Goal: Task Accomplishment & Management: Manage account settings

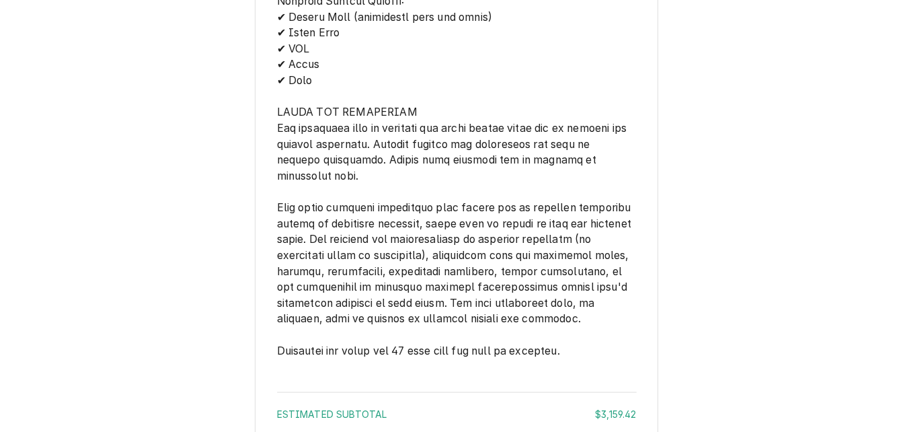
scroll to position [2942, 0]
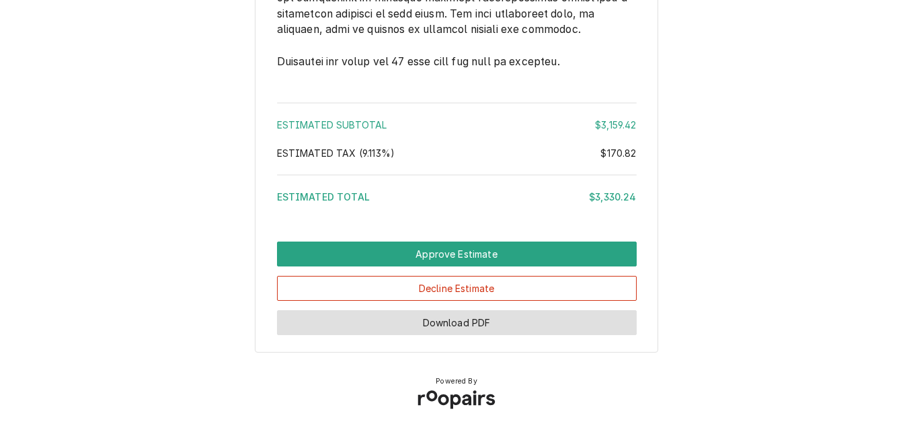
click at [556, 326] on button "Download PDF" at bounding box center [457, 322] width 360 height 25
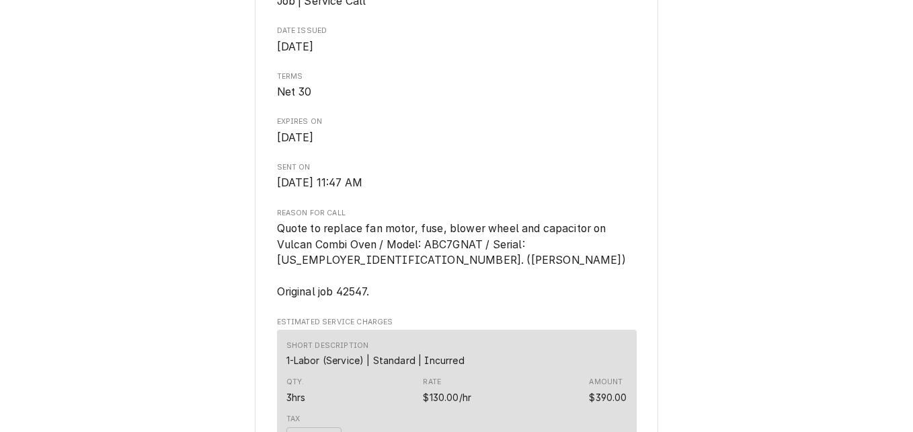
scroll to position [453, 0]
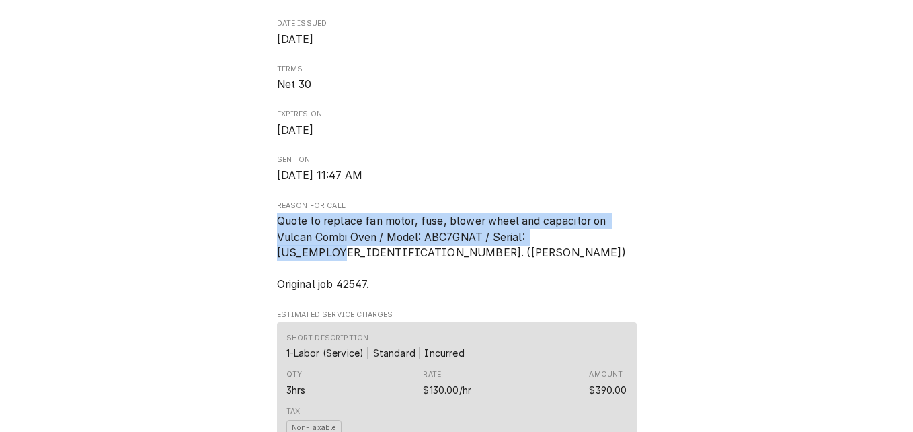
drag, startPoint x: 273, startPoint y: 265, endPoint x: 588, endPoint y: 285, distance: 315.4
click at [588, 285] on span "Quote to replace fan motor, fuse, blower wheel and capacitor on Vulcan Combi Ov…" at bounding box center [451, 253] width 349 height 77
drag, startPoint x: 588, startPoint y: 285, endPoint x: 482, endPoint y: 271, distance: 107.2
copy span "Quote to replace fan motor, fuse, blower wheel and capacitor on Vulcan Combi Ov…"
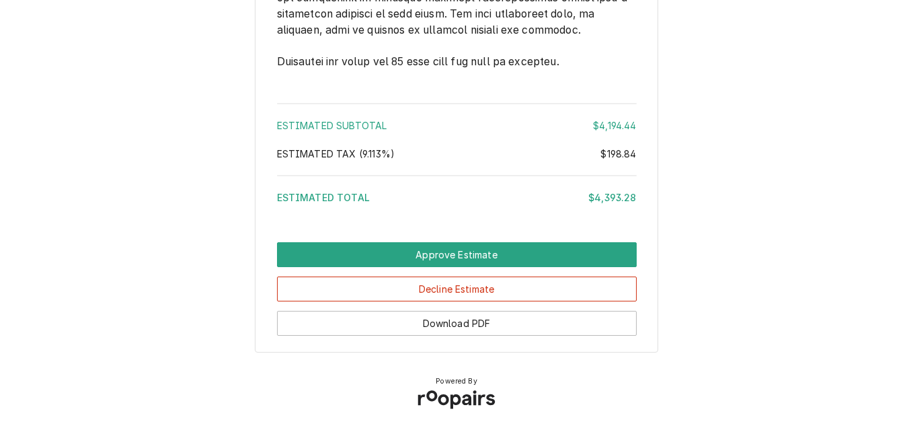
scroll to position [3515, 0]
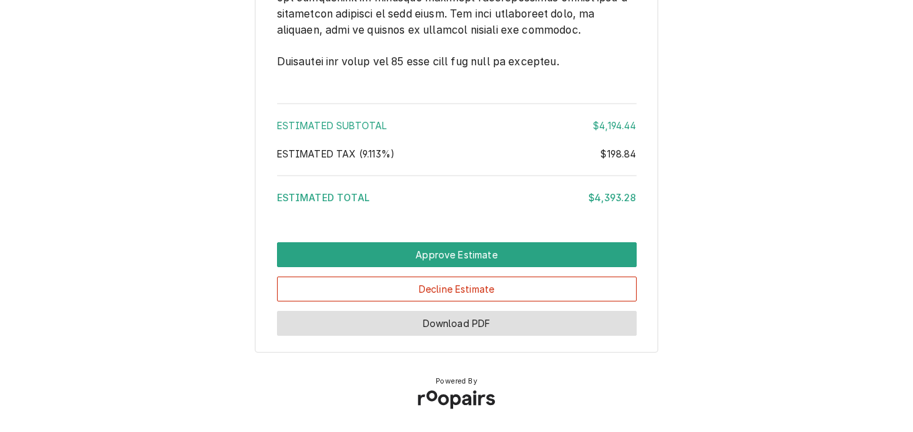
click at [545, 328] on button "Download PDF" at bounding box center [457, 323] width 360 height 25
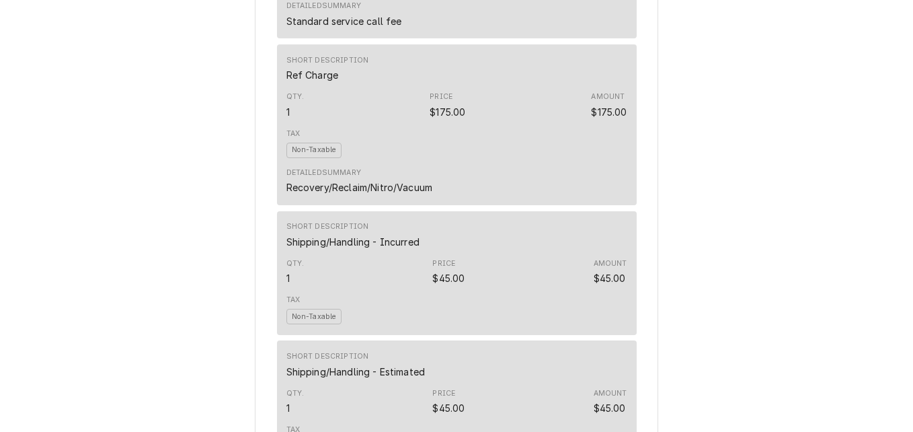
scroll to position [2372, 0]
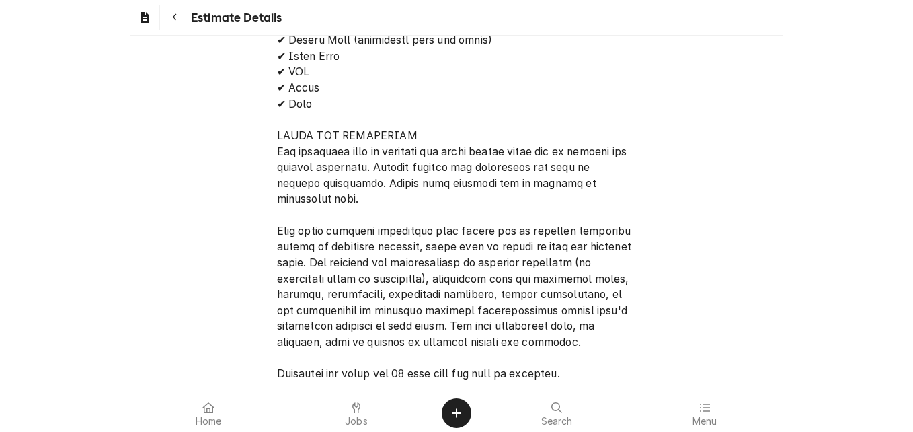
scroll to position [4371, 0]
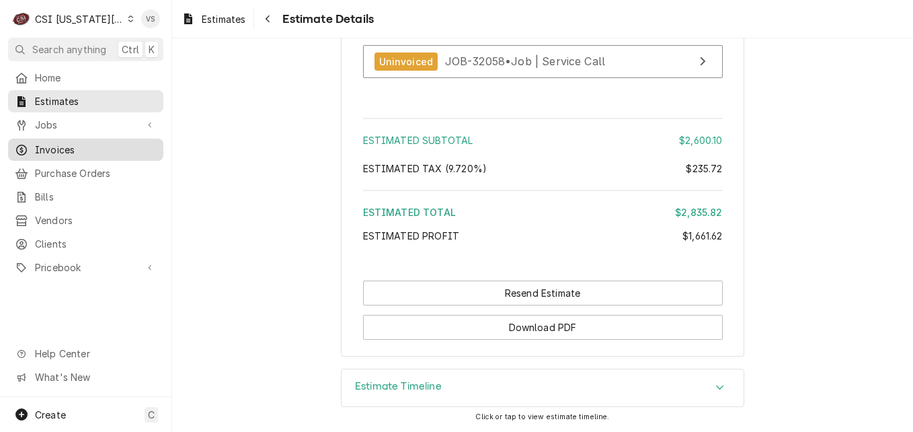
click at [52, 146] on span "Invoices" at bounding box center [96, 150] width 122 height 14
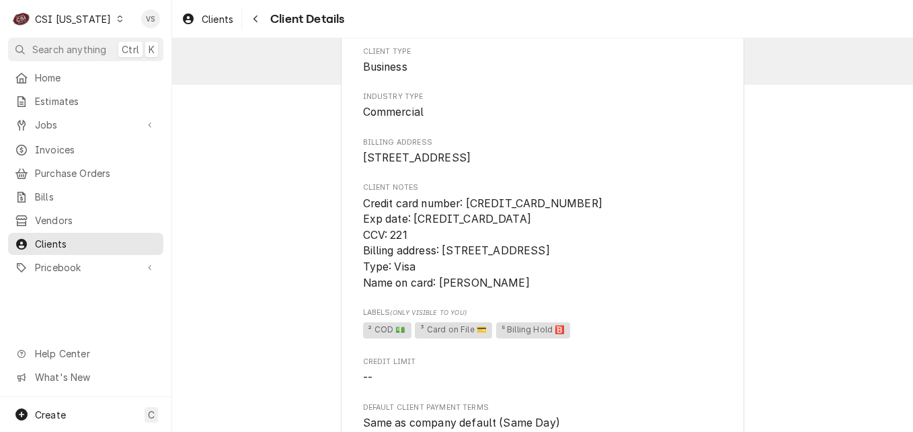
scroll to position [43, 0]
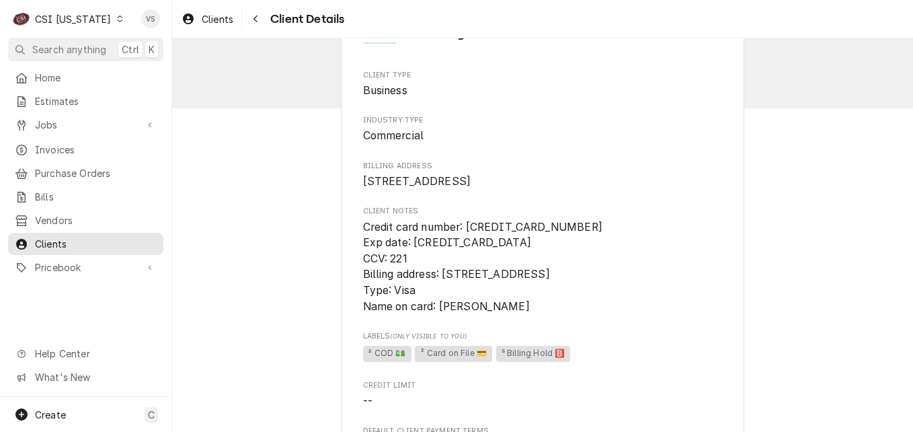
click at [117, 17] on icon "Dynamic Content Wrapper" at bounding box center [120, 18] width 6 height 7
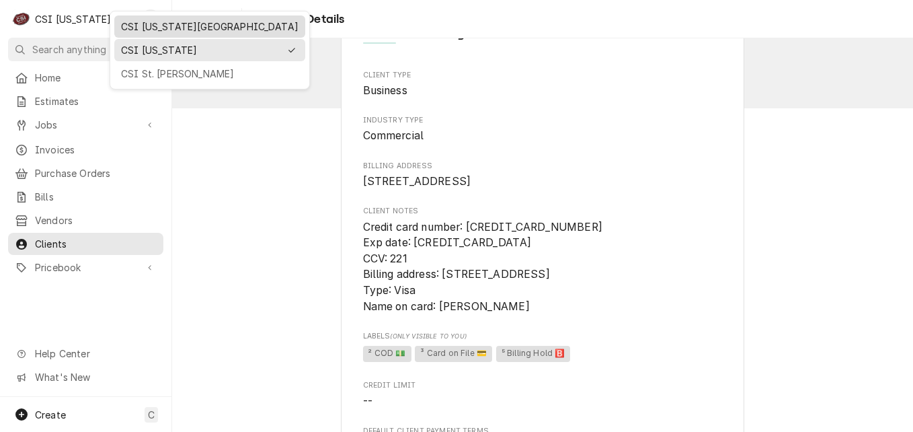
click at [146, 29] on div "CSI Kansas City" at bounding box center [210, 27] width 178 height 14
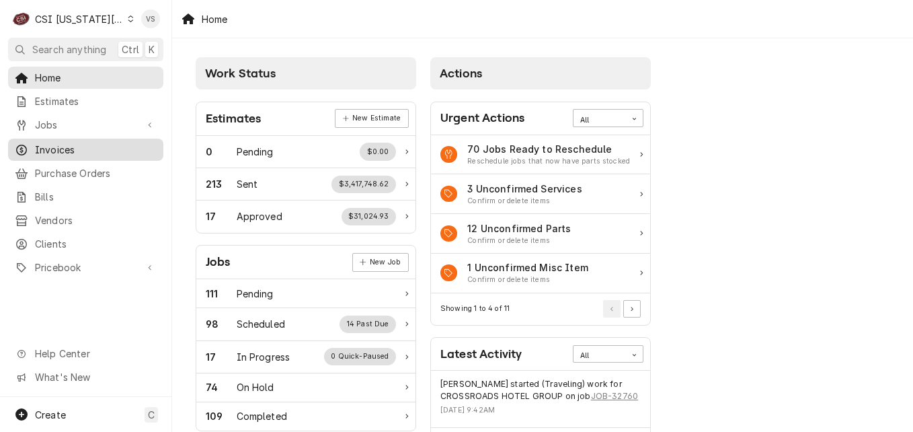
click at [63, 147] on span "Invoices" at bounding box center [96, 150] width 122 height 14
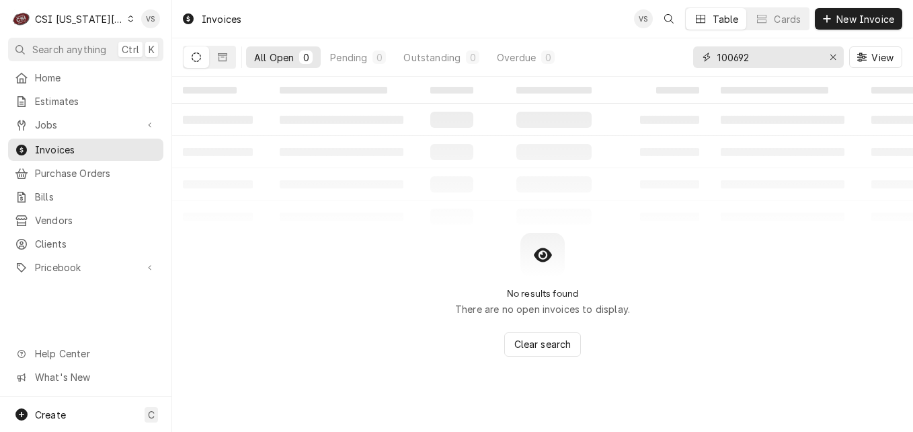
drag, startPoint x: 759, startPoint y: 60, endPoint x: 666, endPoint y: 59, distance: 92.1
click at [666, 59] on div "All Open 0 Pending 0 Outstanding 0 Overdue 0 100692 View" at bounding box center [543, 57] width 720 height 38
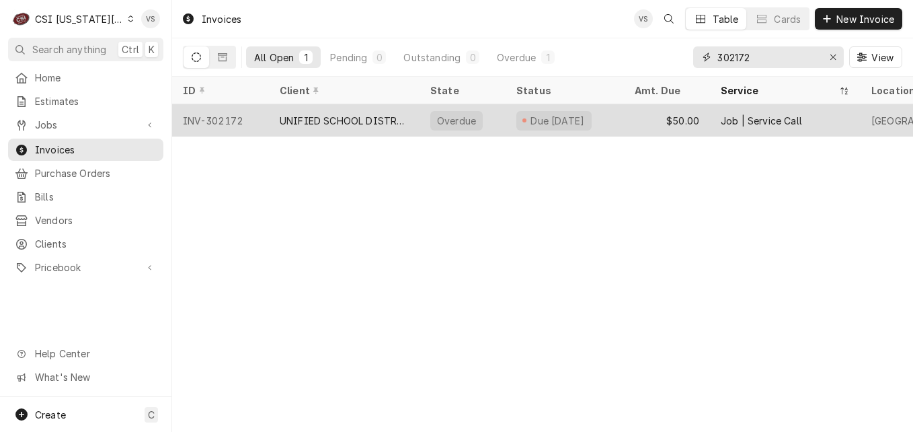
type input "302172"
click at [361, 119] on div "UNIFIED SCHOOL DISTRICT #232" at bounding box center [344, 121] width 129 height 14
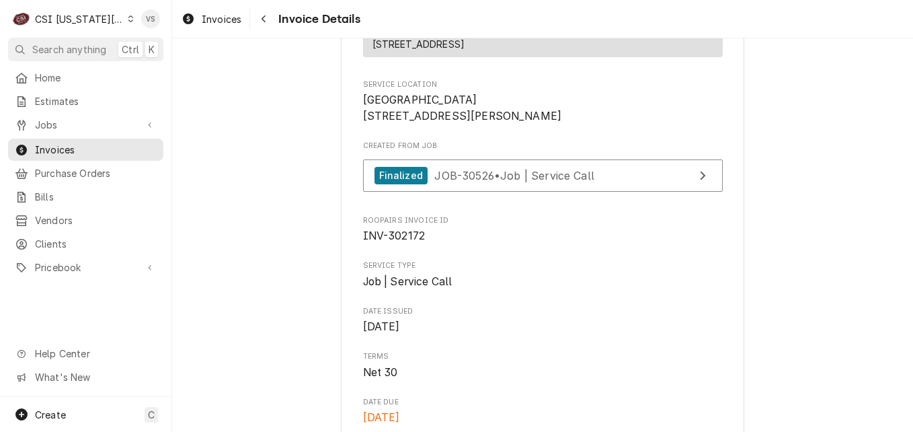
scroll to position [269, 0]
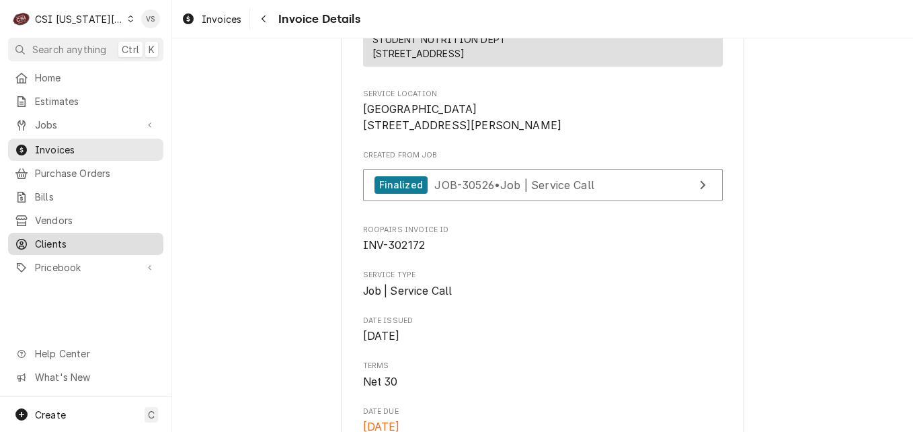
click at [48, 239] on span "Clients" at bounding box center [96, 244] width 122 height 14
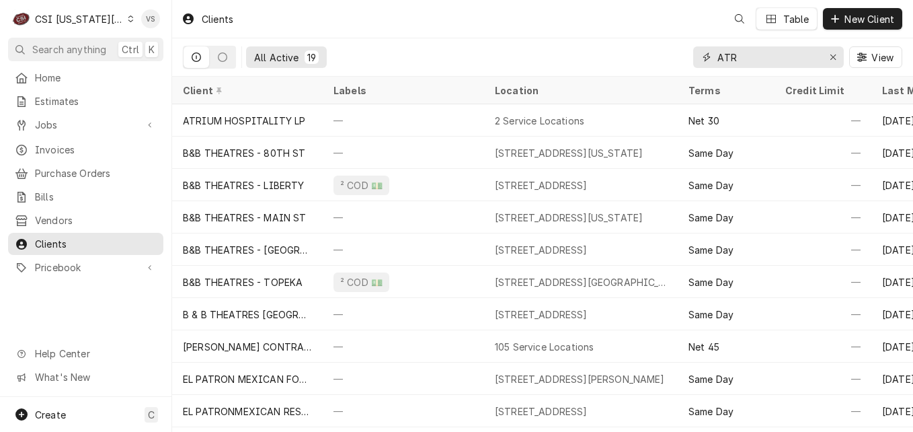
click at [709, 60] on div "ATR" at bounding box center [768, 57] width 151 height 22
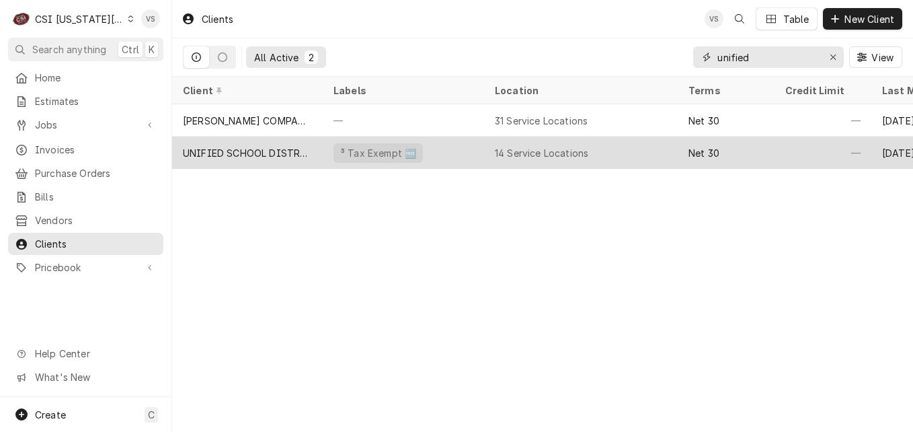
type input "unified"
click at [280, 151] on div "UNIFIED SCHOOL DISTRICT #232" at bounding box center [247, 153] width 129 height 14
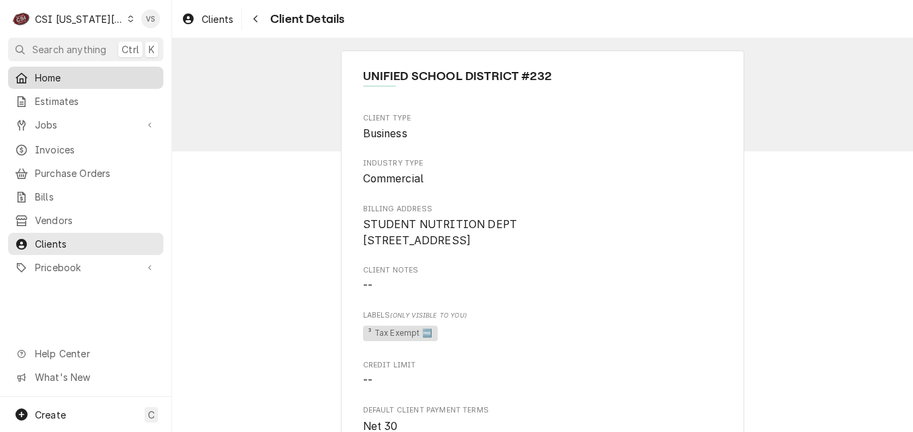
click at [51, 79] on span "Home" at bounding box center [96, 78] width 122 height 14
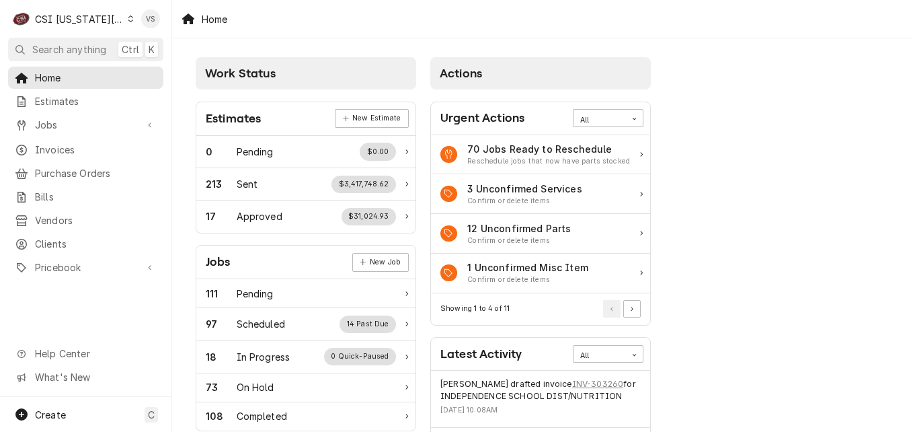
click at [128, 18] on div "Dynamic Content Wrapper" at bounding box center [131, 18] width 6 height 9
click at [118, 20] on html "C CSI [US_STATE] City VS Search anything Ctrl K Home Estimates Jobs Jobs Job Se…" at bounding box center [456, 216] width 913 height 432
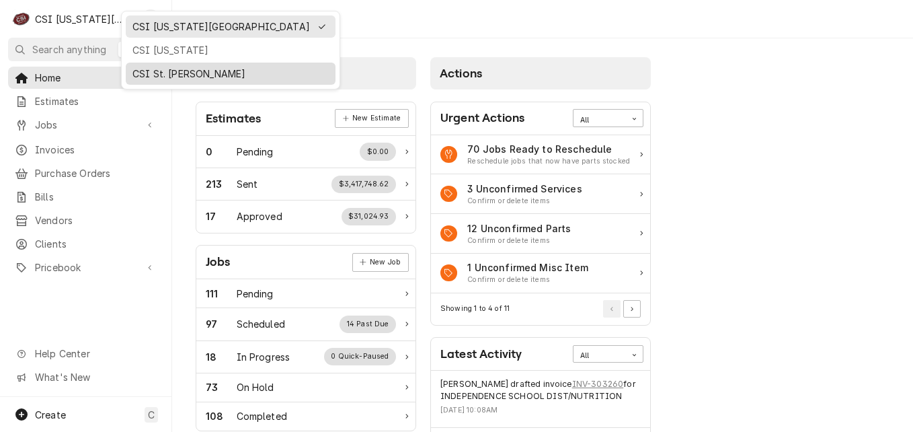
click at [168, 71] on div "CSI St. [PERSON_NAME]" at bounding box center [230, 74] width 196 height 14
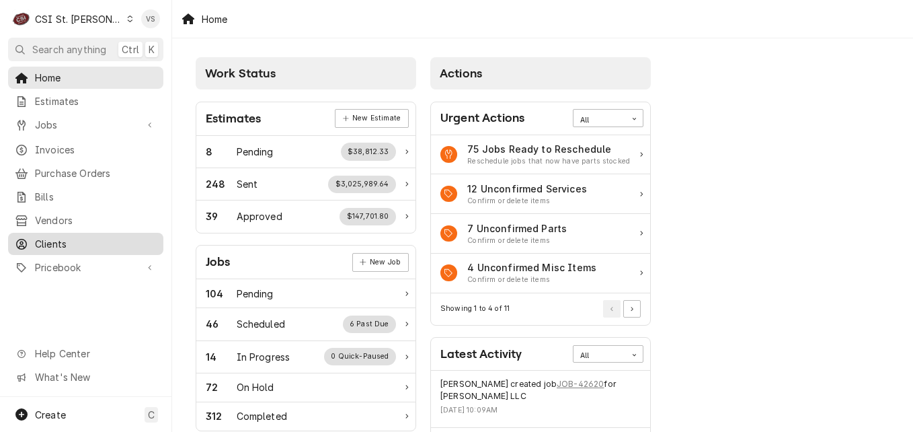
click at [61, 239] on span "Clients" at bounding box center [96, 244] width 122 height 14
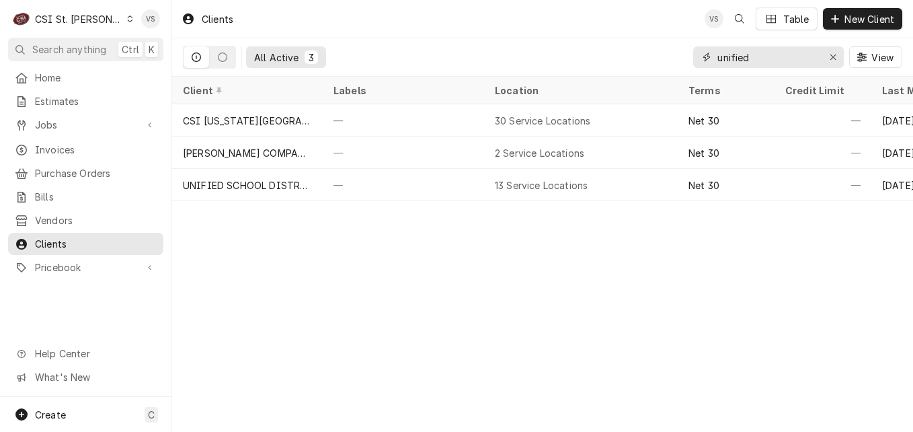
click at [705, 60] on div "unified" at bounding box center [768, 57] width 151 height 22
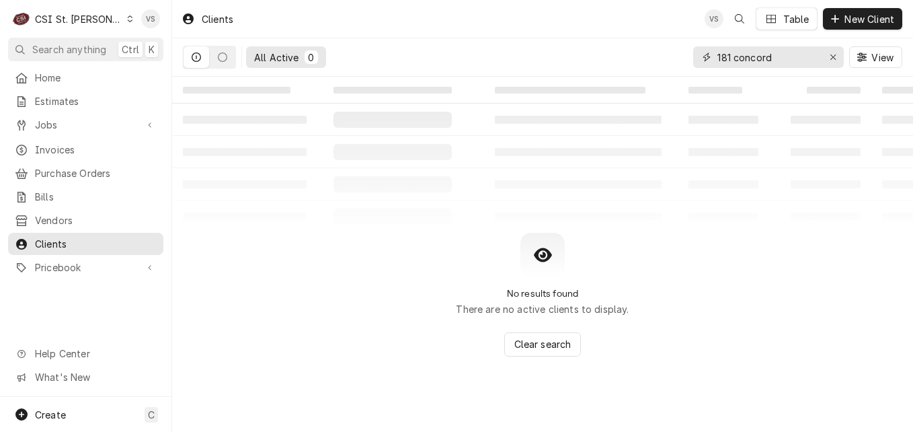
drag, startPoint x: 773, startPoint y: 56, endPoint x: 710, endPoint y: 57, distance: 63.2
click at [710, 57] on div "181 concord" at bounding box center [768, 57] width 151 height 22
type input "N"
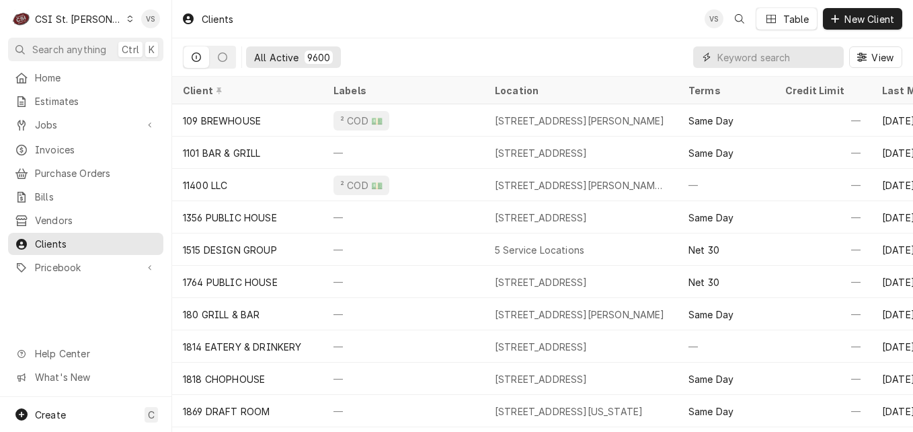
type input "n"
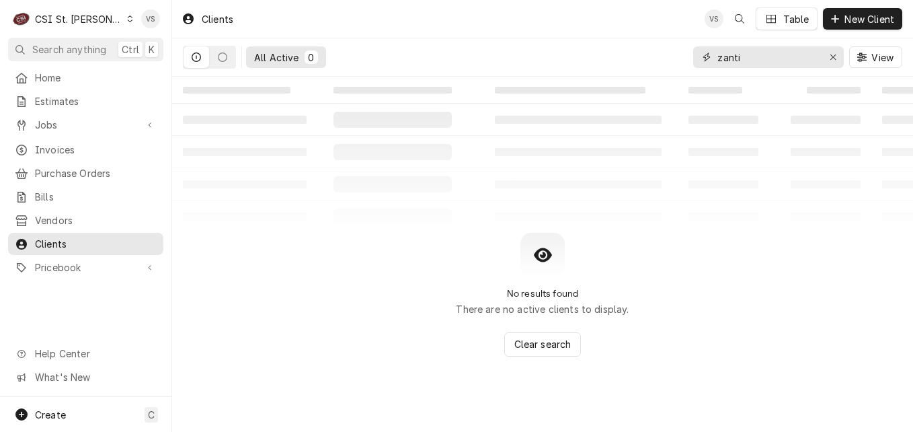
type input "zanti"
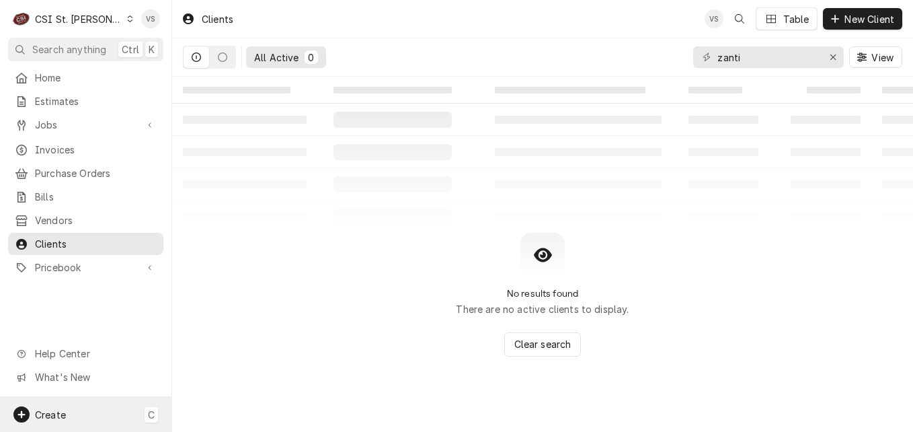
click at [71, 414] on div "Create C" at bounding box center [85, 414] width 171 height 35
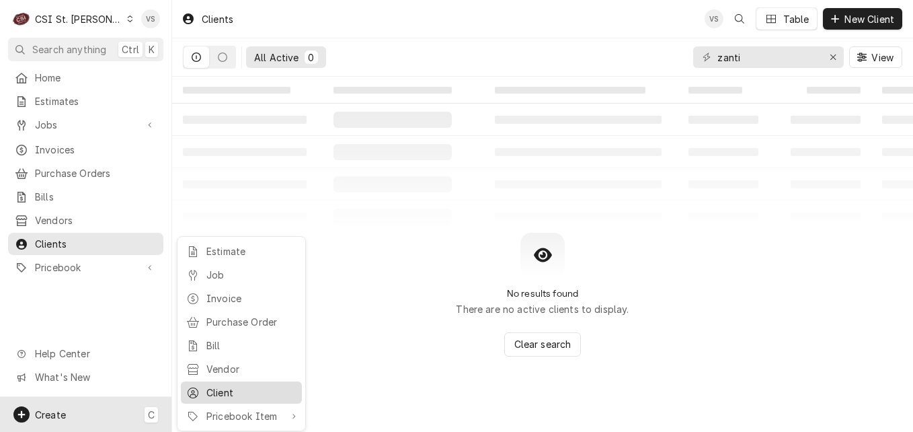
click at [240, 385] on div "Client" at bounding box center [251, 392] width 90 height 14
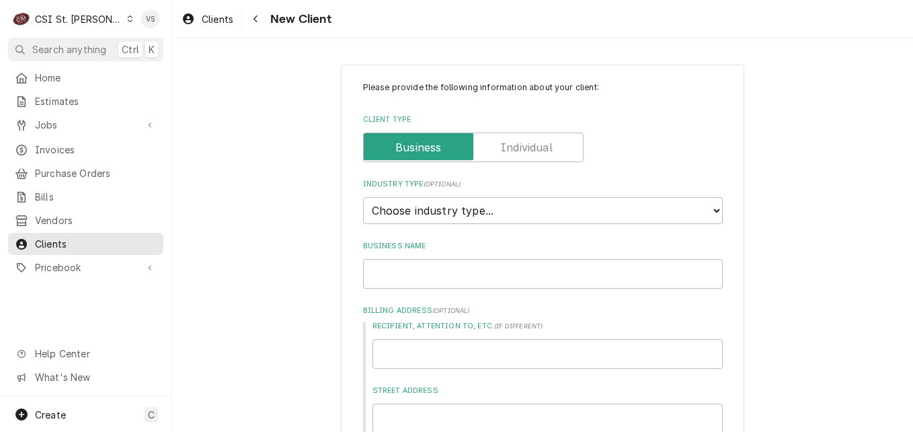
type textarea "x"
click at [708, 210] on select "Choose industry type... Residential Commercial Industrial Government" at bounding box center [543, 210] width 360 height 27
select select "2"
click at [363, 197] on select "Choose industry type... Residential Commercial Industrial Government" at bounding box center [543, 210] width 360 height 27
click at [384, 270] on input "Business Name" at bounding box center [543, 274] width 360 height 30
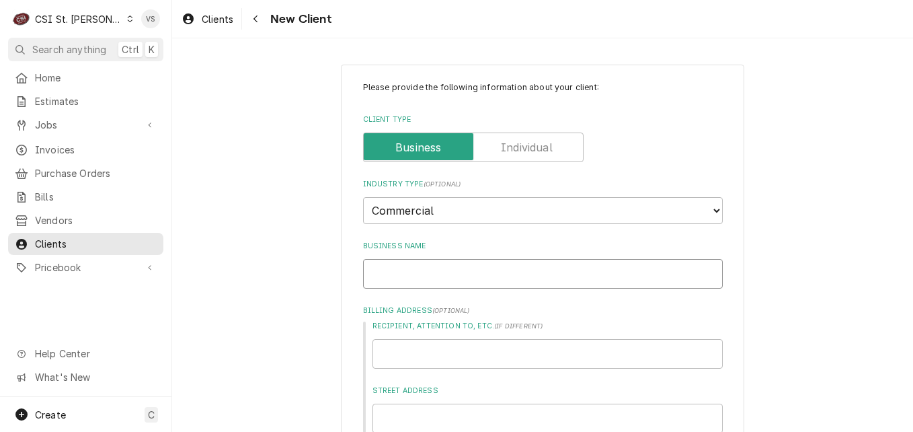
type textarea "x"
type input "h"
type textarea "x"
type input "ht"
type textarea "x"
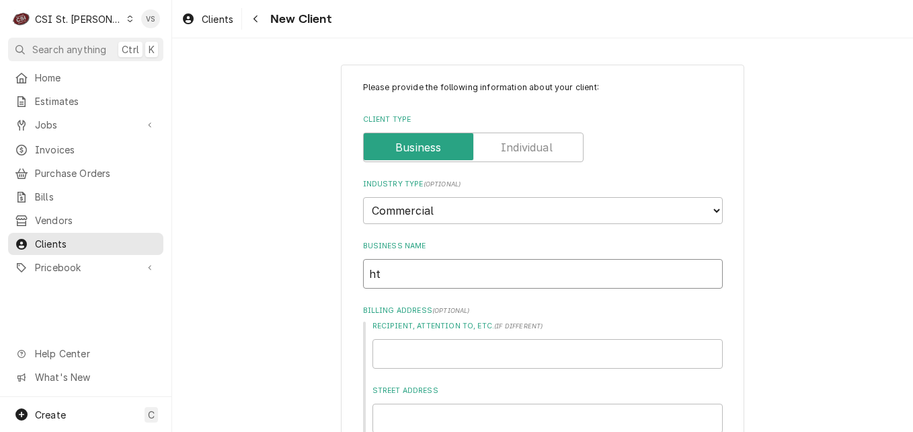
type input "h"
type textarea "x"
type input "T"
type textarea "x"
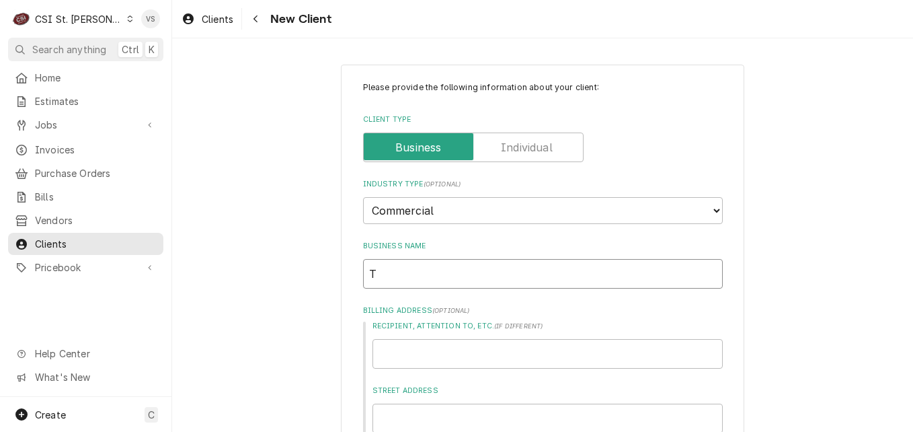
type input "Th"
type textarea "x"
type input "The"
type textarea "x"
type input "The"
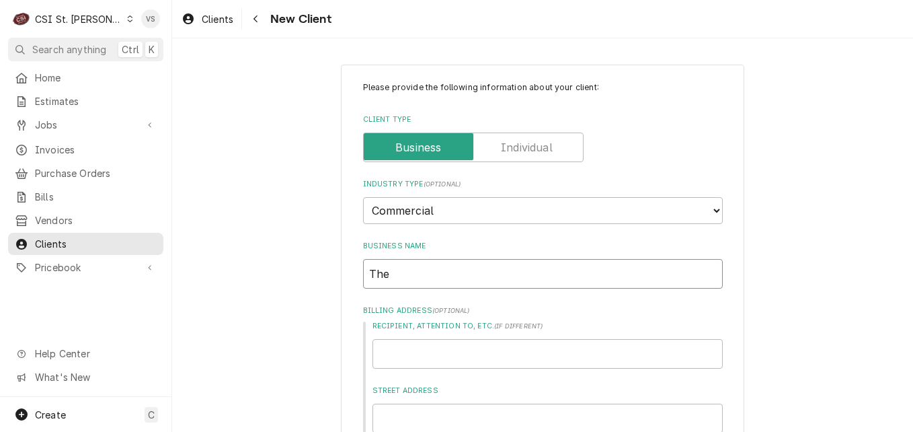
type textarea "x"
type input "The c"
type textarea "x"
type input "The ca"
type textarea "x"
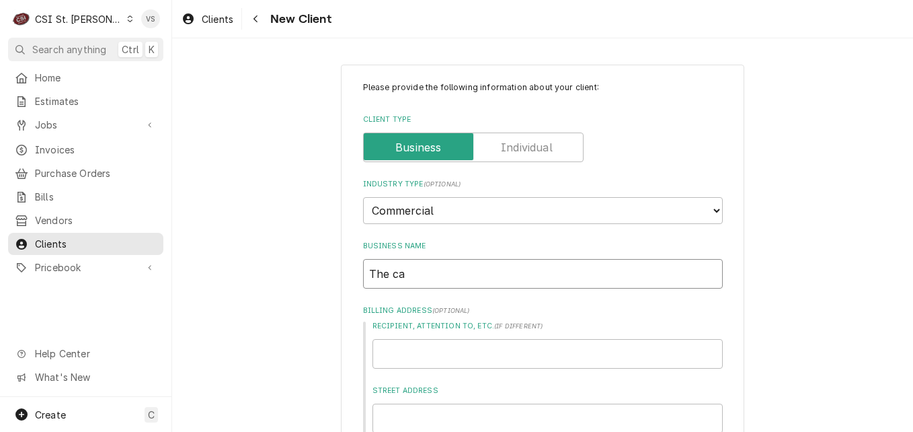
type input "The c"
type textarea "x"
type input "The"
type textarea "x"
type input "The C"
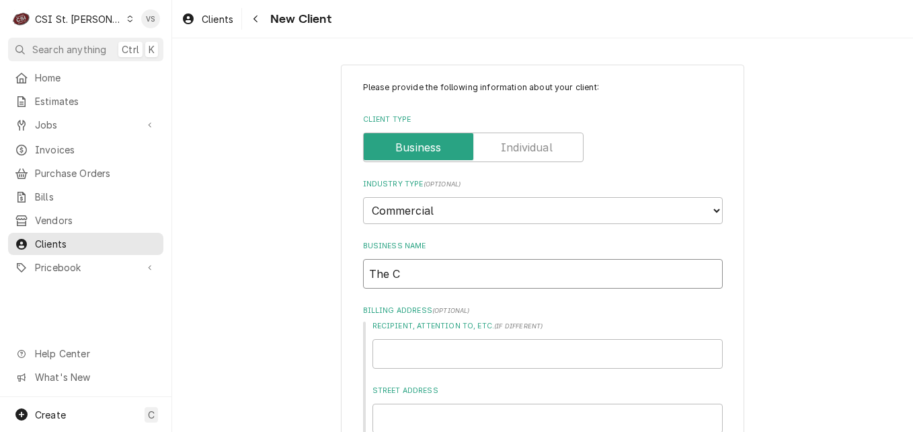
type textarea "x"
type input "The Ca"
type textarea "x"
type input "The Cak"
type textarea "x"
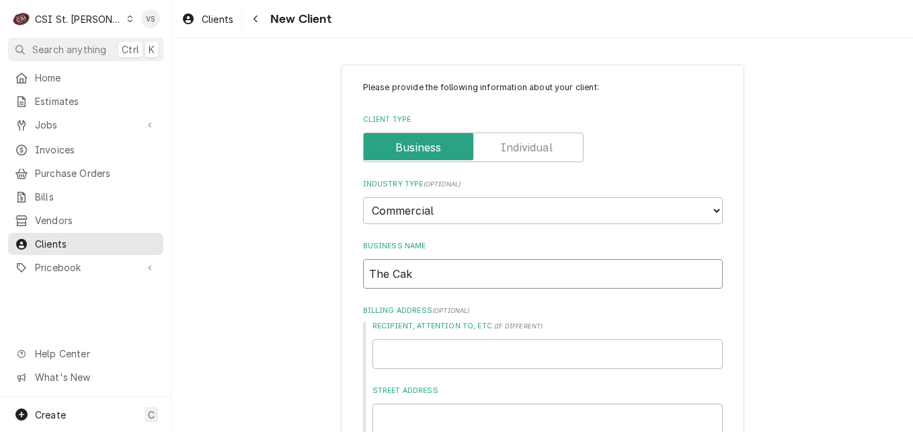
type input "The Cake"
type textarea "x"
type input "The Cake"
type textarea "x"
type input "The Cake L"
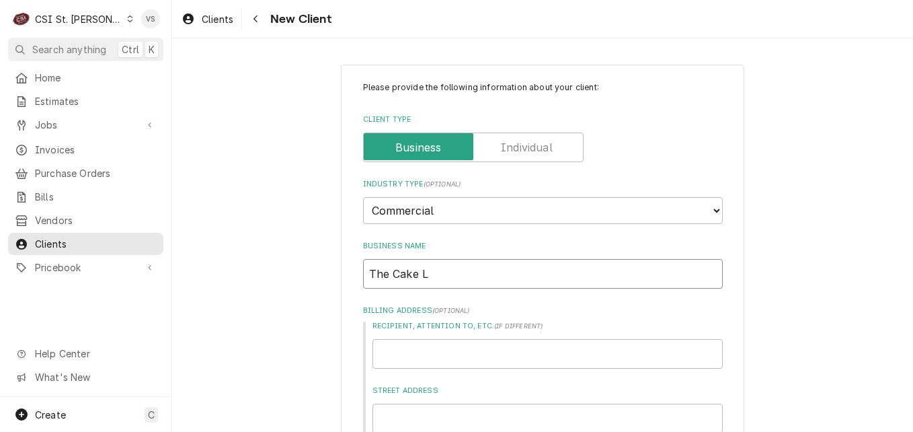
type textarea "x"
type input "The Cake La"
type textarea "x"
type input "The Cake Lad"
type textarea "x"
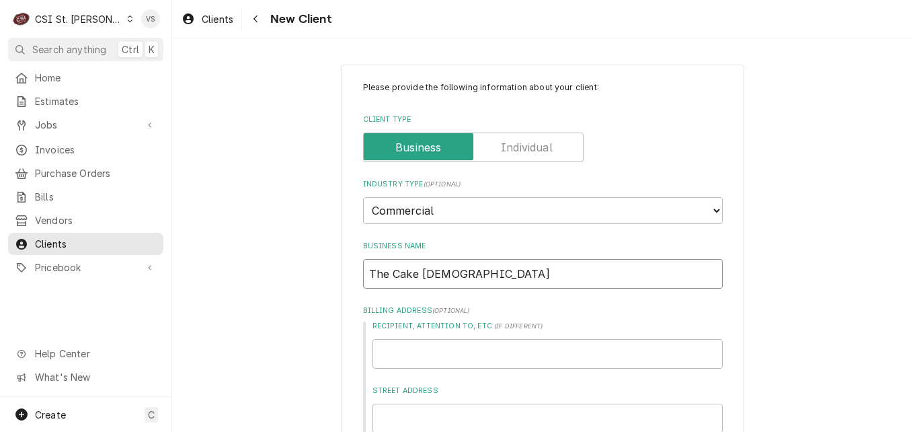
type input "The Cake Lady"
type textarea "x"
type input "X"
type textarea "x"
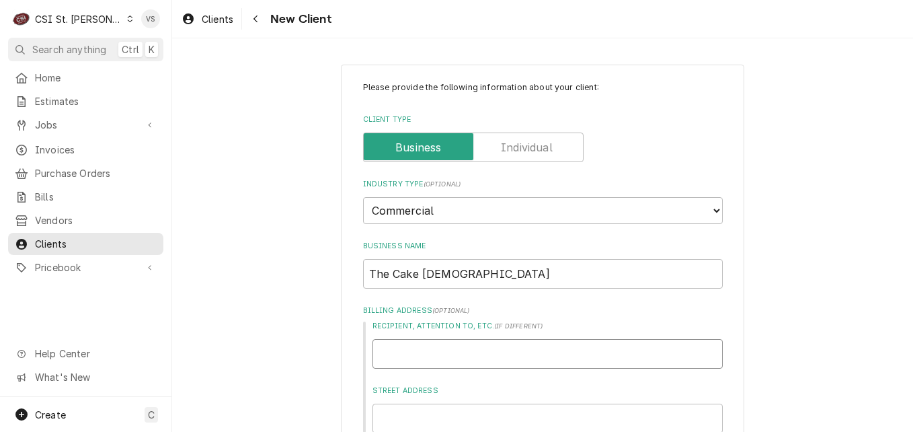
type input "Z"
type textarea "x"
type input "Za"
type textarea "x"
type input "Zan"
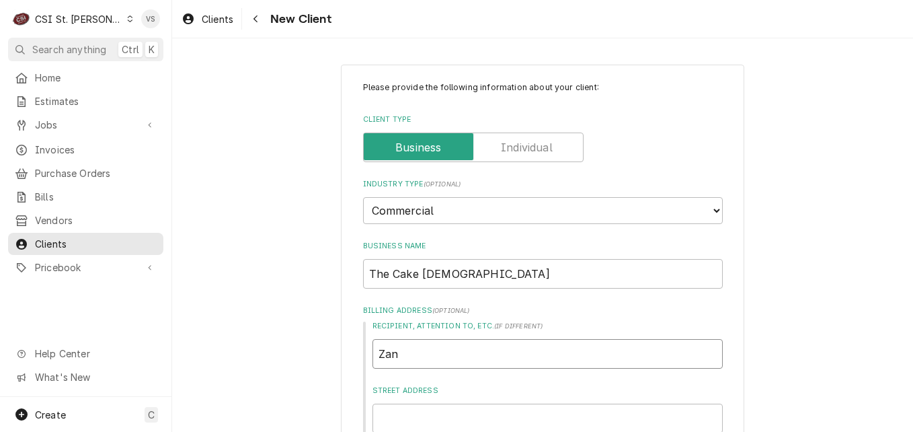
type textarea "x"
type input "Zant"
type textarea "x"
type input "Zanti"
type textarea "x"
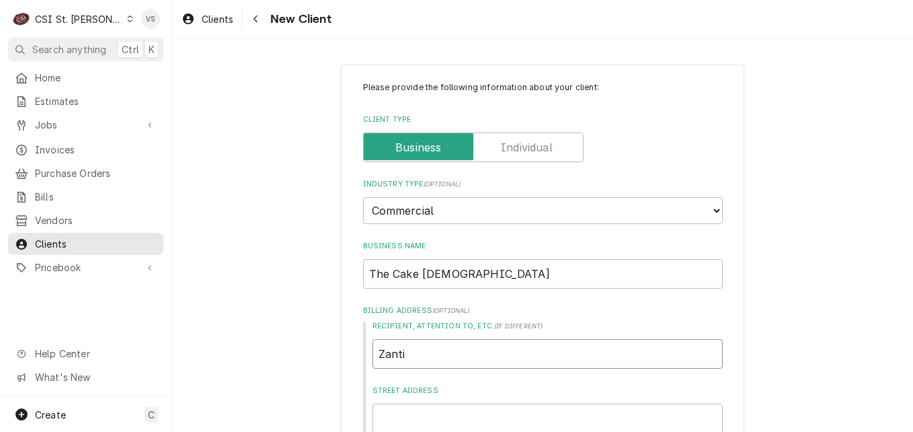
type input "Zantis"
type textarea "x"
type input "Zanti"
type textarea "x"
type input "Zantis"
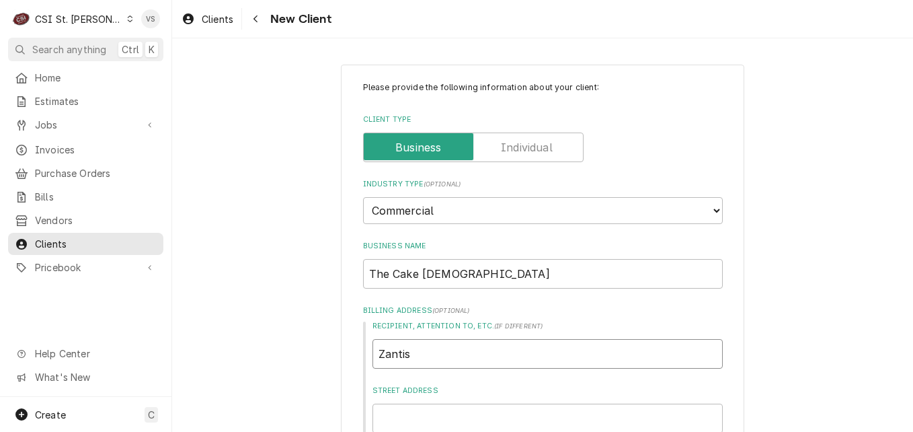
type textarea "x"
type input "Zantis"
type textarea "x"
type input "Zantis D"
type textarea "x"
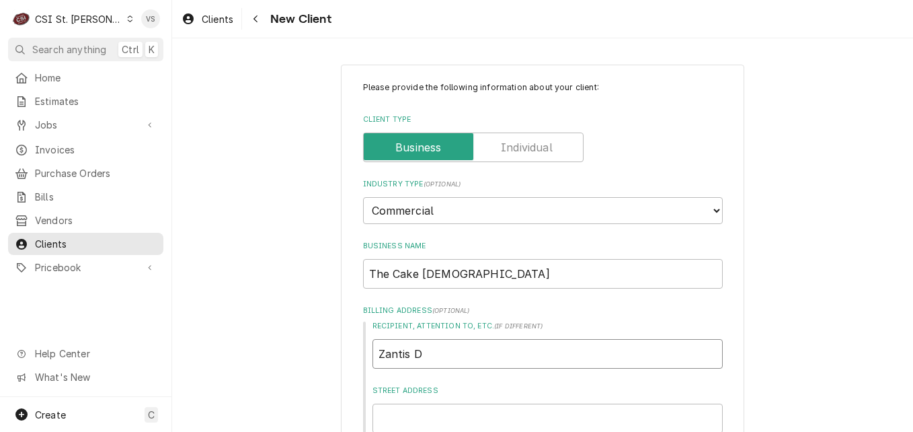
type input "Zantis De"
type textarea "x"
type input "Zantis Deo"
type textarea "x"
type input "Zantis De"
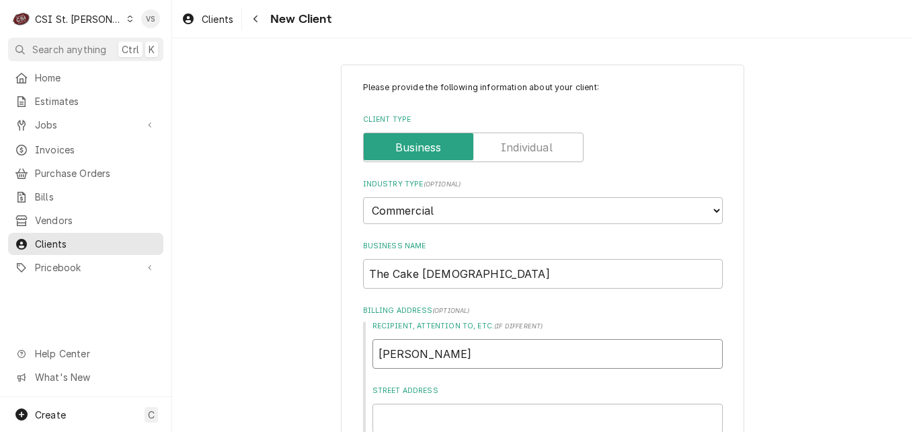
type textarea "x"
type input "Zantis Del"
type textarea "x"
type input "Zantis Deli"
type textarea "x"
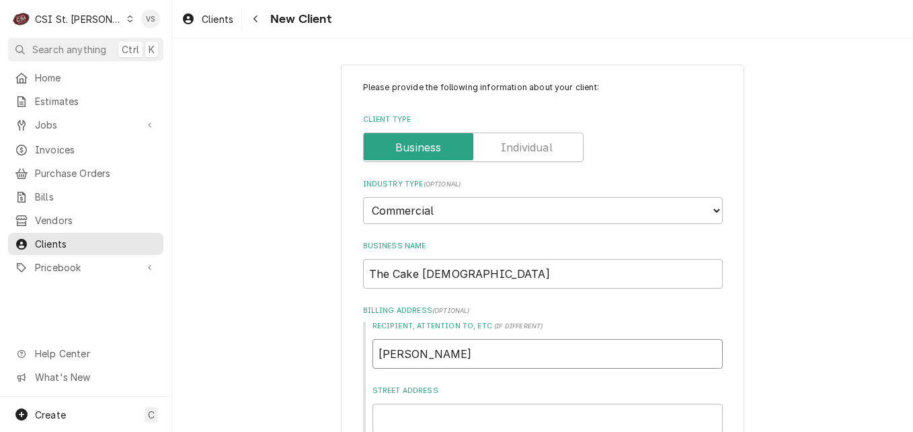
type input "Zantis Del"
type textarea "x"
type input "Zantis De"
type textarea "x"
type input "Zantis D"
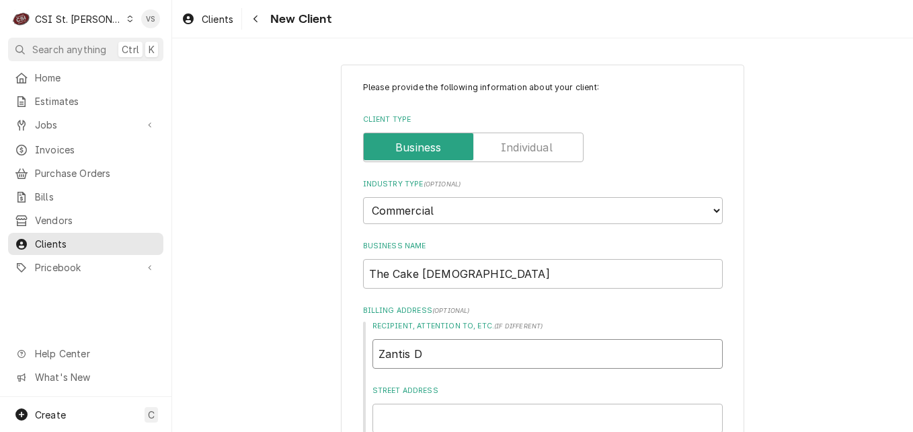
type textarea "x"
type input "Zantis"
type textarea "x"
type input "Zantis"
type textarea "x"
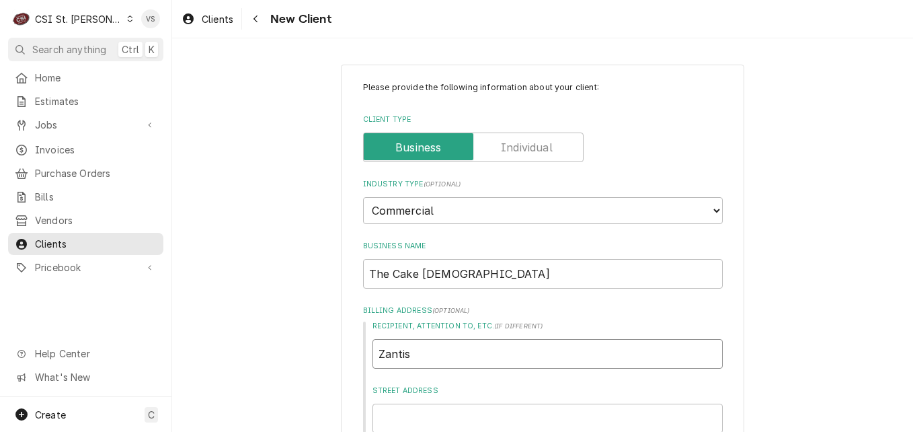
type input "Zanti"
type textarea "x"
type input "Zant"
type textarea "x"
type input "Zan"
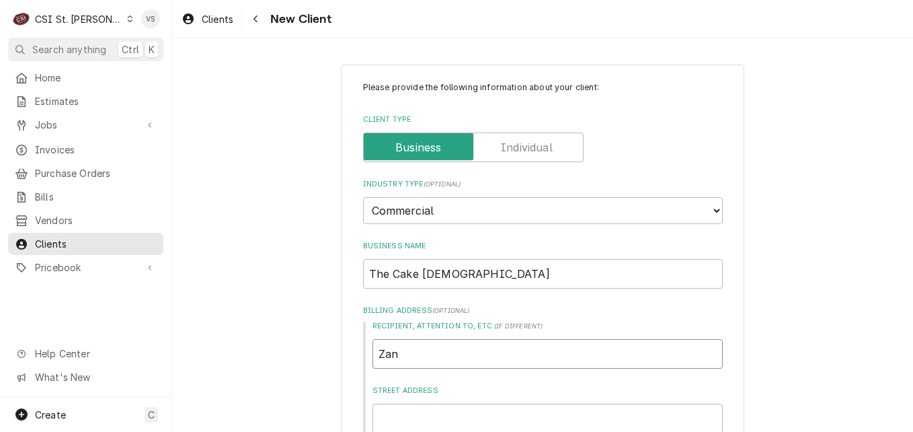
type textarea "x"
type input "Za"
type textarea "x"
type input "Z"
type textarea "x"
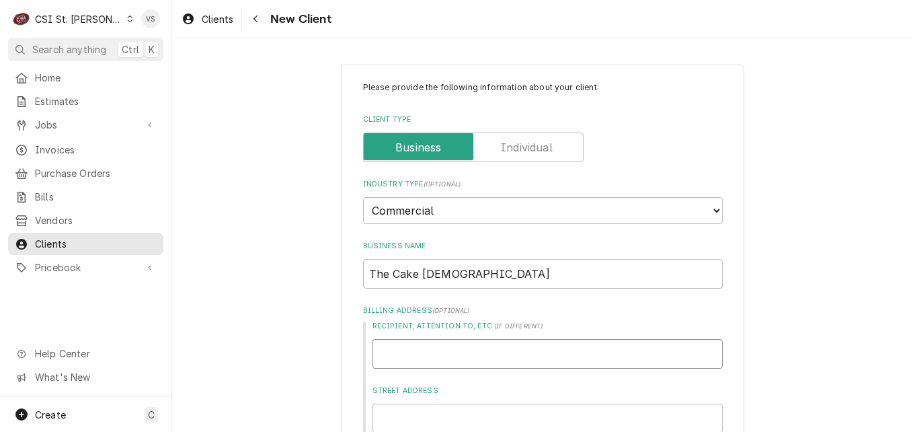
type textarea "x"
type input "Z"
type textarea "x"
type input "Za"
click at [509, 281] on input "The Cake Lady" at bounding box center [543, 274] width 360 height 30
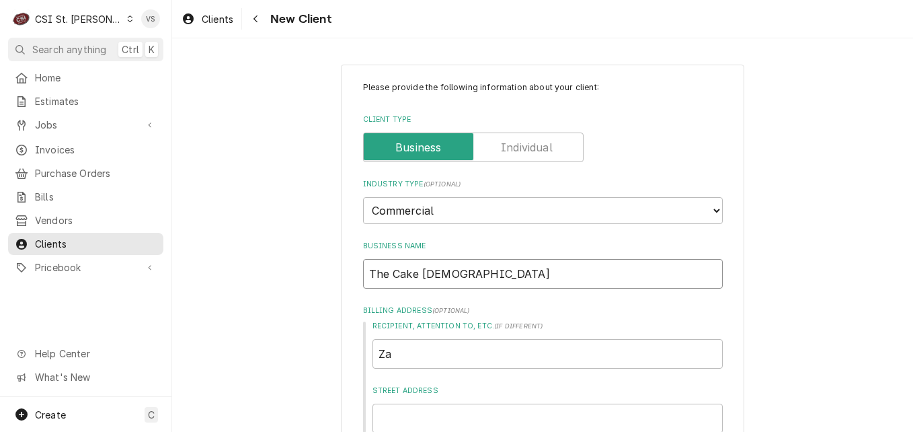
type textarea "x"
type input "The Cake Lady-"
type textarea "x"
type input "The Cake Lady-z"
type textarea "x"
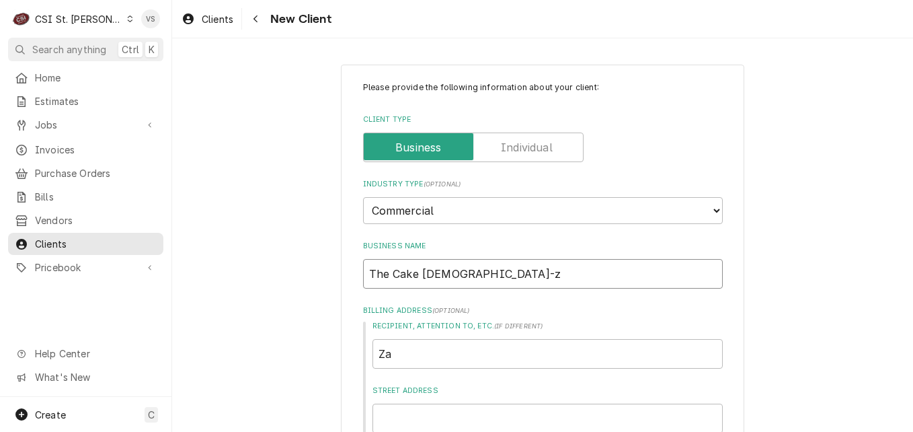
type input "The Cake Lady-za"
type textarea "x"
type input "The Cake Lady-z"
type textarea "x"
type input "The Cake Lady-"
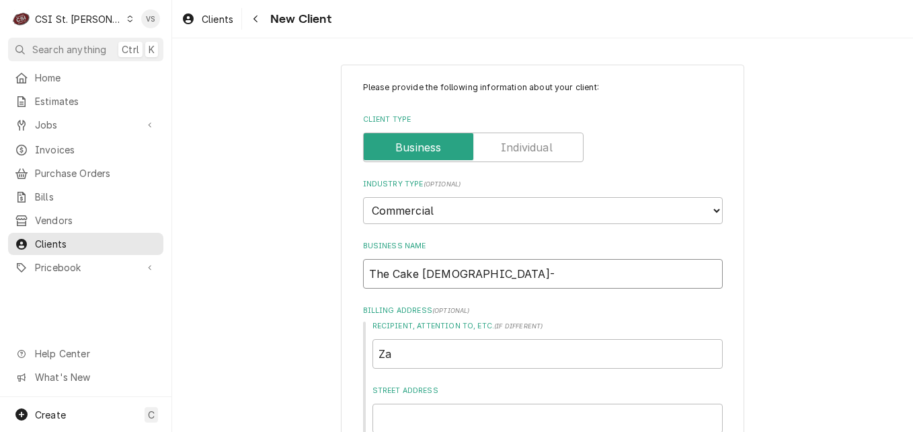
type textarea "x"
type input "The Cake Lady-Z"
type textarea "x"
type input "The Cake Lady-Za"
type textarea "x"
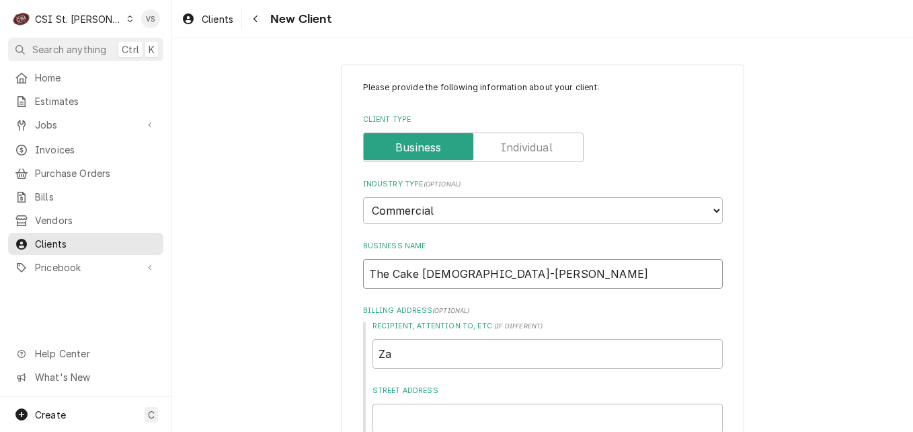
type input "The Cake Lady-Zan"
type textarea "x"
type input "The Cake Lady-Zant"
type textarea "x"
type input "The Cake Lady-Zanti"
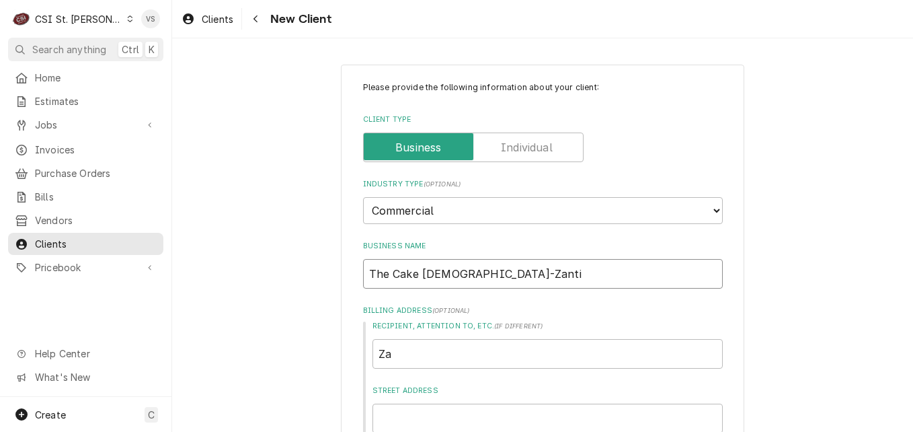
type textarea "x"
type input "The Cake Lady-Zantis"
type textarea "x"
type input "The Cake Lady-Zantis"
type textarea "x"
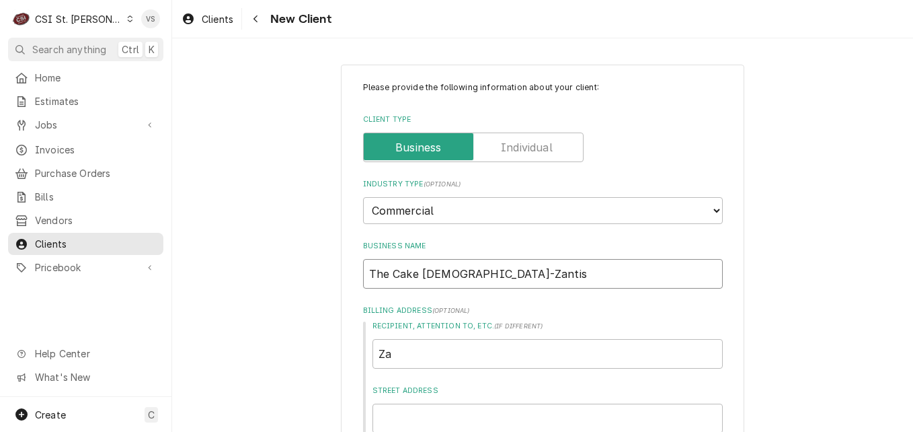
type input "The Cake Lady-Zantis d"
type textarea "x"
type input "The Cake Lady-Zantis de"
type textarea "x"
type input "The Cake Lady-Zantis del"
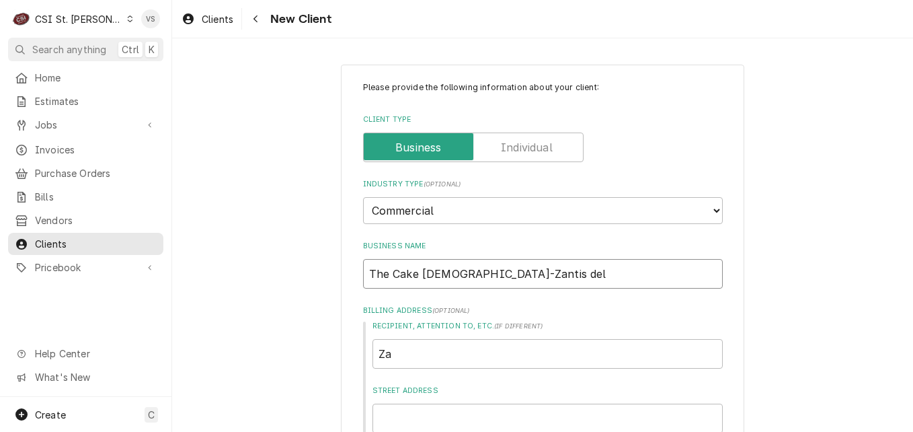
type textarea "x"
type input "The Cake Lady-Zantis deli"
type textarea "x"
type input "The Cake Lady-Zantis del"
type textarea "x"
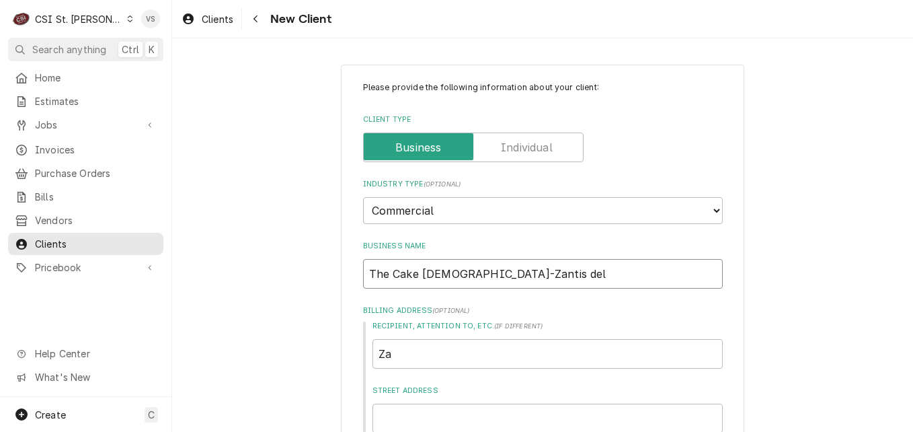
type input "The Cake Lady-Zantis de"
type textarea "x"
type input "The Cake Lady-Zantis d"
type textarea "x"
type input "The Cake Lady-Zantis"
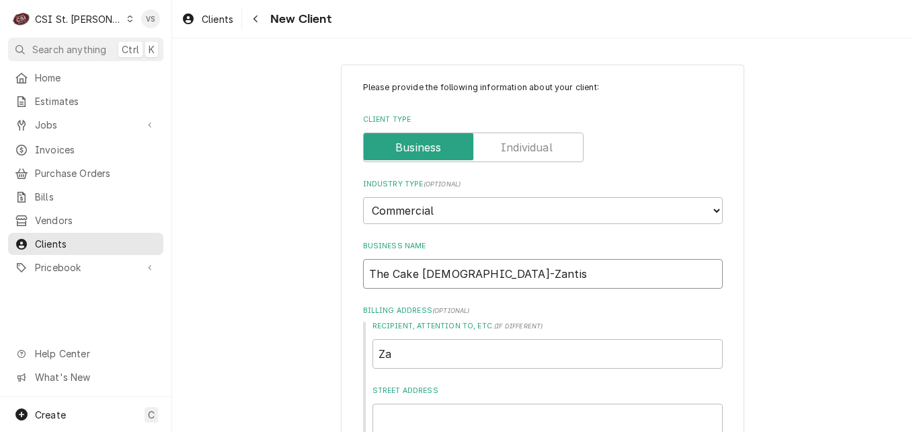
type textarea "x"
type input "The Cake Lady-Zantis D"
type textarea "x"
type input "The Cake Lady-Zantis De"
type textarea "x"
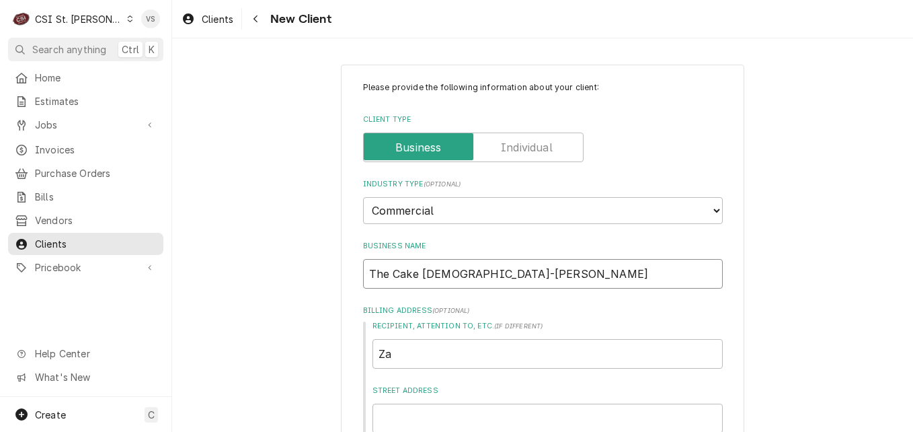
type input "The Cake Lady-Zantis Del"
type textarea "x"
type input "The Cake [DEMOGRAPHIC_DATA]-[PERSON_NAME]"
type textarea "x"
type input "z"
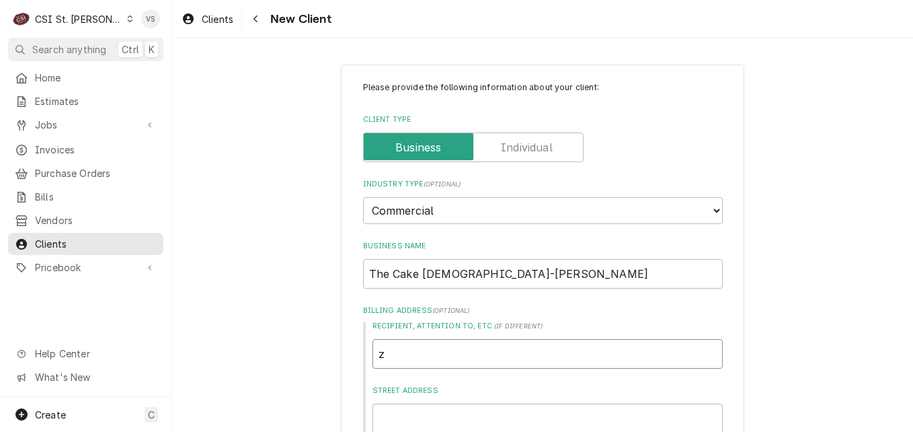
type textarea "x"
type input "za"
type textarea "x"
type input "zan"
type textarea "x"
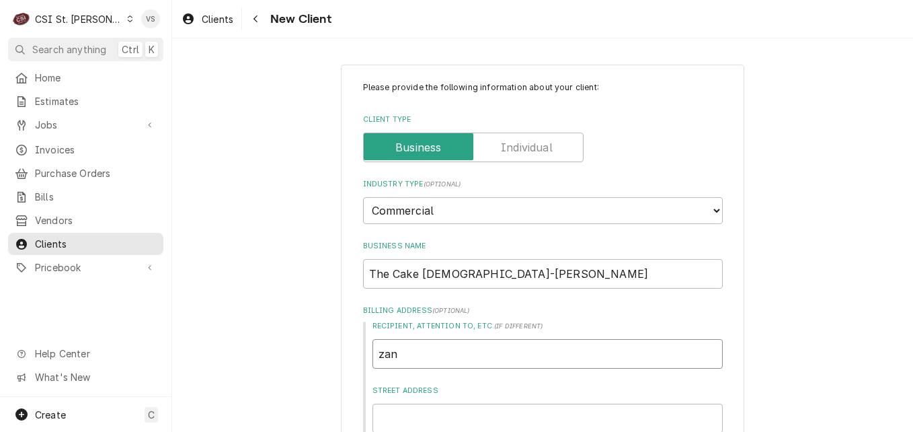
type input "za"
type textarea "x"
type input "z"
type textarea "x"
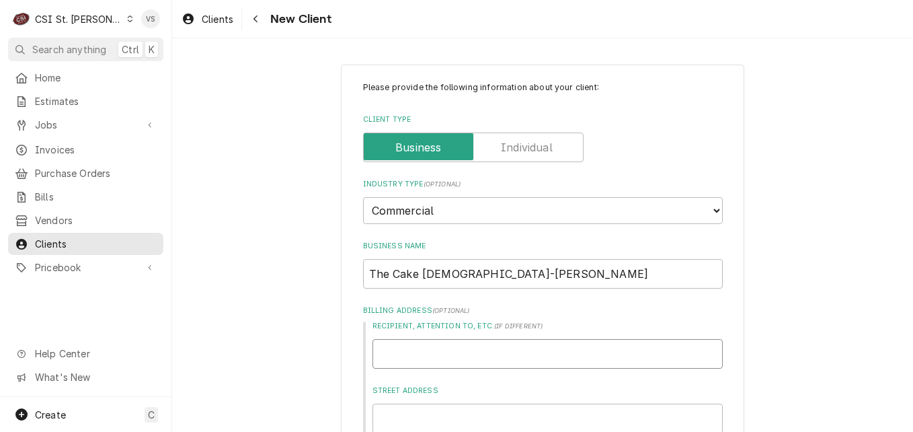
type input "Z"
type textarea "x"
type input "Za"
type textarea "x"
type input "Zan"
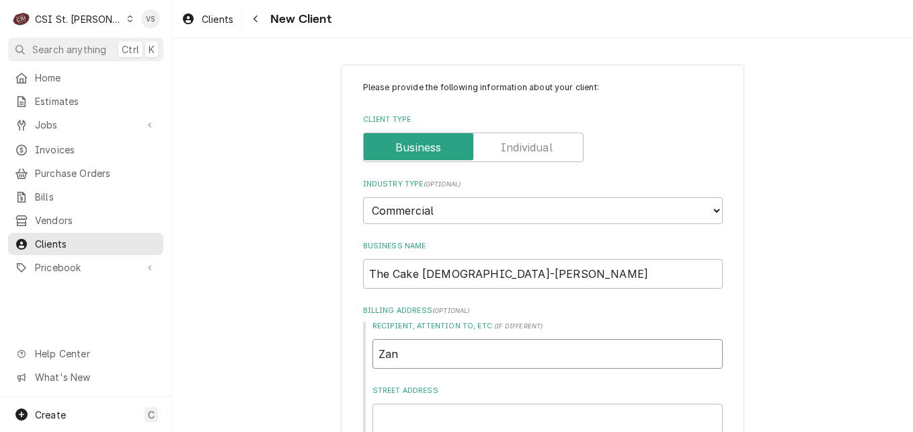
type textarea "x"
type input "Zant"
type textarea "x"
type input "Zanti"
type textarea "x"
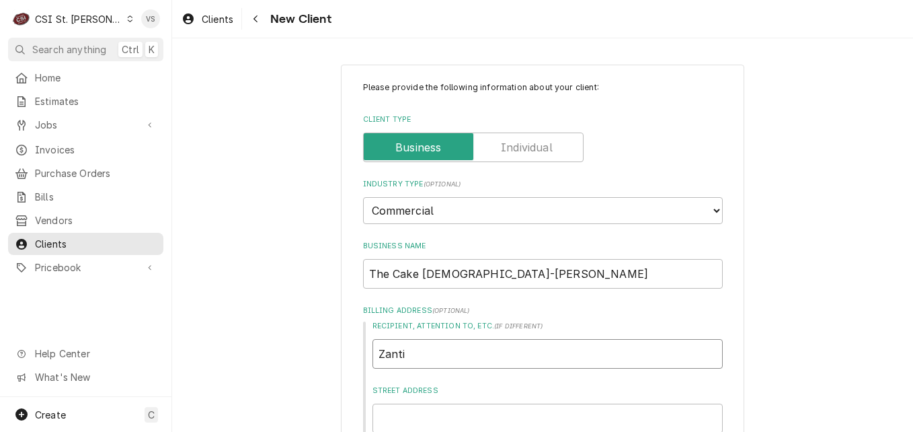
type input "Zanti'"
type textarea "x"
type input "Zanti"
type textarea "x"
type input "Zantis"
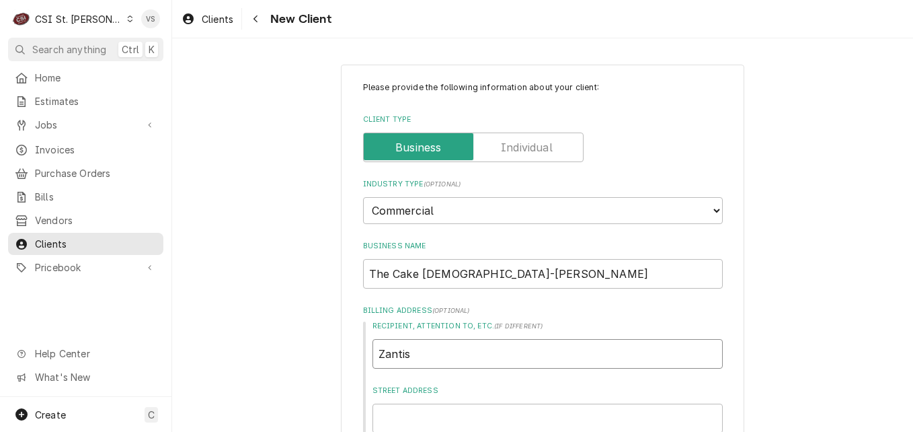
type textarea "x"
type input "Zantis"
type textarea "x"
type input "Zantis D"
type textarea "x"
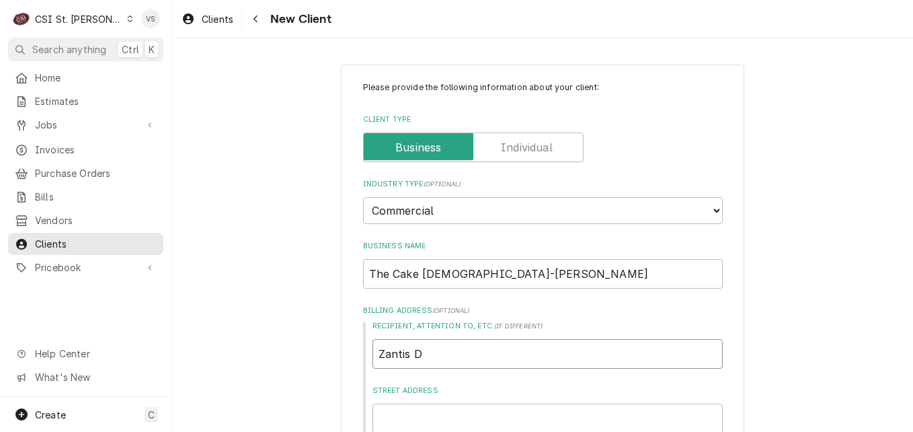
type input "Zantis De"
type textarea "x"
type input "Zantis Del"
type textarea "x"
type input "Zantis Deli"
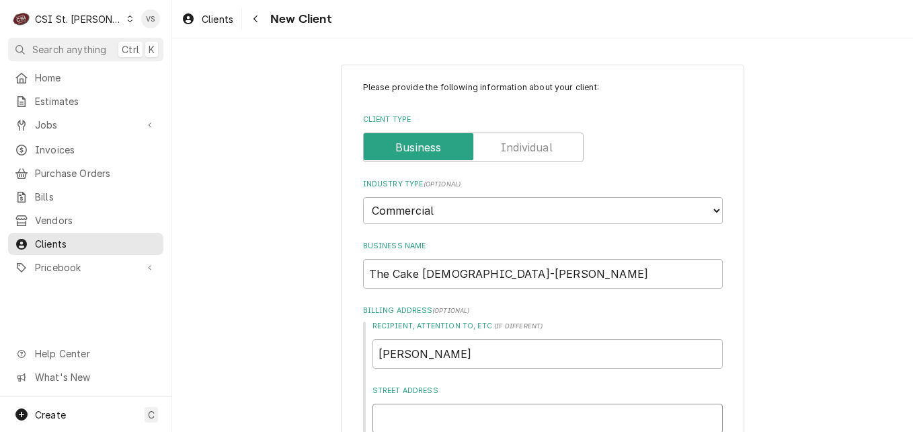
scroll to position [1, 0]
type textarea "x"
type input "1"
type textarea "x"
type input "18"
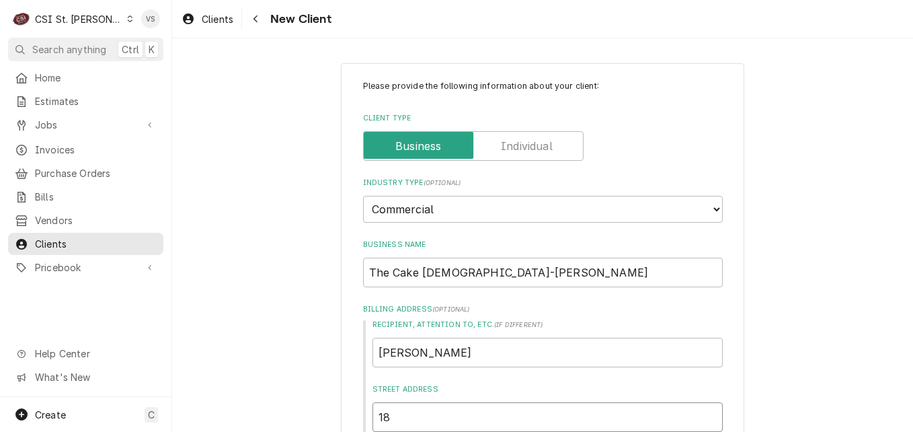
type textarea "x"
type input "181"
type textarea "x"
type input "181"
type textarea "x"
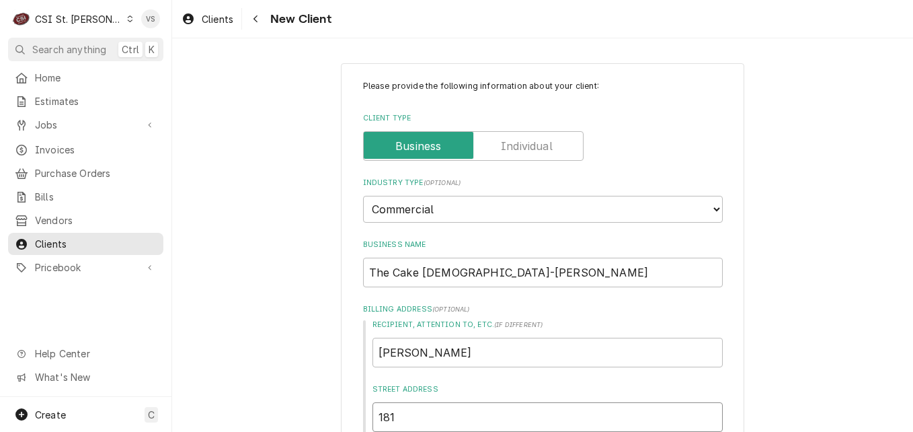
type input "181 C"
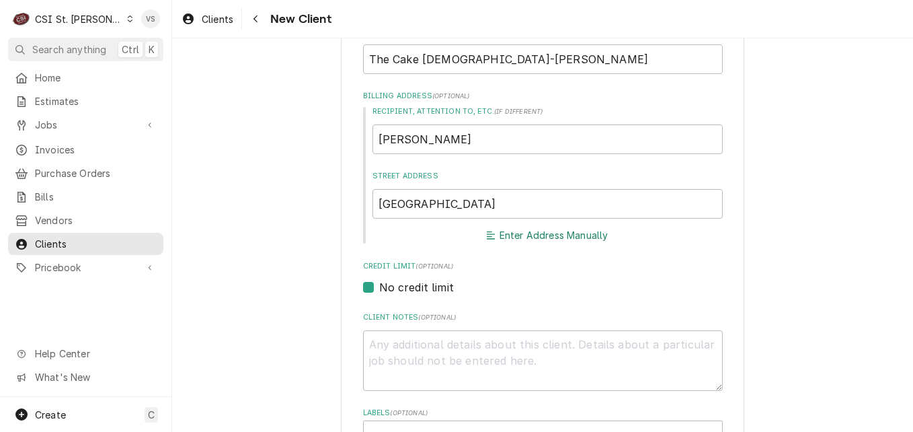
click at [540, 238] on button "Enter Address Manually" at bounding box center [547, 235] width 126 height 19
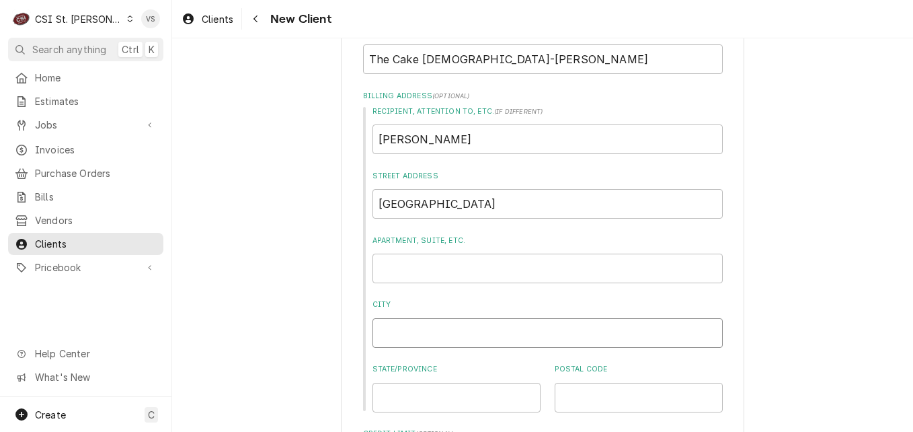
click at [391, 332] on input "City" at bounding box center [548, 333] width 350 height 30
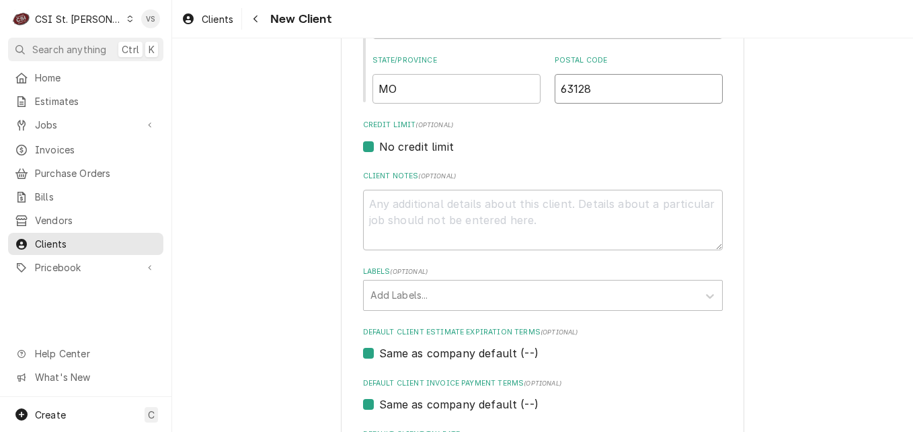
scroll to position [551, 0]
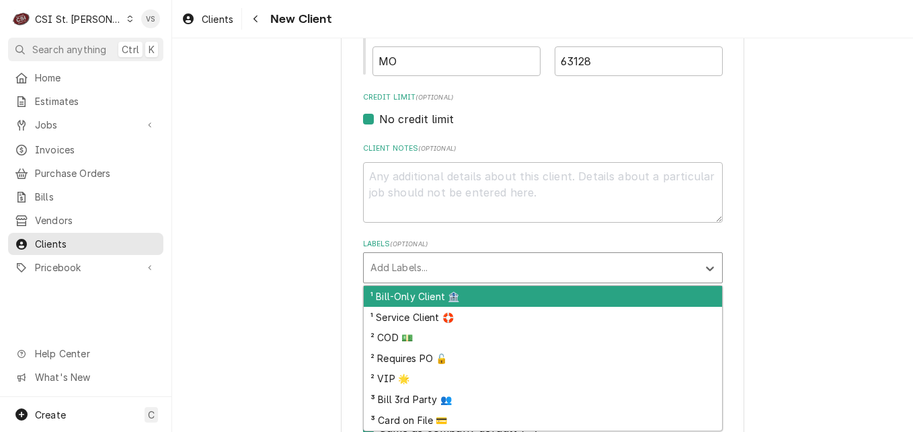
click at [398, 268] on div "Labels" at bounding box center [531, 268] width 321 height 24
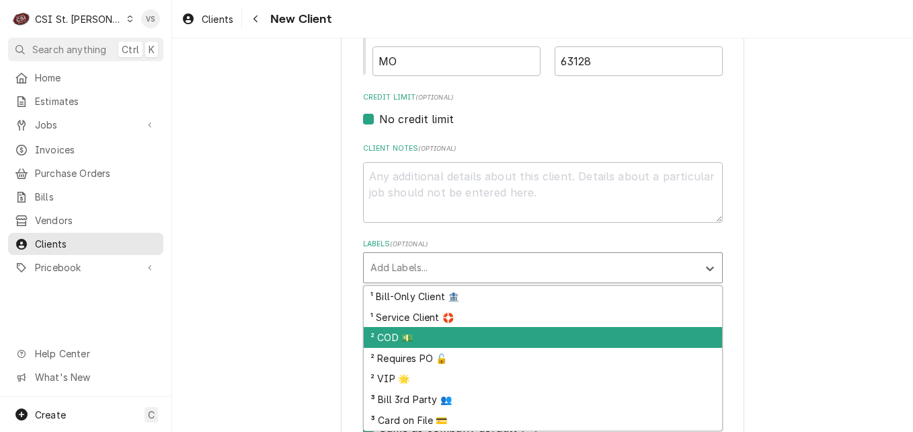
click at [387, 334] on div "² COD 💵" at bounding box center [543, 337] width 358 height 21
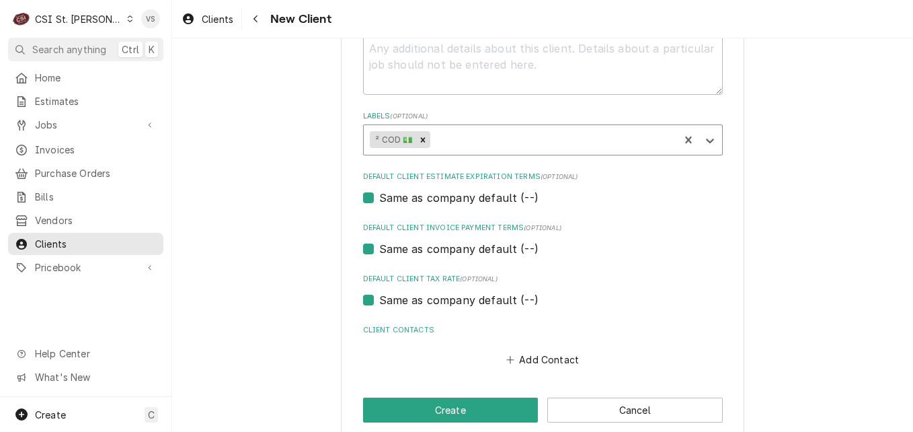
scroll to position [698, 0]
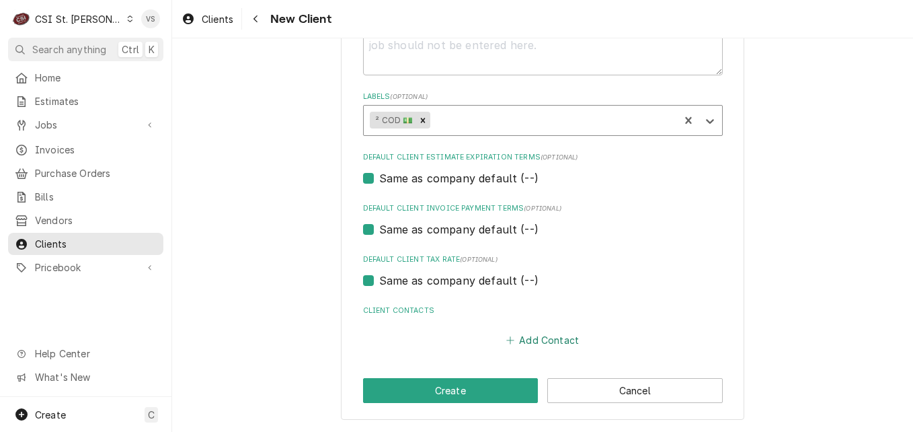
click at [525, 340] on button "Add Contact" at bounding box center [542, 340] width 77 height 19
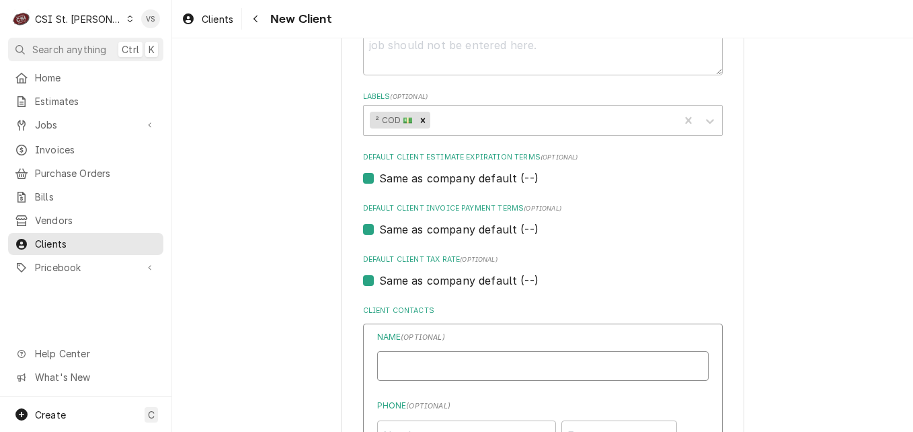
click at [434, 371] on input "Business Name" at bounding box center [543, 366] width 332 height 30
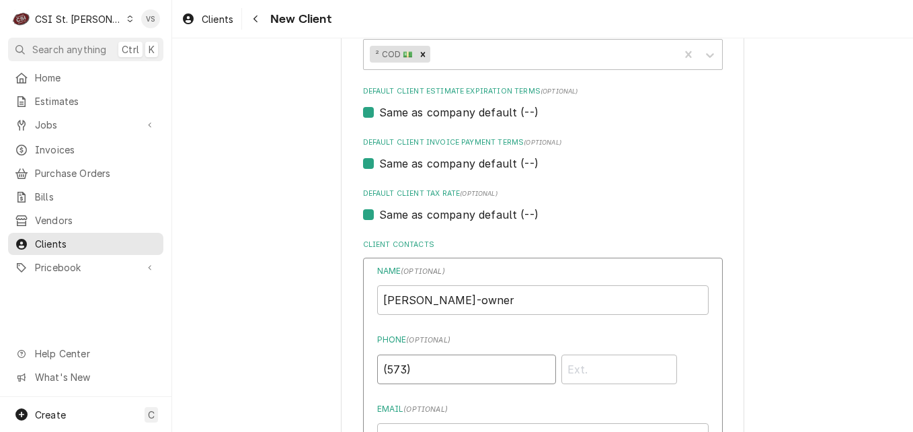
scroll to position [783, 0]
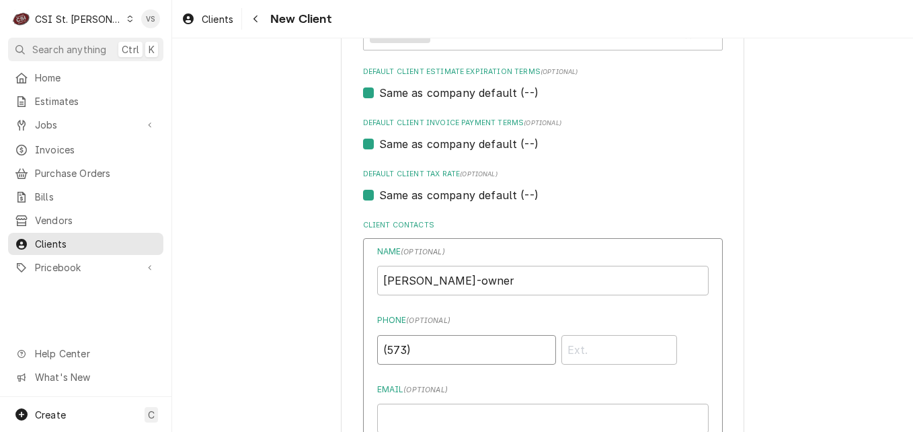
click at [424, 348] on input "(573)" at bounding box center [466, 350] width 179 height 30
click at [395, 418] on input "Email ( optional )" at bounding box center [543, 419] width 332 height 30
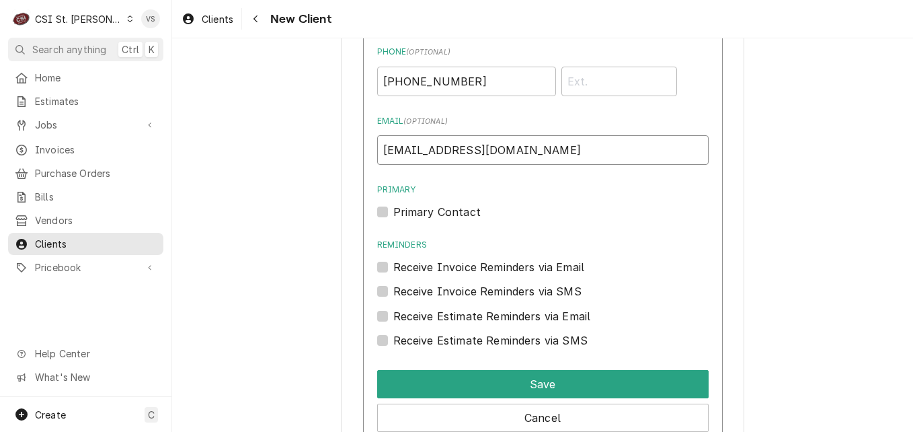
scroll to position [1053, 0]
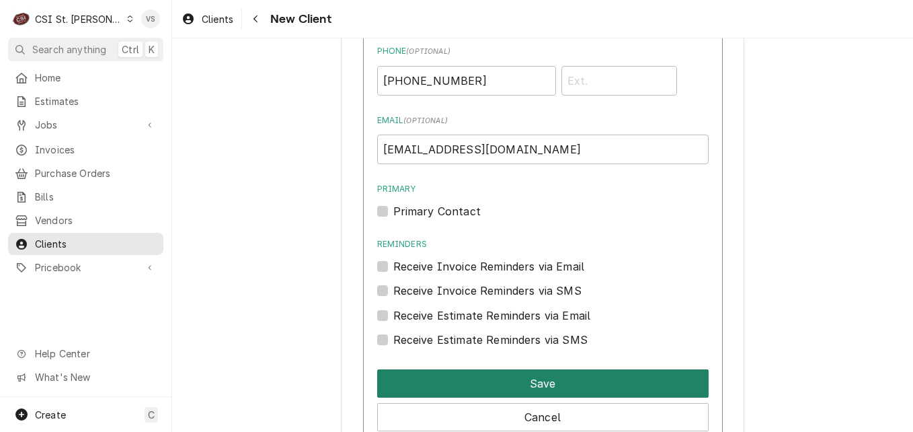
click at [493, 379] on button "Save" at bounding box center [543, 383] width 332 height 28
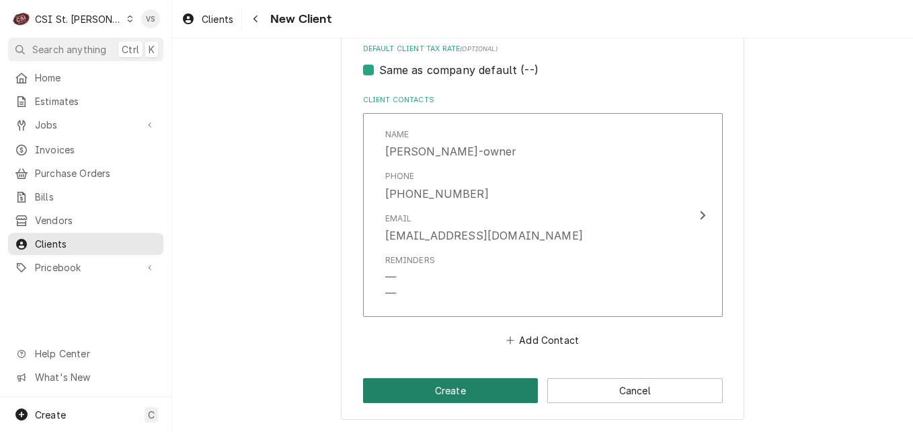
click at [470, 387] on button "Create" at bounding box center [451, 390] width 176 height 25
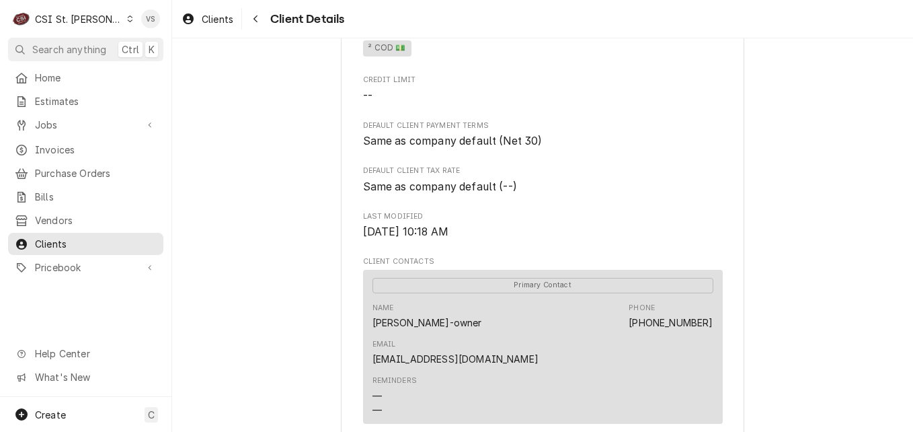
scroll to position [634, 0]
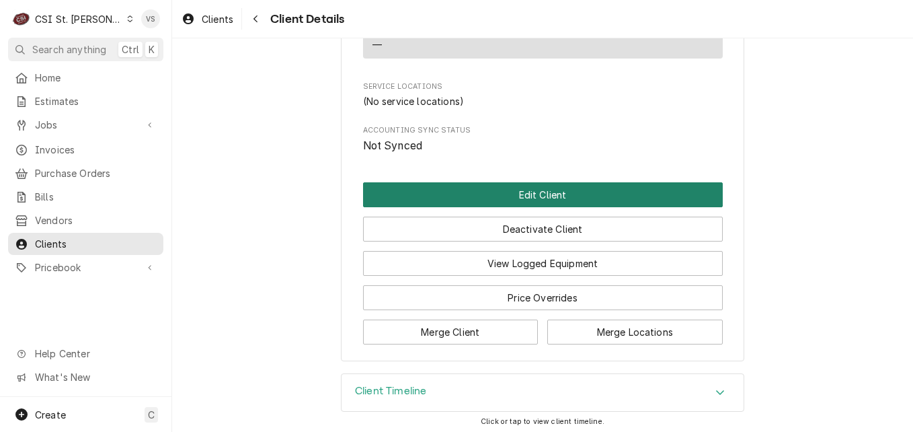
click at [469, 182] on button "Edit Client" at bounding box center [543, 194] width 360 height 25
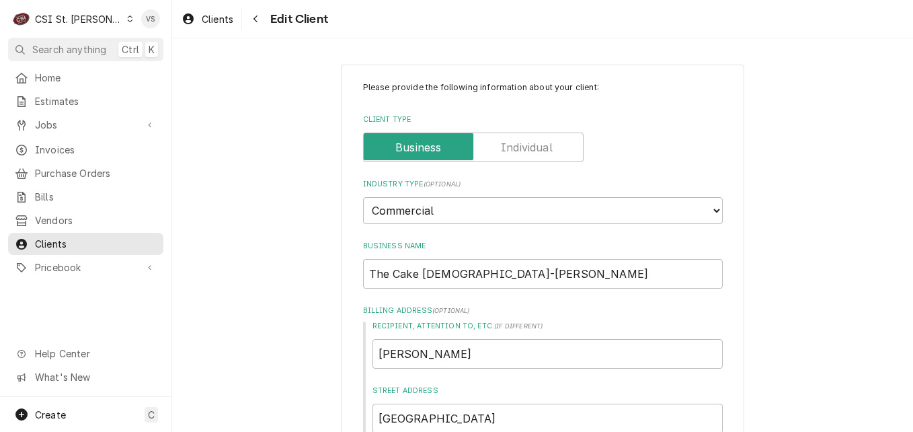
click at [127, 20] on icon "Dynamic Content Wrapper" at bounding box center [130, 18] width 6 height 7
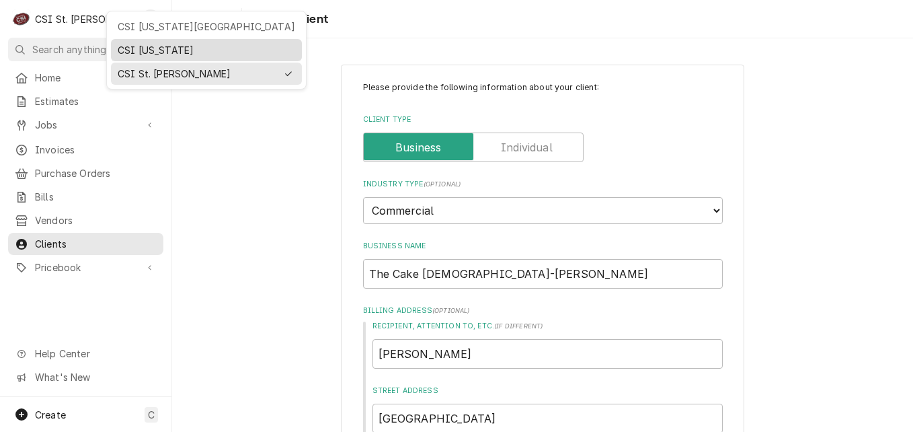
click at [144, 48] on div "CSI [US_STATE]" at bounding box center [207, 50] width 178 height 14
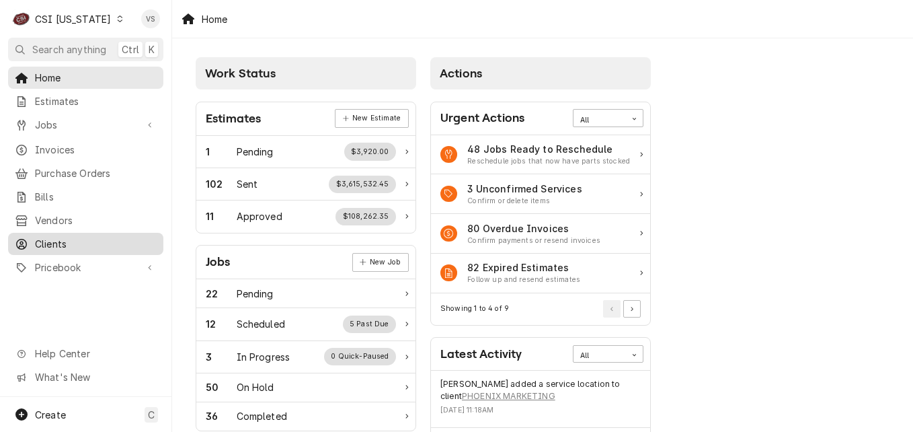
click at [87, 237] on span "Clients" at bounding box center [96, 244] width 122 height 14
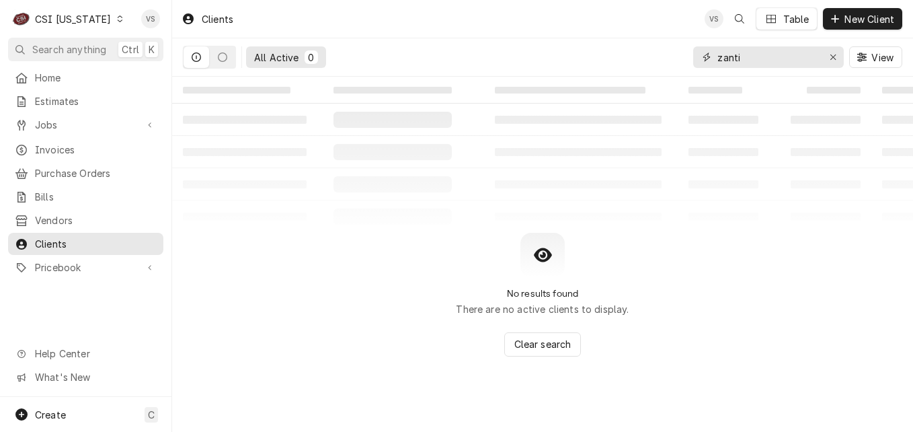
drag, startPoint x: 754, startPoint y: 56, endPoint x: 627, endPoint y: 76, distance: 128.6
click at [703, 57] on div "zanti" at bounding box center [768, 57] width 151 height 22
click at [67, 143] on span "Invoices" at bounding box center [96, 150] width 122 height 14
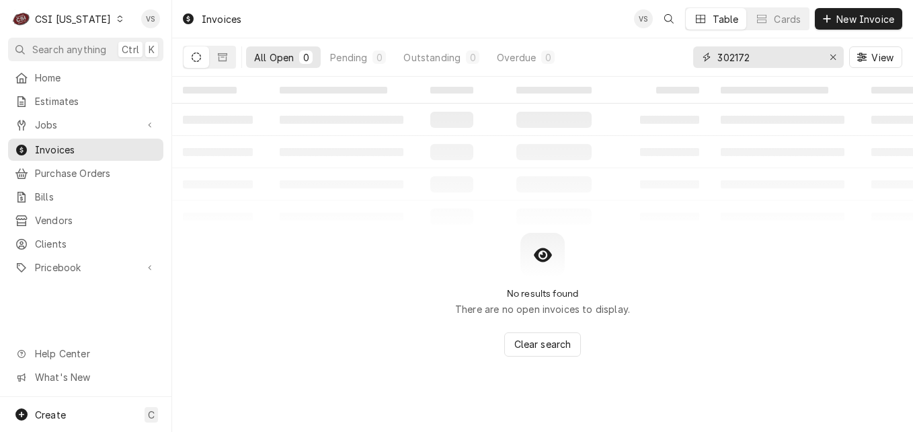
drag, startPoint x: 754, startPoint y: 56, endPoint x: 695, endPoint y: 59, distance: 58.6
click at [687, 58] on div "All Open 0 Pending 0 Outstanding 0 Overdue 0 302172 View" at bounding box center [543, 57] width 720 height 38
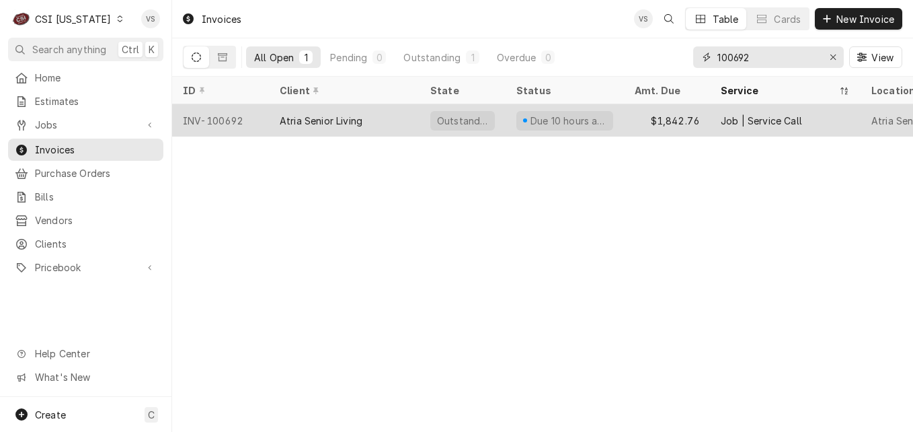
type input "100692"
click at [306, 123] on div "Atria Senior Living" at bounding box center [321, 121] width 83 height 14
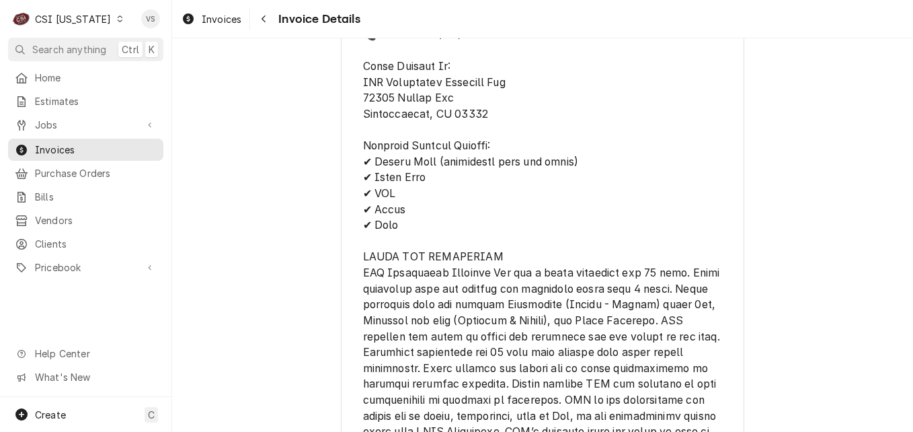
scroll to position [2723, 0]
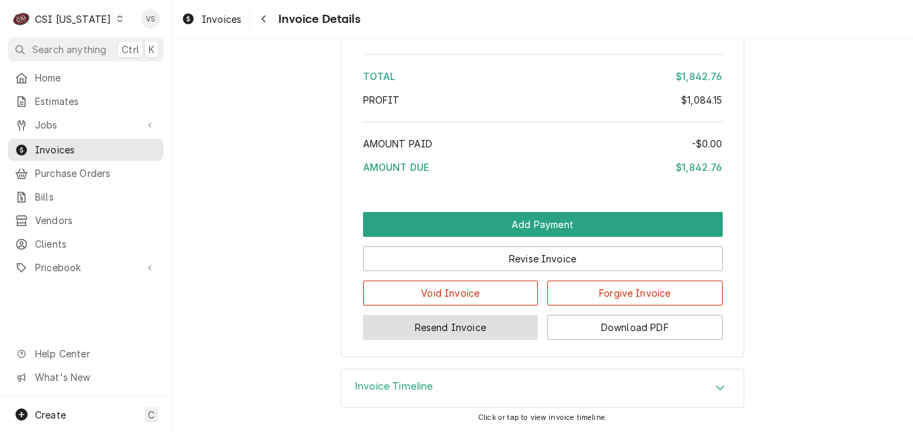
click at [499, 329] on button "Resend Invoice" at bounding box center [451, 327] width 176 height 25
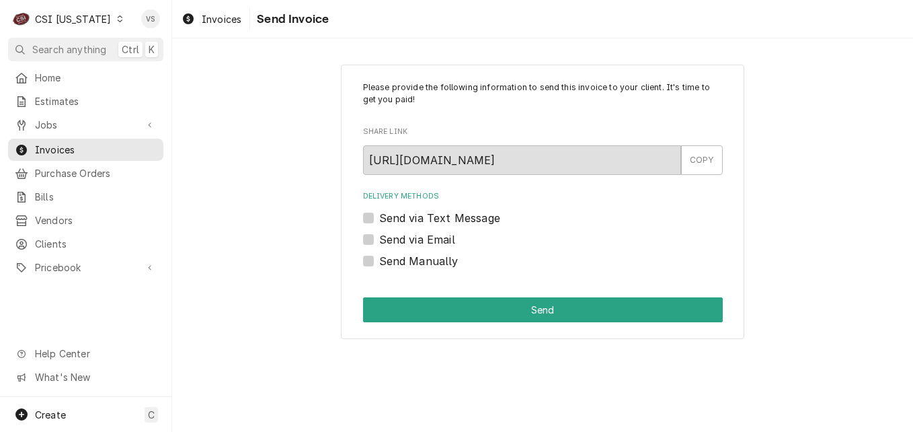
click at [379, 240] on label "Send via Email" at bounding box center [417, 239] width 76 height 16
click at [379, 240] on input "Send via Email" at bounding box center [559, 246] width 360 height 30
checkbox input "true"
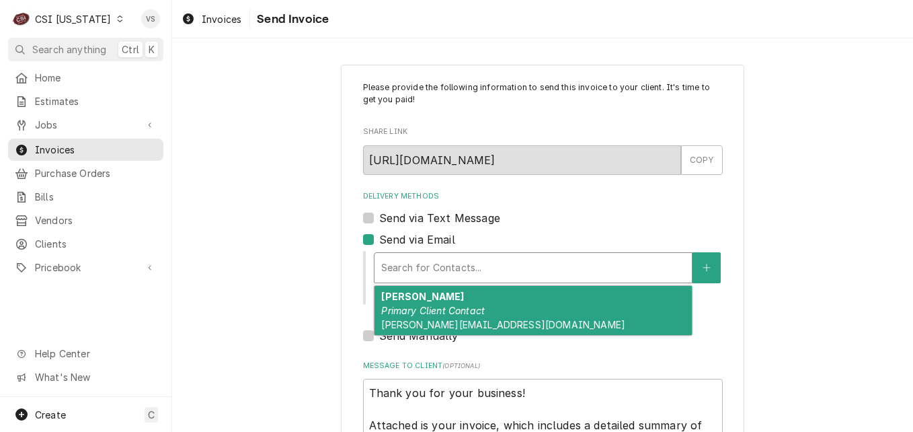
click at [429, 267] on div "Delivery Methods" at bounding box center [533, 268] width 304 height 24
click at [452, 319] on span "[PERSON_NAME][EMAIL_ADDRESS][DOMAIN_NAME]" at bounding box center [503, 324] width 244 height 11
type textarea "x"
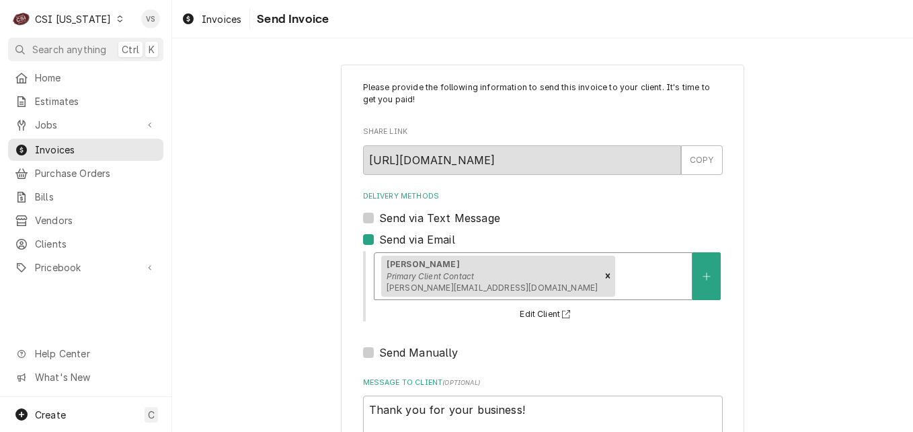
scroll to position [67, 0]
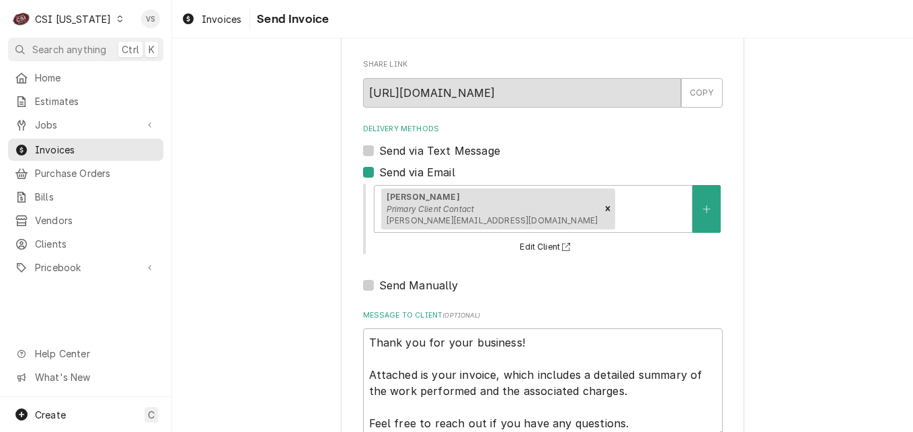
click at [115, 19] on div "Dynamic Content Wrapper" at bounding box center [119, 18] width 9 height 9
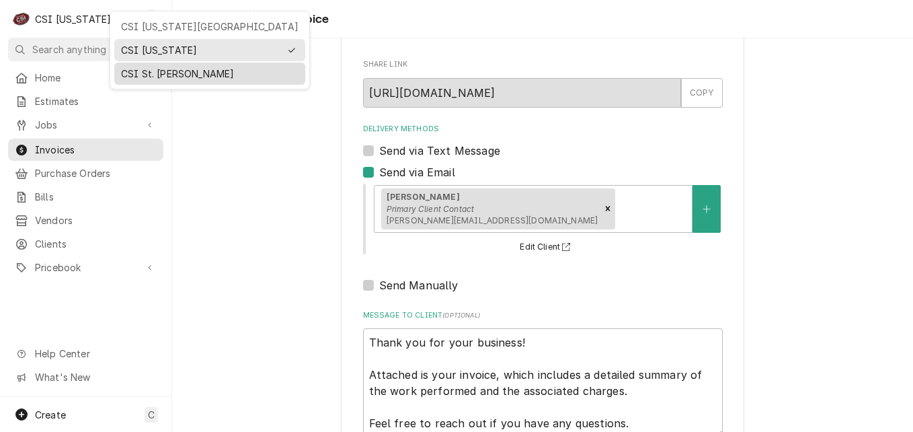
click at [143, 68] on div "CSI St. [PERSON_NAME]" at bounding box center [210, 74] width 178 height 14
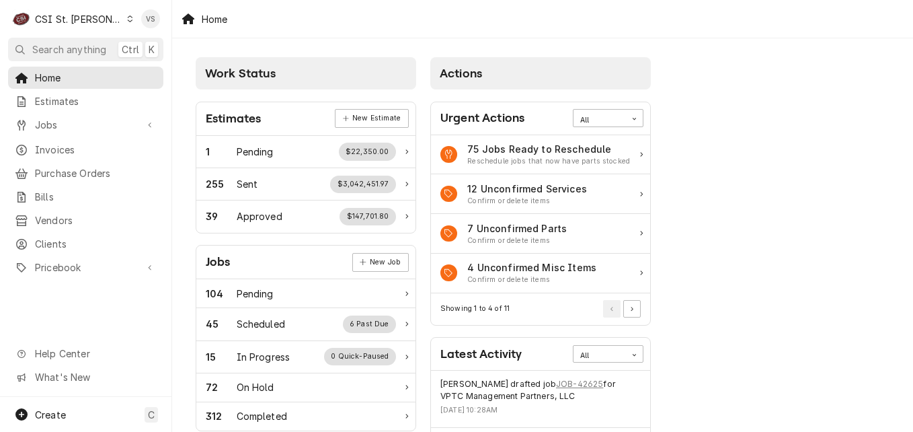
click at [59, 237] on span "Clients" at bounding box center [96, 244] width 122 height 14
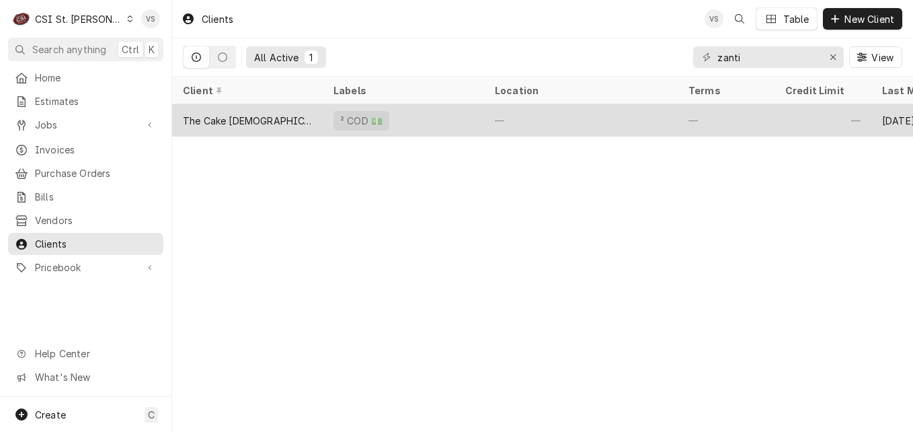
click at [237, 120] on div "The Cake [DEMOGRAPHIC_DATA]-[PERSON_NAME]" at bounding box center [247, 121] width 129 height 14
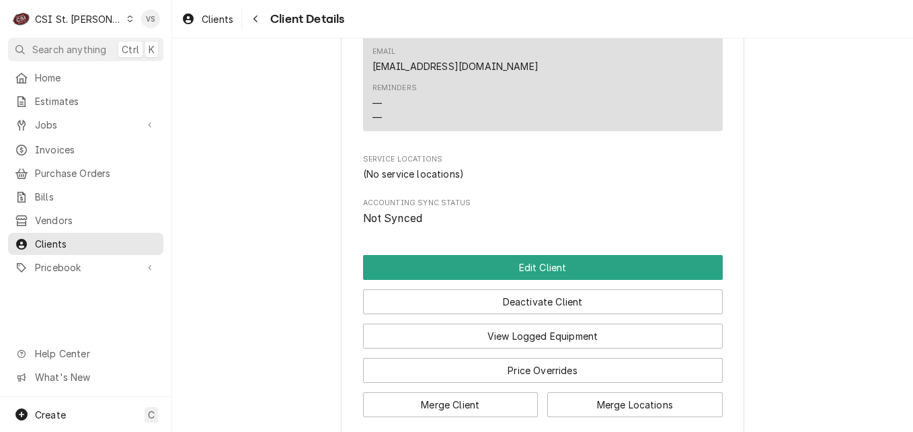
scroll to position [634, 0]
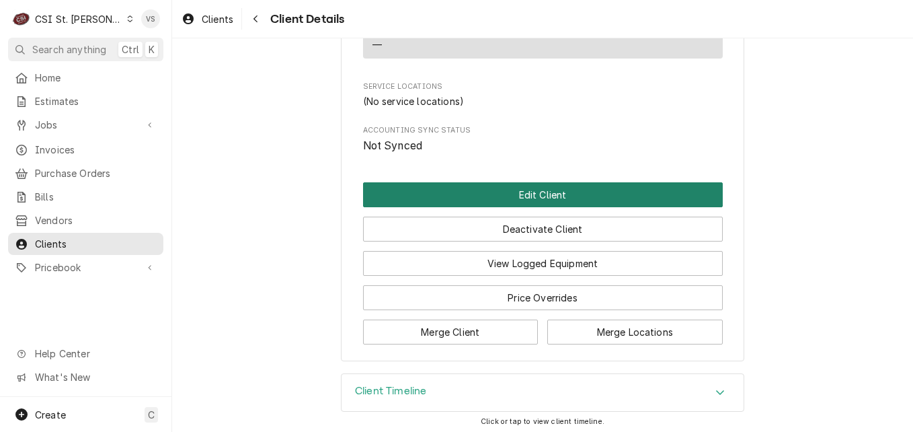
click at [481, 188] on button "Edit Client" at bounding box center [543, 194] width 360 height 25
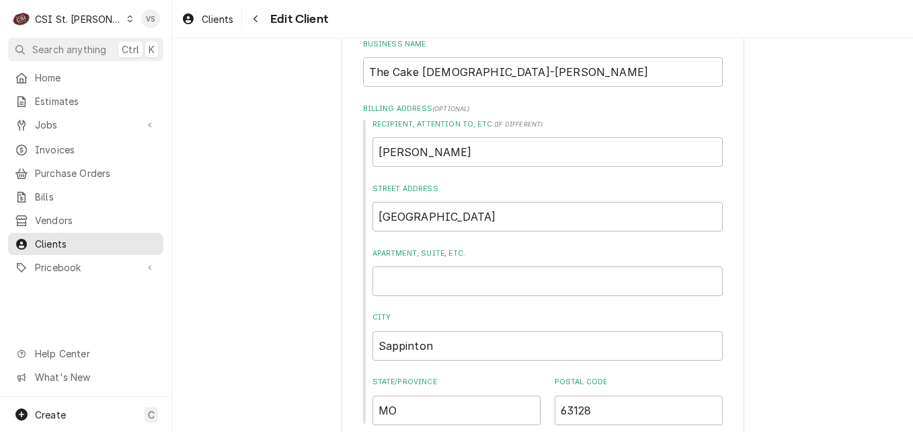
scroll to position [605, 0]
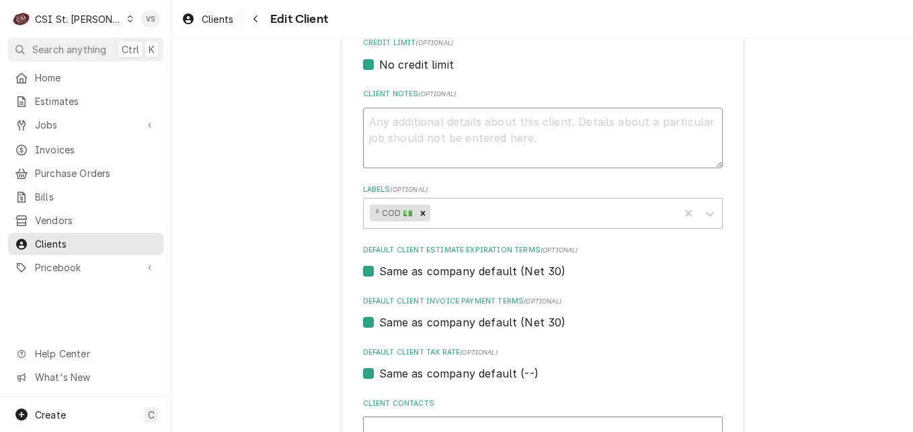
click at [393, 122] on textarea "Client Notes ( optional )" at bounding box center [543, 138] width 360 height 61
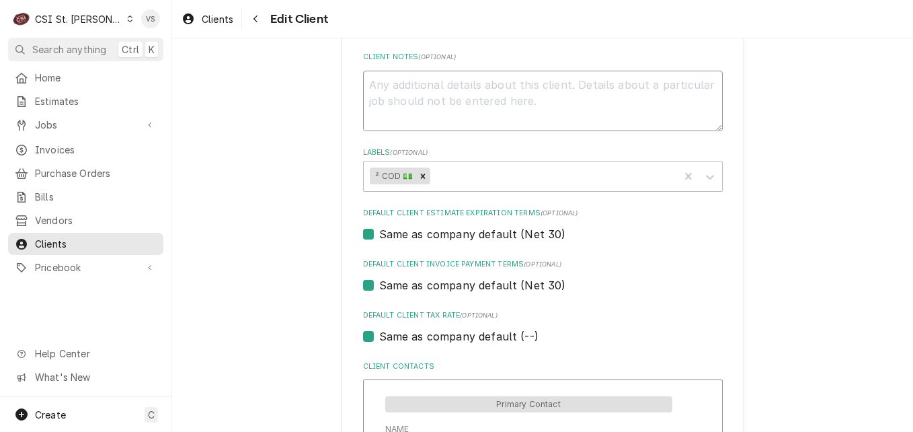
scroll to position [673, 0]
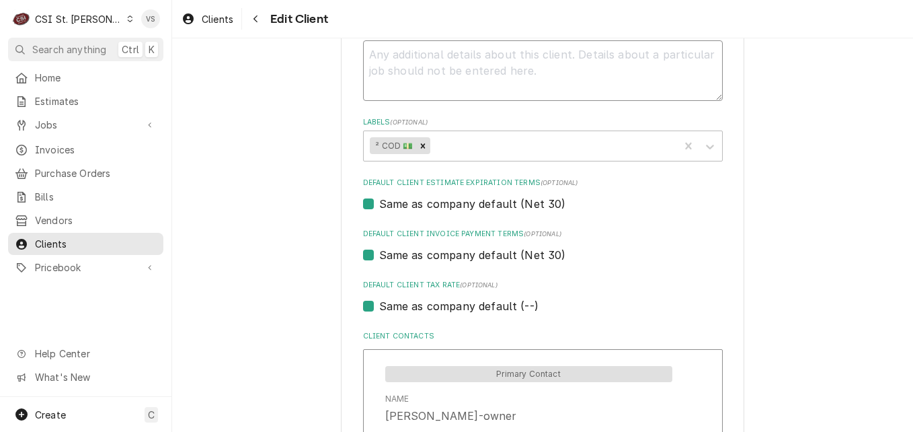
type textarea "x"
type textarea "*"
type textarea "x"
type textarea "**"
type textarea "x"
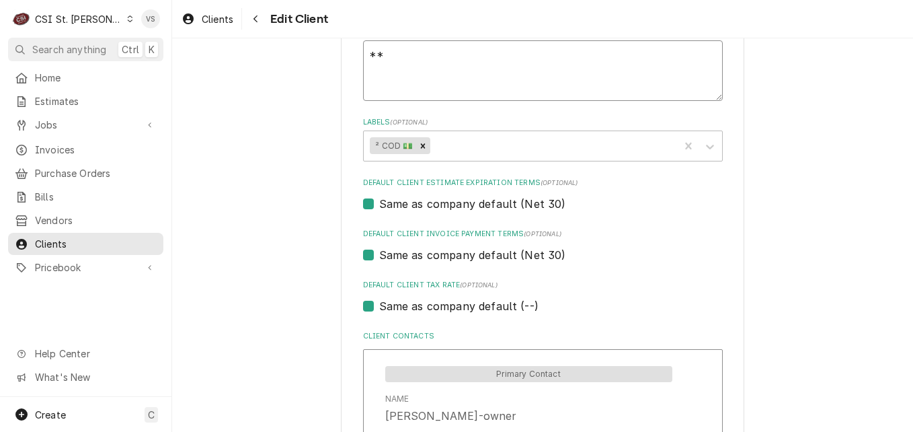
type textarea "***"
type textarea "x"
type textarea "***c"
type textarea "x"
type textarea "***"
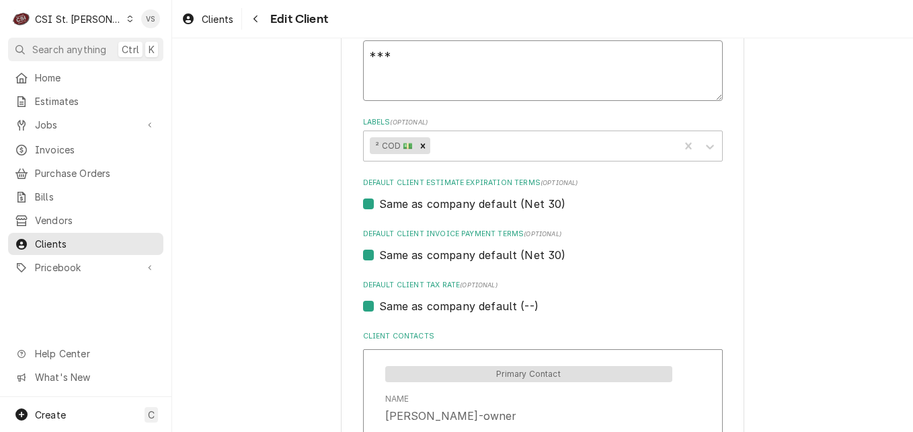
type textarea "x"
type textarea "***C"
type textarea "x"
type textarea "***CO"
type textarea "x"
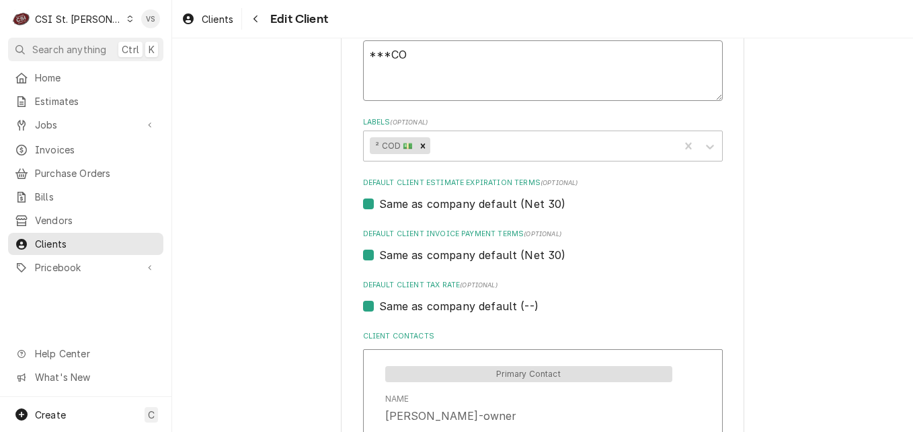
type textarea "***COS"
type textarea "x"
type textarea "***CO"
type textarea "x"
type textarea "***COD"
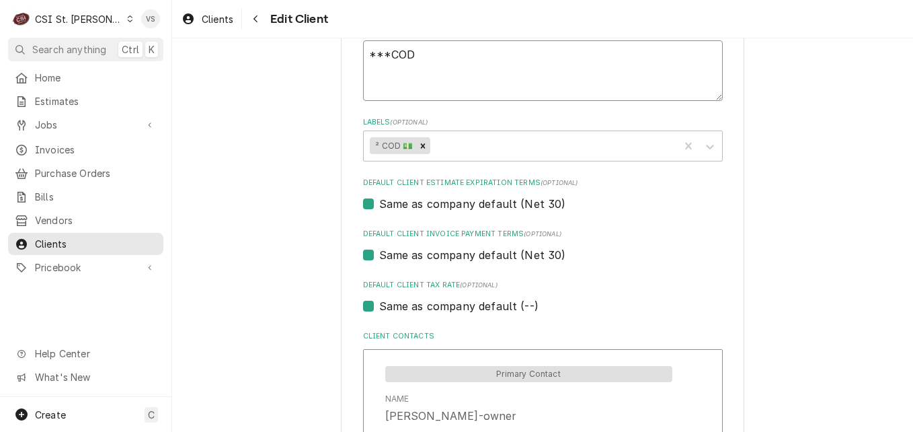
type textarea "x"
type textarea "***COD*"
type textarea "x"
type textarea "***COD**"
type textarea "x"
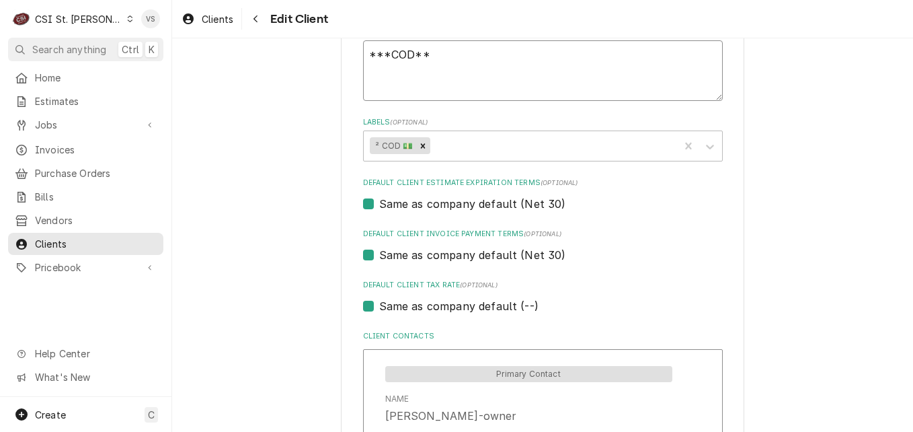
type textarea "***COD***"
type textarea "x"
type textarea "***COD****"
type textarea "x"
type textarea "***COD***"
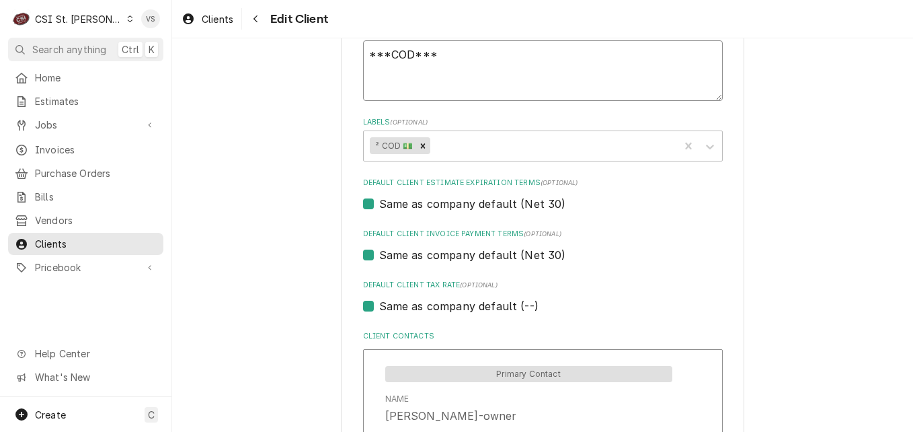
type textarea "x"
type textarea "***COD***"
type textarea "x"
type textarea "***COD*** 5"
type textarea "x"
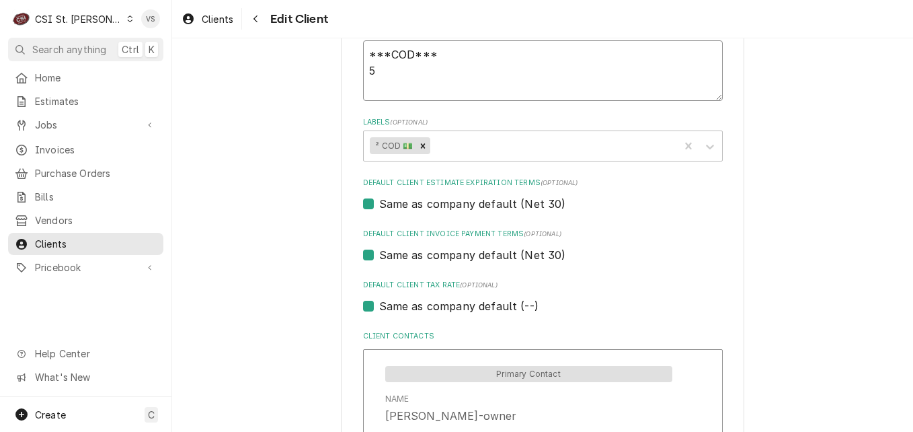
type textarea "***COD*** 54"
type textarea "x"
type textarea "***COD*** 542"
type textarea "x"
type textarea "***COD*** 5424"
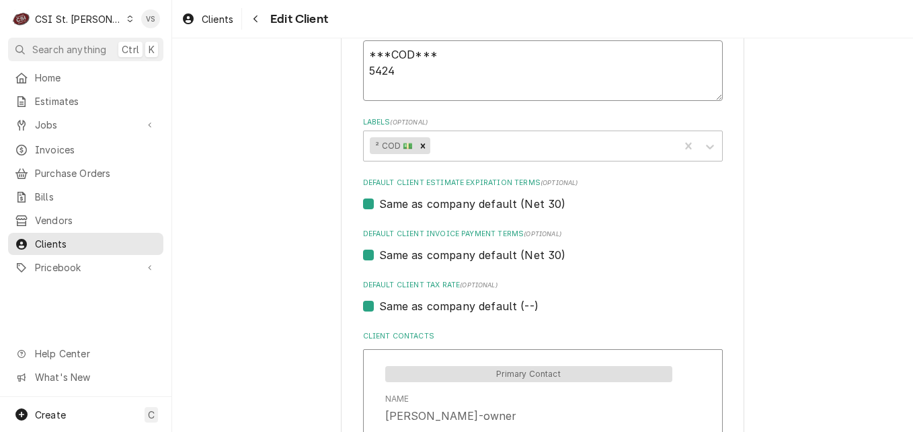
type textarea "x"
type textarea "***COD*** 54241"
type textarea "x"
type textarea "***COD*** 542418"
type textarea "x"
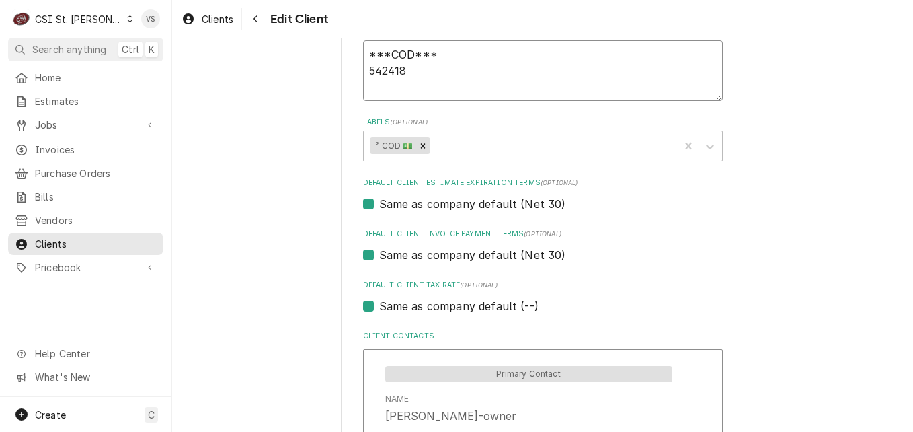
type textarea "***COD*** 5424181"
type textarea "x"
type textarea "***COD*** 54241814"
type textarea "x"
type textarea "***COD*** 542418146"
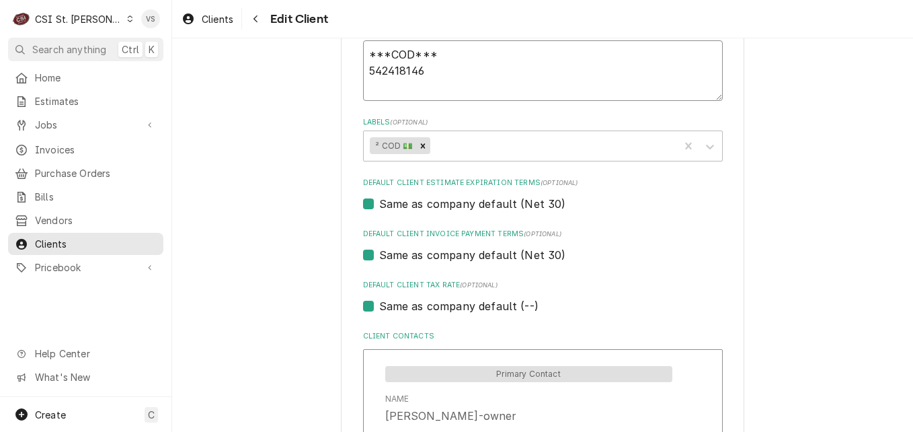
type textarea "x"
type textarea "***COD*** 5424181464"
type textarea "x"
type textarea "***COD*** 54241814644"
type textarea "x"
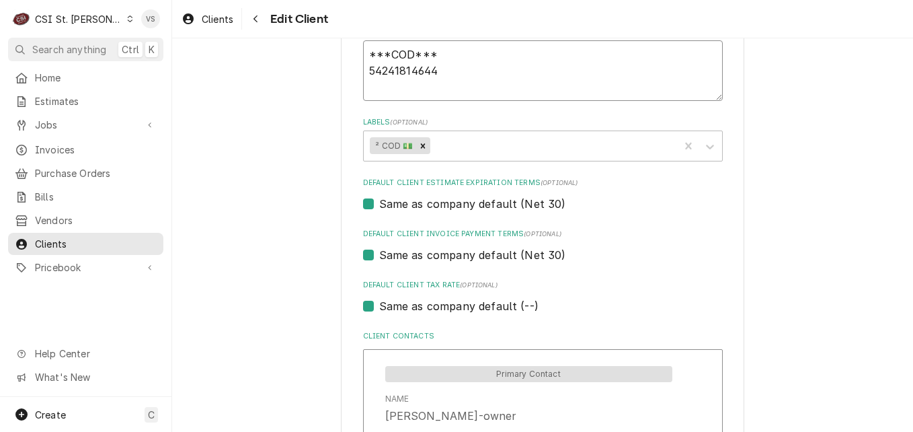
type textarea "***COD*** 542418146440"
type textarea "x"
type textarea "***COD*** 5424181464406"
type textarea "x"
type textarea "***COD*** 54241814644066"
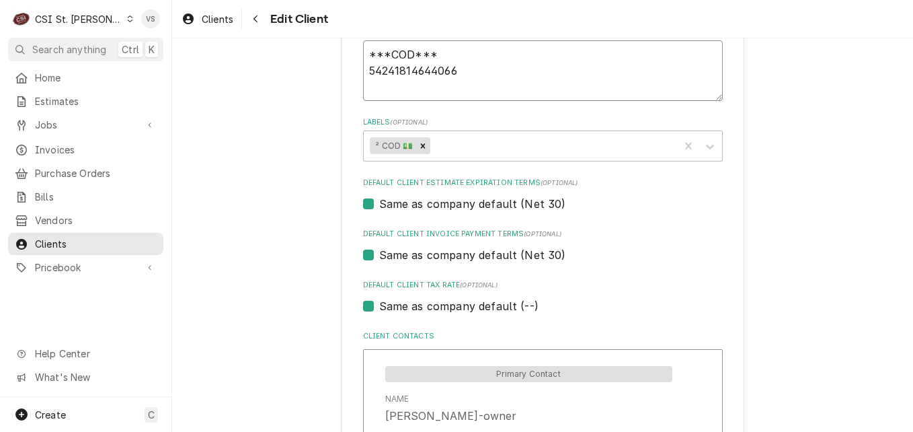
type textarea "x"
type textarea "***COD*** 542418146440669"
type textarea "x"
type textarea "***COD*** 5424181464406698"
type textarea "x"
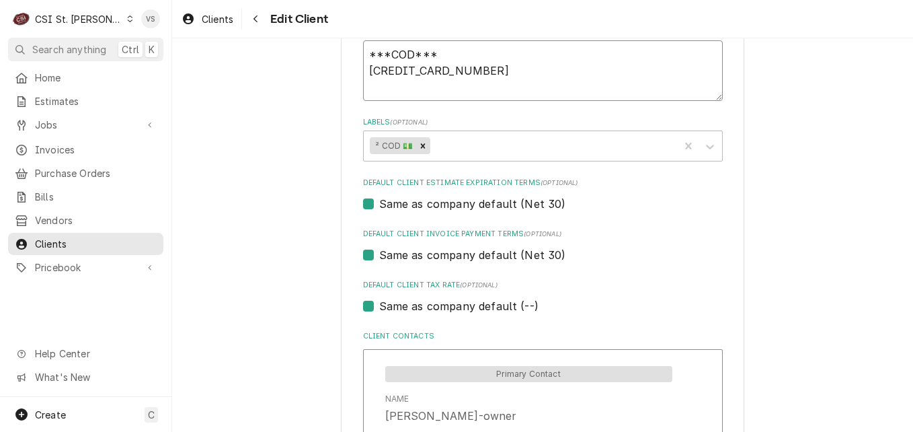
type textarea "***COD*** 5424181464406698"
type textarea "x"
type textarea "***COD*** 5424181464406698"
type textarea "x"
type textarea "***COD*** 5424181464406698"
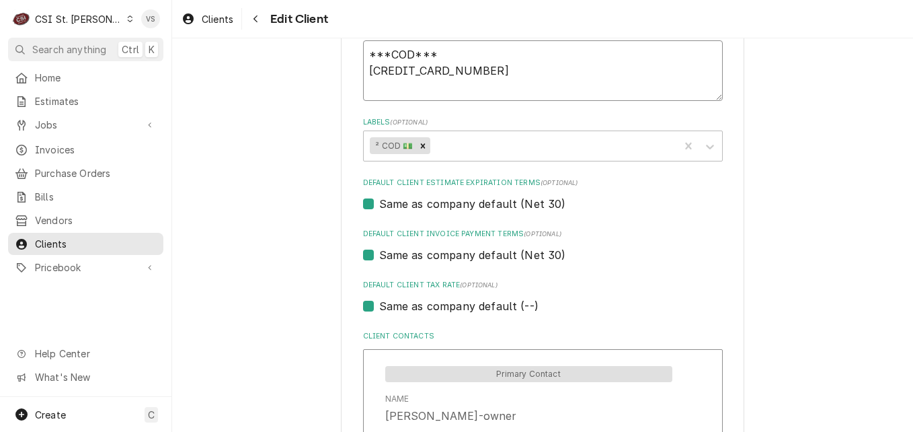
type textarea "x"
type textarea "***COD*** 5424181464406698 0"
type textarea "x"
type textarea "***COD*** 5424181464406698 03"
type textarea "x"
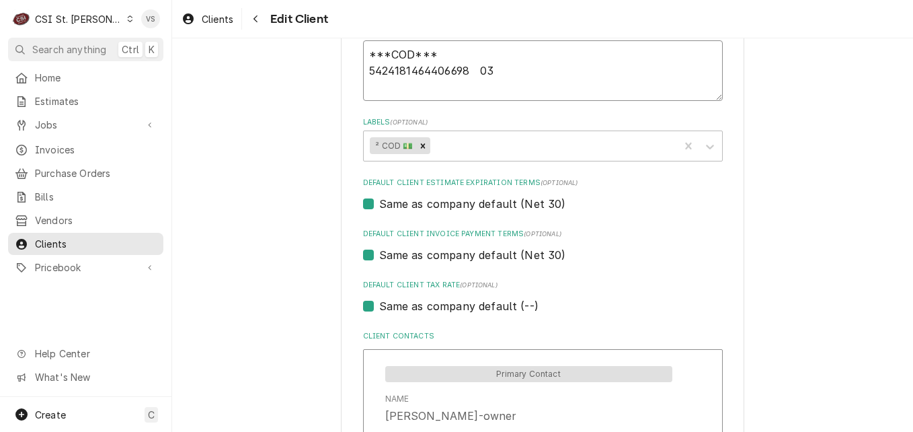
type textarea "***COD*** 5424181464406698 03/"
type textarea "x"
type textarea "***COD*** 5424181464406698 03/2"
type textarea "x"
type textarea "***COD*** 5424181464406698 03/27"
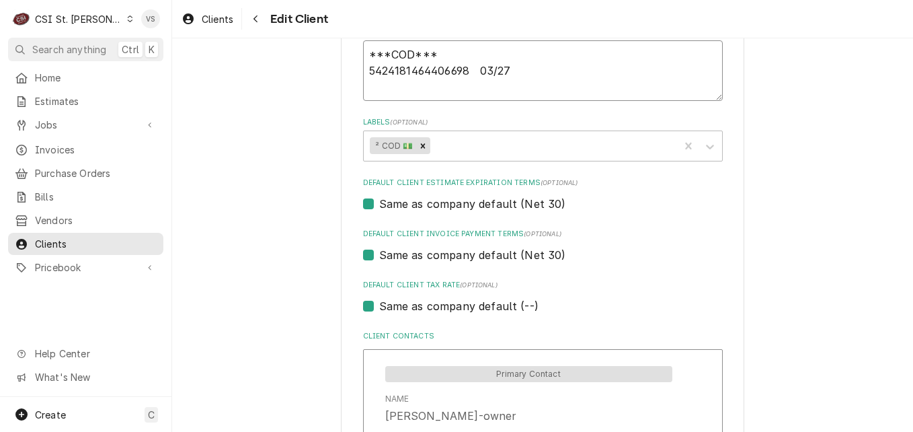
type textarea "x"
type textarea "***COD*** 5424181464406698 03/27"
type textarea "x"
type textarea "***COD*** 5424181464406698 03/27"
type textarea "x"
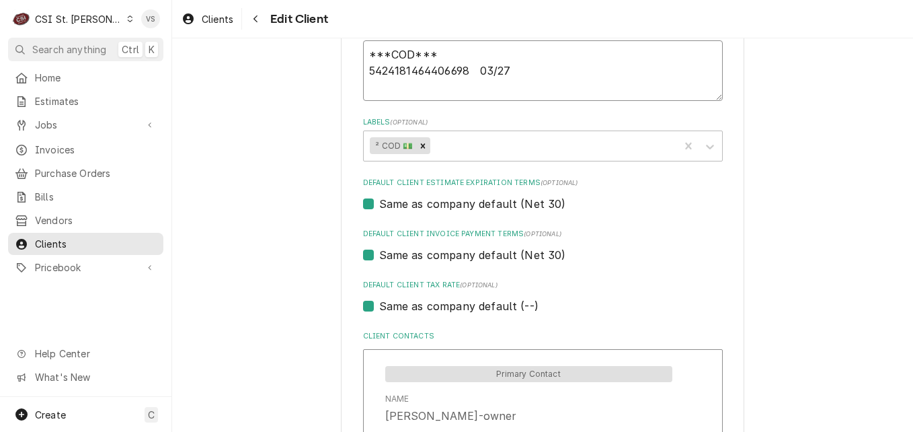
type textarea "***COD*** 5424181464406698 03/27"
type textarea "x"
type textarea "***COD*** 5424181464406698 03/27 1"
type textarea "x"
type textarea "***COD*** 5424181464406698 03/27 19"
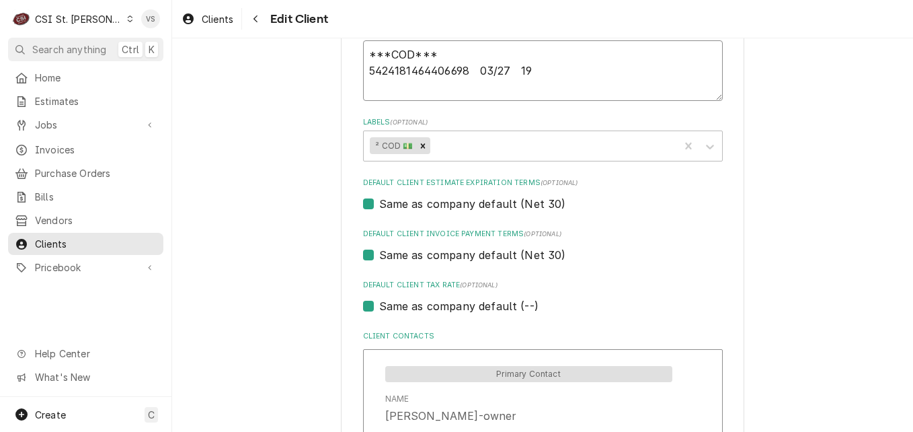
type textarea "x"
type textarea "***COD*** 5424181464406698 03/27 199"
type textarea "x"
type textarea "***COD*** 5424181464406698 03/27 199"
type textarea "x"
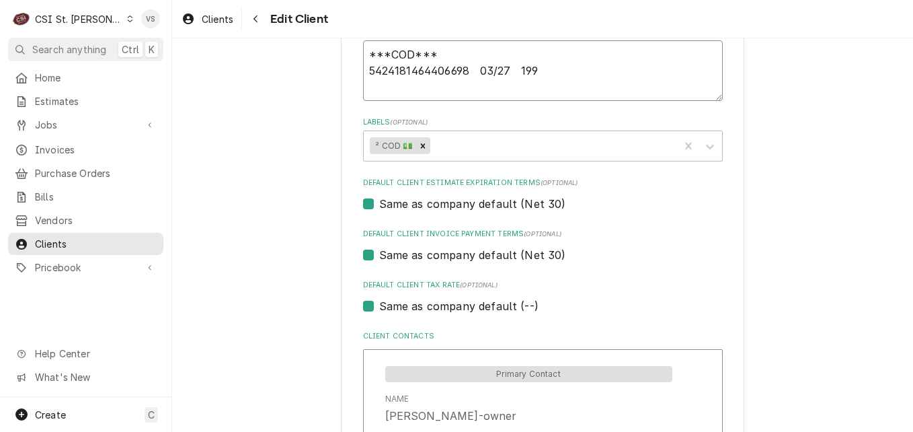
type textarea "***COD*** 5424181464406698 03/27 199 R"
type textarea "x"
type textarea "***COD*** 5424181464406698 03/27 199 Ro"
type textarea "x"
type textarea "***COD*** 5424181464406698 03/27 199 Rob"
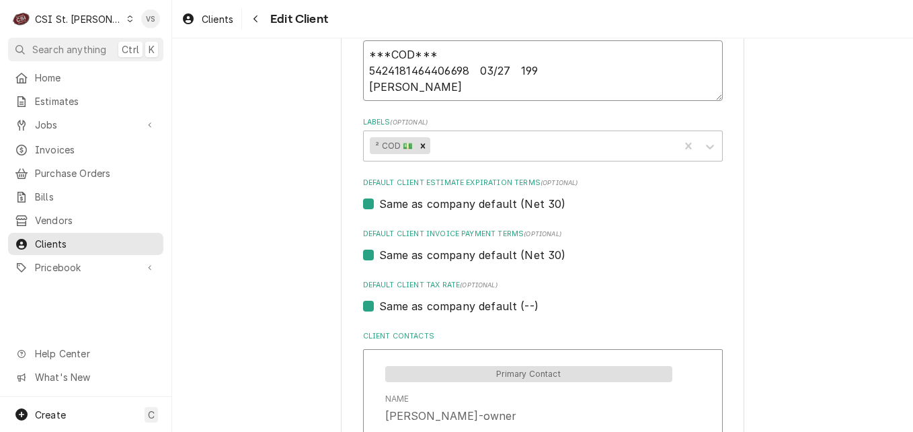
type textarea "x"
type textarea "***COD*** 5424181464406698 03/27 199 Robi"
type textarea "x"
type textarea "***COD*** 5424181464406698 03/27 199 Robin"
type textarea "x"
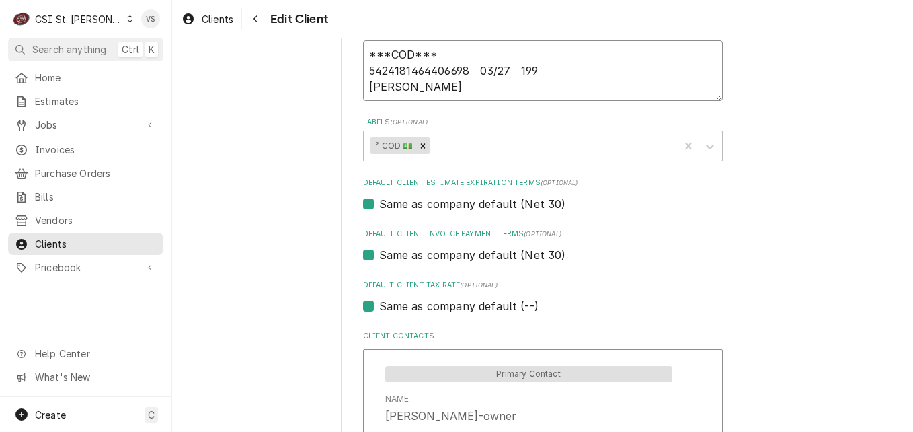
type textarea "***COD*** 5424181464406698 03/27 199 Robin"
type textarea "x"
type textarea "***COD*** 5424181464406698 03/27 199 Robin L"
type textarea "x"
type textarea "***COD*** 5424181464406698 03/27 199 Robin Li"
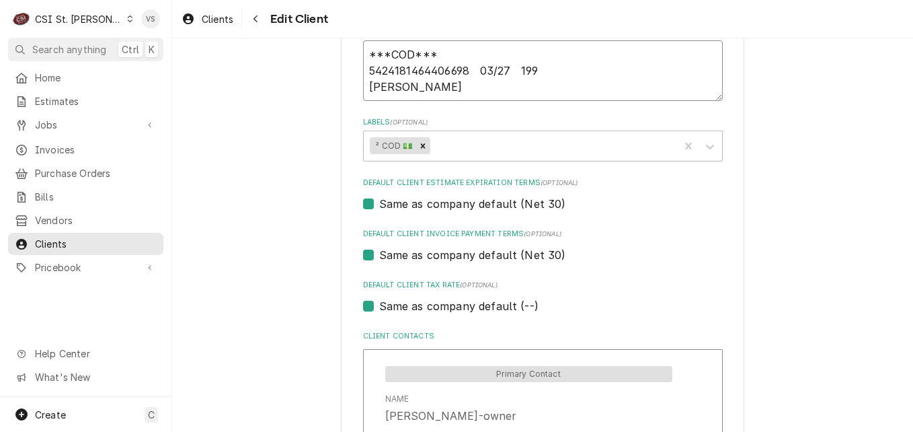
type textarea "x"
type textarea "***COD*** 5424181464406698 03/27 199 Robin Lie"
type textarea "x"
type textarea "***COD*** 5424181464406698 03/27 199 Robin Lien"
type textarea "x"
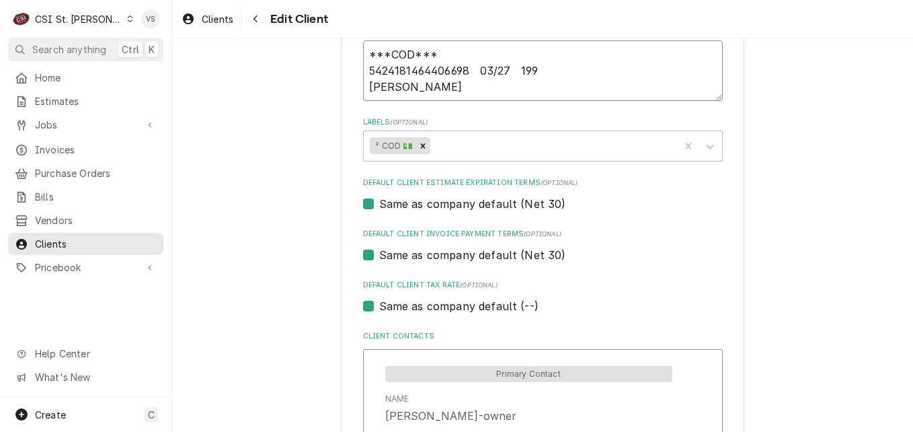
type textarea "***COD*** 5424181464406698 03/27 199 Robin Liene"
type textarea "x"
type textarea "***COD*** 5424181464406698 03/27 199 Robin Lienek"
type textarea "x"
type textarea "***COD*** 5424181464406698 03/27 199 Robin Lieneke"
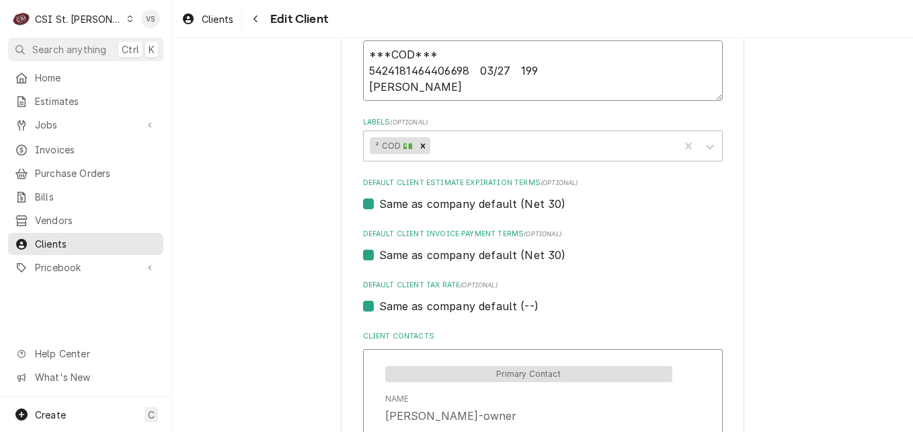
type textarea "x"
type textarea "***COD*** 5424181464406698 03/27 199 Robin Lieneke"
type textarea "x"
type textarea "***COD*** 5424181464406698 03/27 199 Robin Lieneke"
type textarea "x"
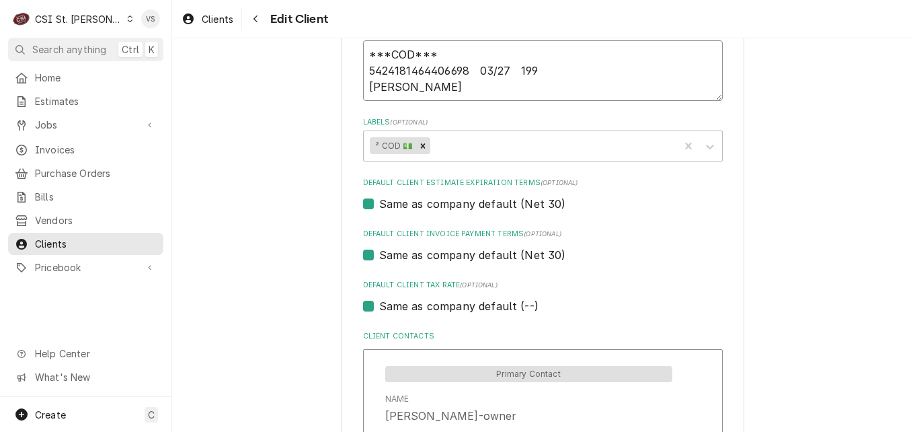
type textarea "***COD*** 5424181464406698 03/27 199 Robin Lieneke 1"
type textarea "x"
type textarea "***COD*** 5424181464406698 03/27 199 Robin Lieneke 10"
type textarea "x"
type textarea "***COD*** 5424181464406698 03/27 199 Robin Lieneke 104"
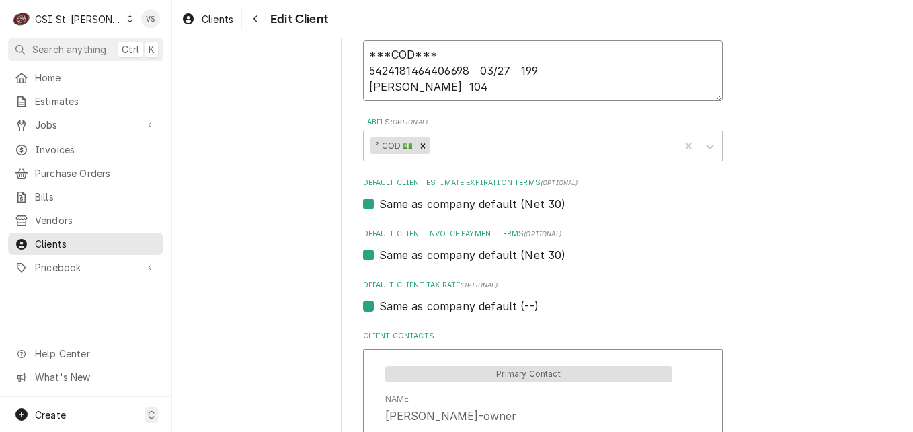
type textarea "x"
type textarea "***COD*** 5424181464406698 03/27 199 Robin Lieneke 1049"
type textarea "x"
type textarea "***COD*** 5424181464406698 03/27 199 Robin Lieneke 1049"
type textarea "x"
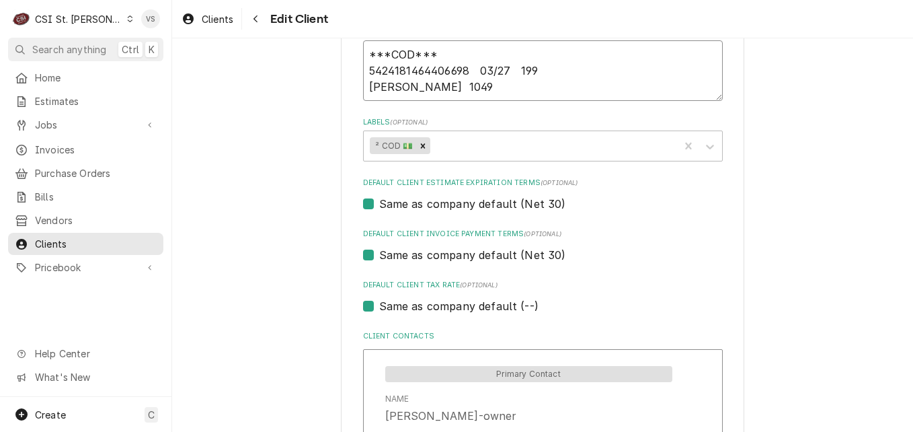
type textarea "***COD*** 5424181464406698 03/27 199 Robin Lieneke 1049 C"
type textarea "x"
type textarea "***COD*** 5424181464406698 03/27 199 Robin Lieneke 1049 CR"
type textarea "x"
type textarea "***COD*** 5424181464406698 03/27 199 Robin Lieneke 1049 CR"
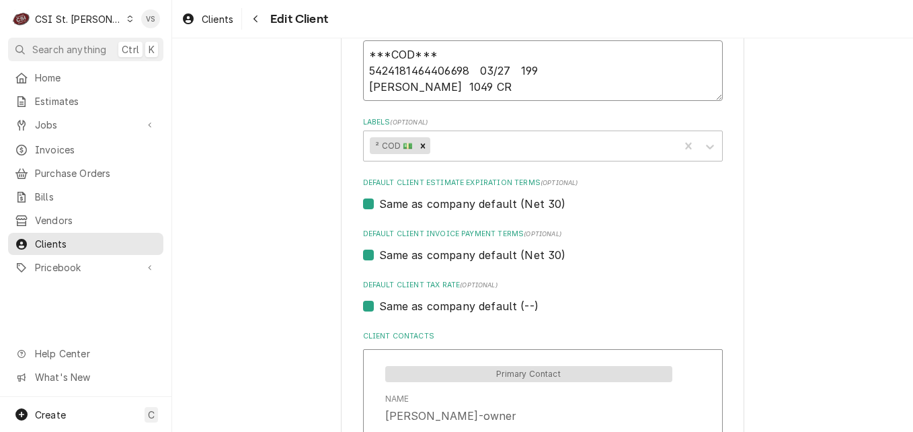
type textarea "x"
type textarea "***COD*** 5424181464406698 03/27 199 Robin Lieneke 1049 CR 2"
type textarea "x"
type textarea "***COD*** 5424181464406698 03/27 199 Robin Lieneke 1049 CR"
type textarea "x"
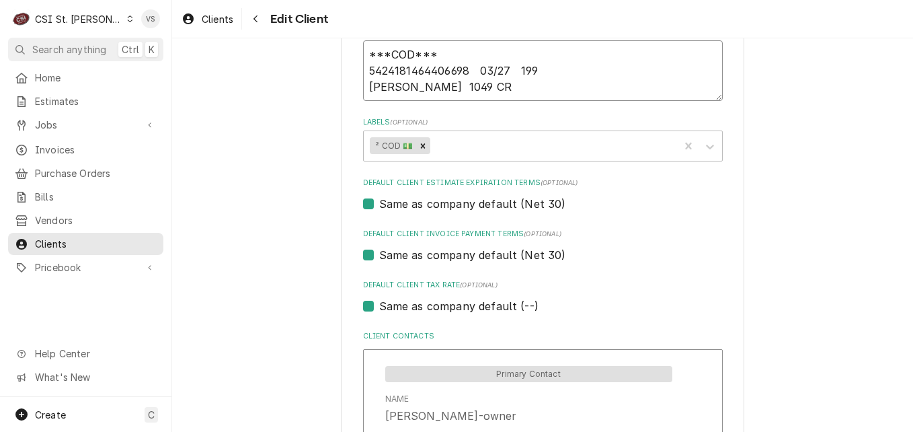
type textarea "***COD*** 5424181464406698 03/27 199 Robin Lieneke 1049 CR"
type textarea "x"
type textarea "***COD*** 5424181464406698 03/27 199 Robin Lieneke 1049 C"
type textarea "x"
type textarea "***COD*** 5424181464406698 03/27 199 Robin Lieneke 1049 Cou"
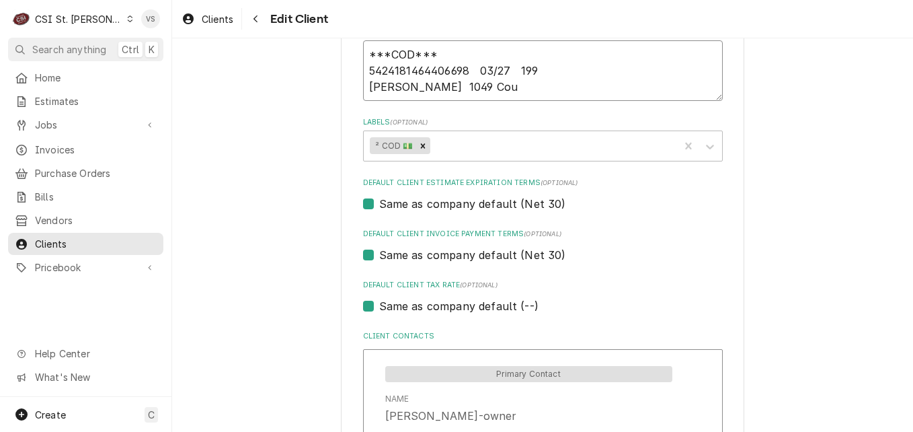
type textarea "x"
type textarea "***COD*** 5424181464406698 03/27 199 Robin Lieneke 1049 Cour"
type textarea "x"
type textarea "***COD*** 5424181464406698 03/27 199 Robin Lieneke 1049 Courn"
type textarea "x"
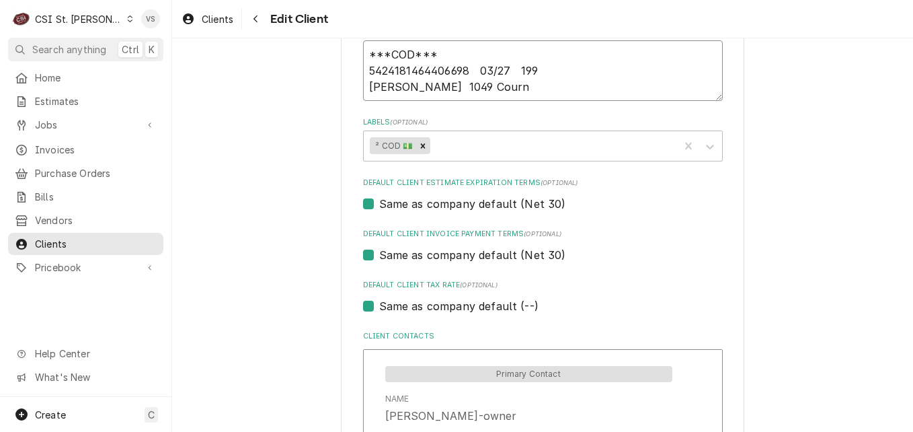
type textarea "***COD*** 5424181464406698 03/27 199 Robin Lieneke 1049 Cournt"
type textarea "x"
type textarea "***COD*** 5424181464406698 03/27 199 Robin Lieneke 1049 Courn"
type textarea "x"
type textarea "***COD*** 5424181464406698 03/27 199 Robin Lieneke 1049 Cour"
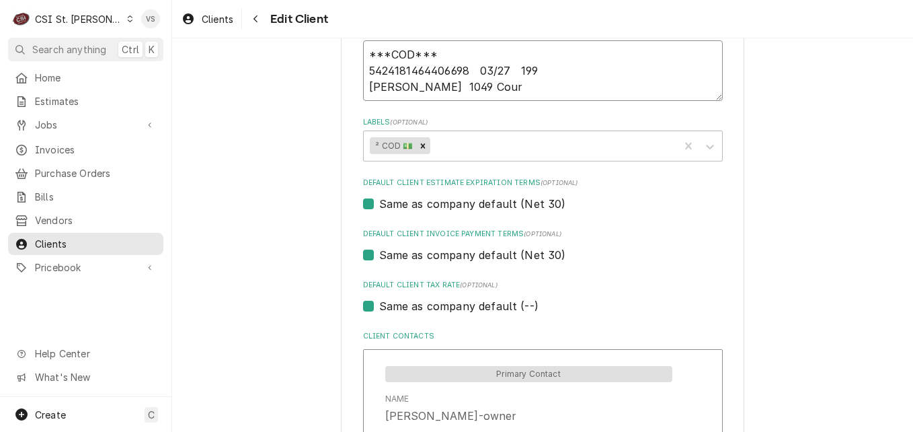
type textarea "x"
type textarea "***COD*** 5424181464406698 03/27 199 Robin Lieneke 1049 Cou"
type textarea "x"
type textarea "***COD*** 5424181464406698 03/27 199 Robin Lieneke 1049 Coun"
type textarea "x"
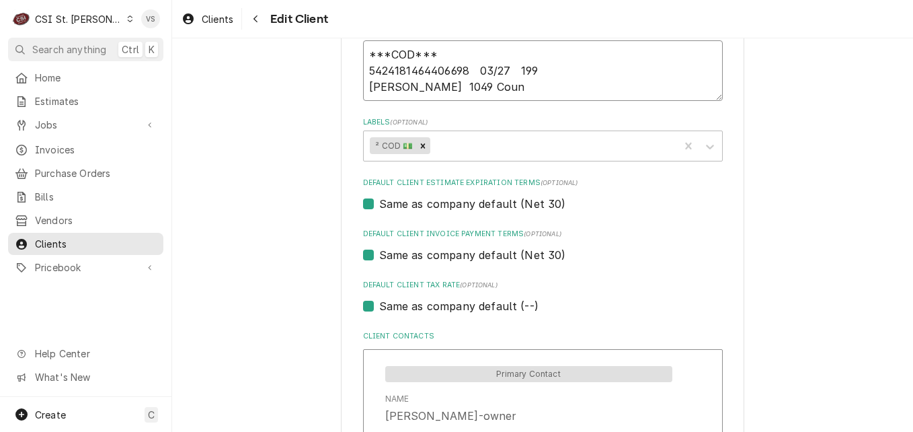
type textarea "***COD*** 5424181464406698 03/27 199 Robin Lieneke 1049 Count"
type textarea "x"
type textarea "***COD*** 5424181464406698 03/27 199 Robin Lieneke 1049 County"
type textarea "x"
type textarea "***COD*** 5424181464406698 03/27 199 Robin Lieneke 1049 County"
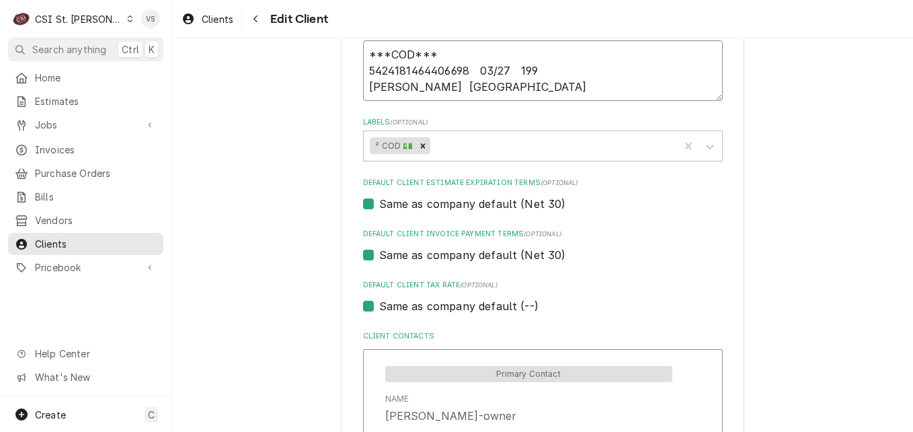
type textarea "x"
type textarea "***COD*** 5424181464406698 03/27 199 Robin Lieneke 1049 County R"
type textarea "x"
type textarea "***COD*** 5424181464406698 03/27 199 Robin Lieneke 1049 County Ro"
type textarea "x"
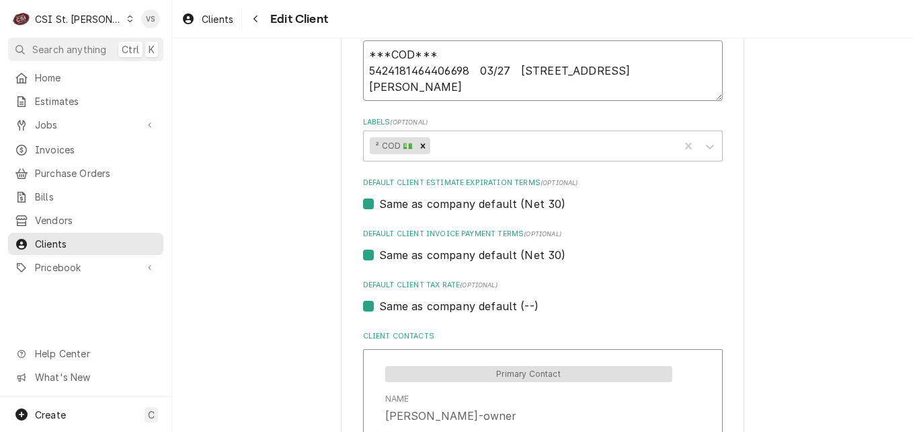
type textarea "***COD*** 5424181464406698 03/27 199 Robin Lieneke 1049 County Roa"
type textarea "x"
type textarea "***COD*** 5424181464406698 03/27 199 Robin Lieneke 1049 County Road"
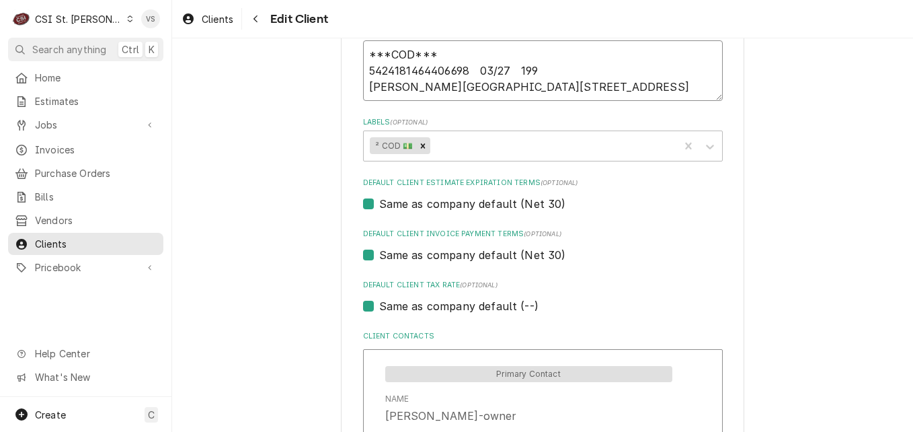
type textarea "x"
type textarea "***COD*** 5424181464406698 03/27 199 Robin Lieneke 1049 County Road,"
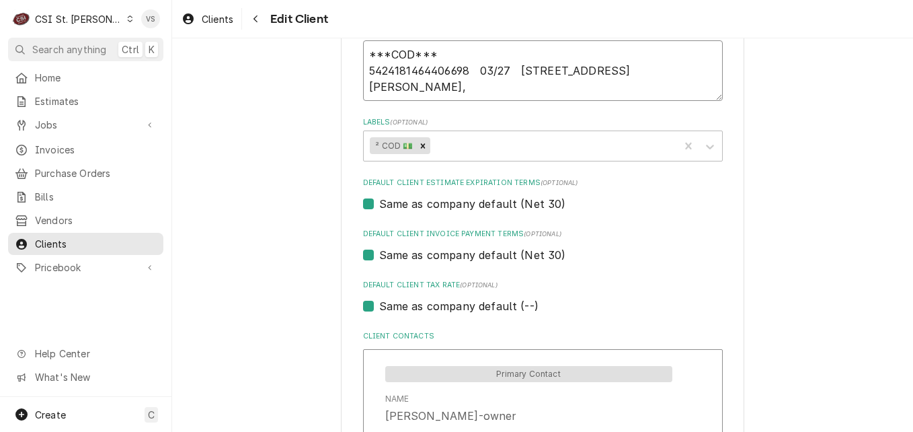
type textarea "x"
type textarea "***COD*** 5424181464406698 03/27 199 Robin Lieneke 1049 County Road"
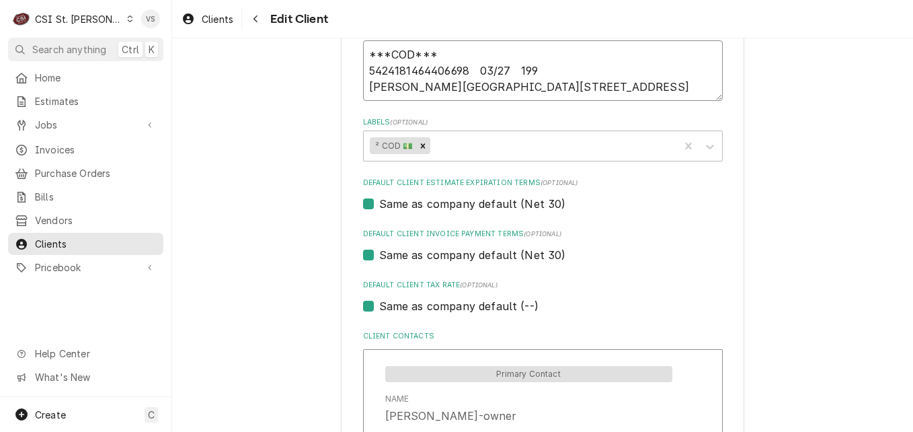
type textarea "x"
type textarea "***COD*** 5424181464406698 03/27 199 Robin Lieneke 1049 County Road"
type textarea "x"
type textarea "***COD*** 5424181464406698 03/27 199 Robin Lieneke 1049 County Road 2"
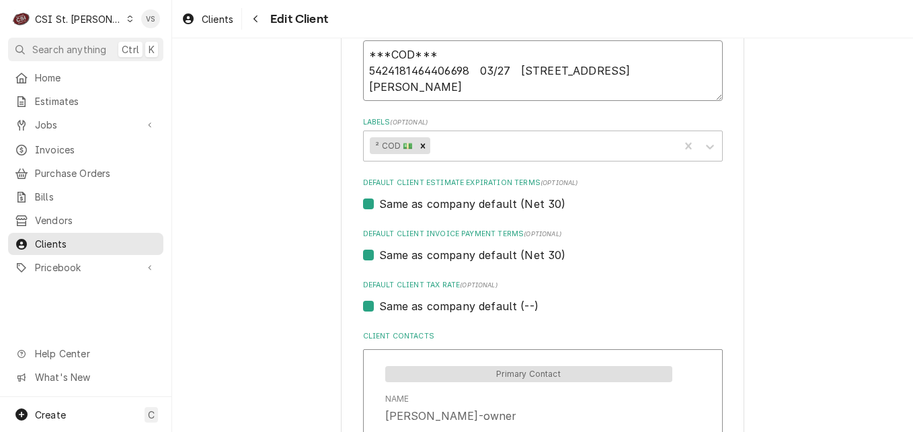
type textarea "x"
type textarea "***COD*** 5424181464406698 03/27 199 Robin Lieneke 1049 County Road 27"
type textarea "x"
type textarea "***COD*** 5424181464406698 03/27 199 Robin Lieneke 1049 County Road 274"
type textarea "x"
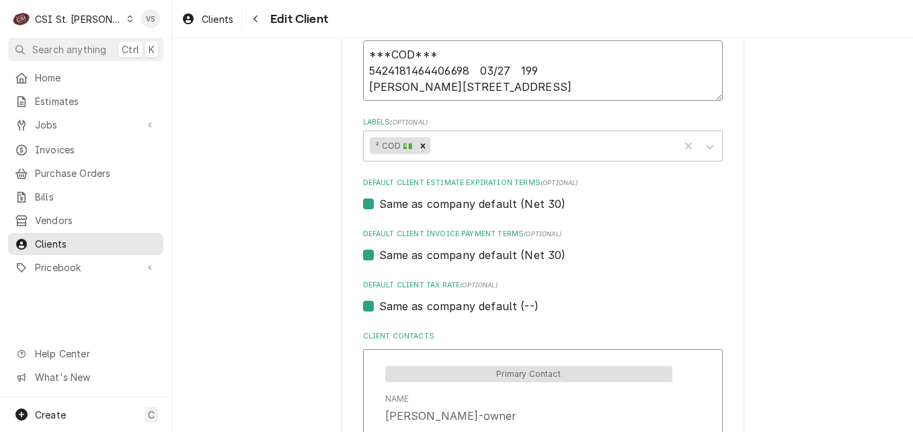
type textarea "***COD*** 5424181464406698 03/27 199 Robin Lieneke 1049 County Road 274A"
type textarea "x"
type textarea "***COD*** 5424181464406698 03/27 199 Robin Lieneke 1049 County Road 274A,"
type textarea "x"
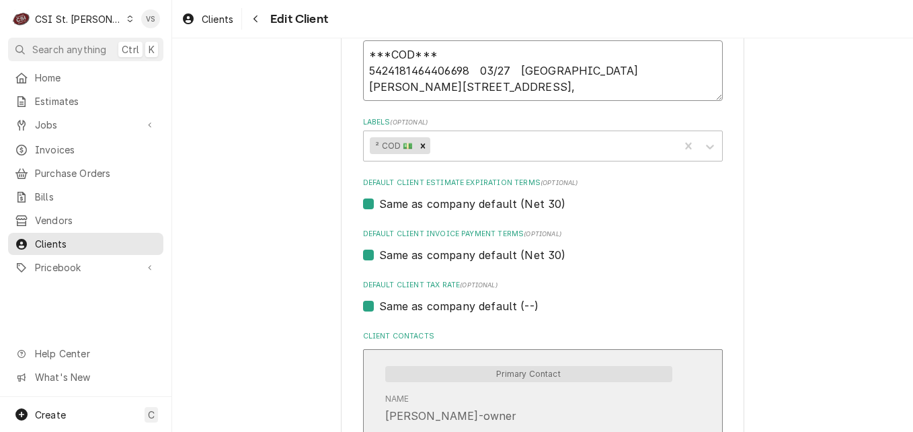
type textarea "***COD*** 5424181464406698 03/27 199 Robin Lieneke 1049 County Road 274A,"
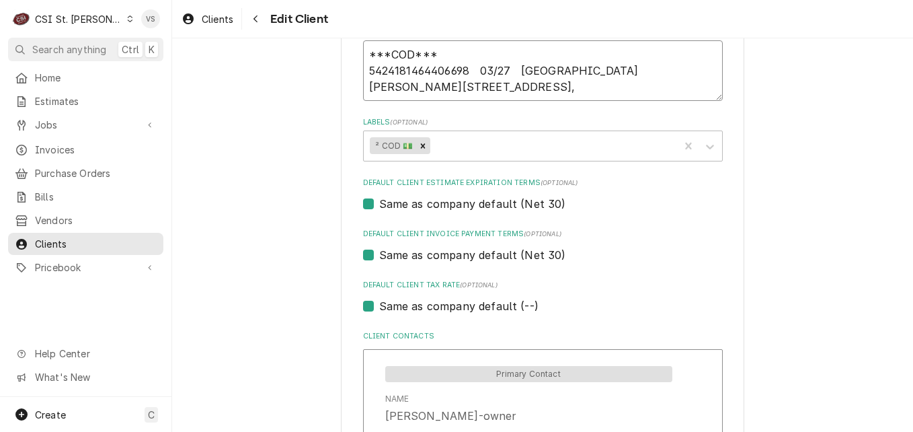
click at [589, 89] on textarea "***COD*** 5424181464406698 03/27 199 Robin Lieneke 1049 County Road 274A," at bounding box center [543, 70] width 360 height 61
type textarea "x"
type textarea "***COD*** 5424181464406698 03/27 199 Robin Lieneke 1049 County Road 274A, C"
type textarea "x"
type textarea "***COD*** 5424181464406698 03/27 199 Robin Lieneke 1049 County Road 274A, Ch"
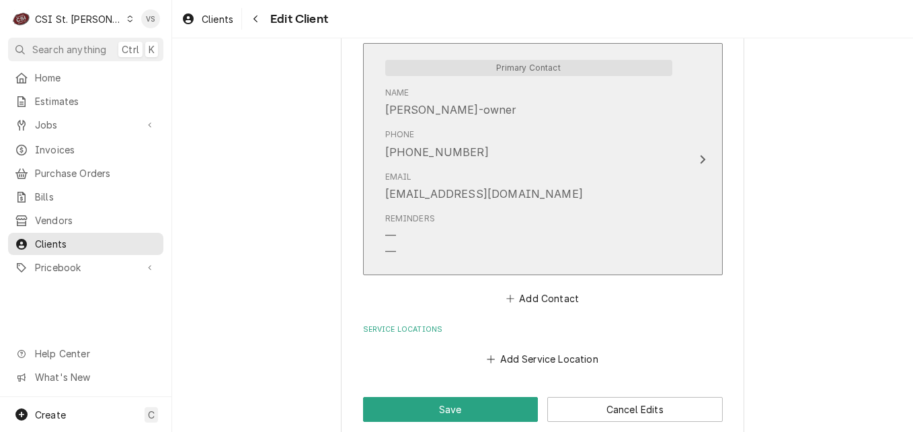
scroll to position [997, 0]
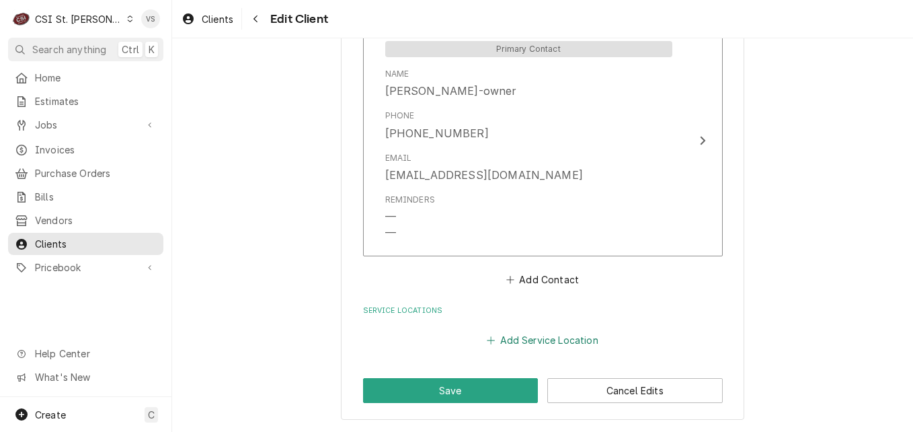
click at [520, 336] on button "Add Service Location" at bounding box center [543, 340] width 116 height 19
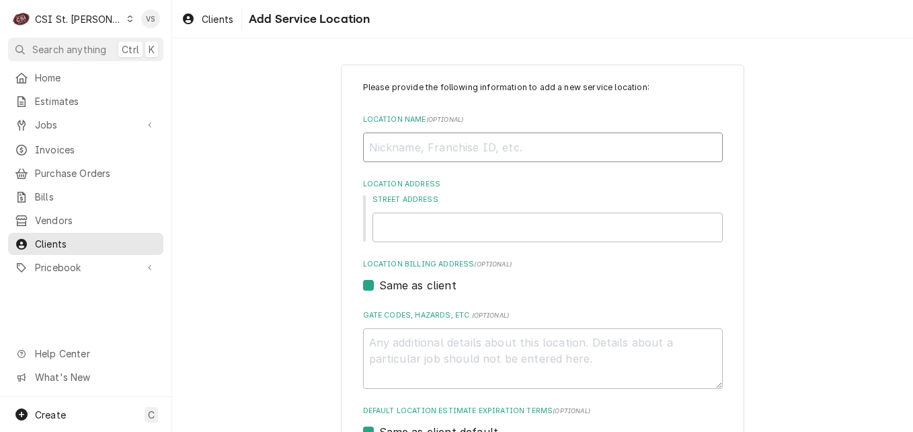
click at [389, 149] on input "Location Name ( optional )" at bounding box center [543, 147] width 360 height 30
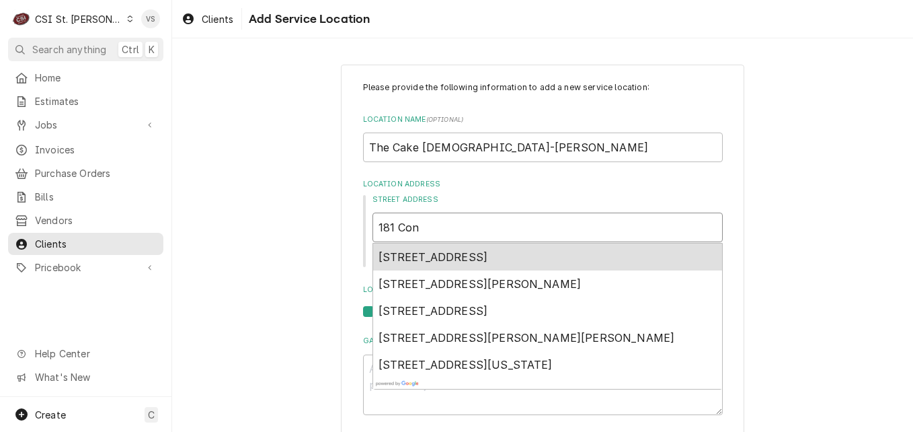
click at [467, 258] on span "181 Concord Plaza Shopping Center, Sappington, MO, USA" at bounding box center [434, 256] width 110 height 13
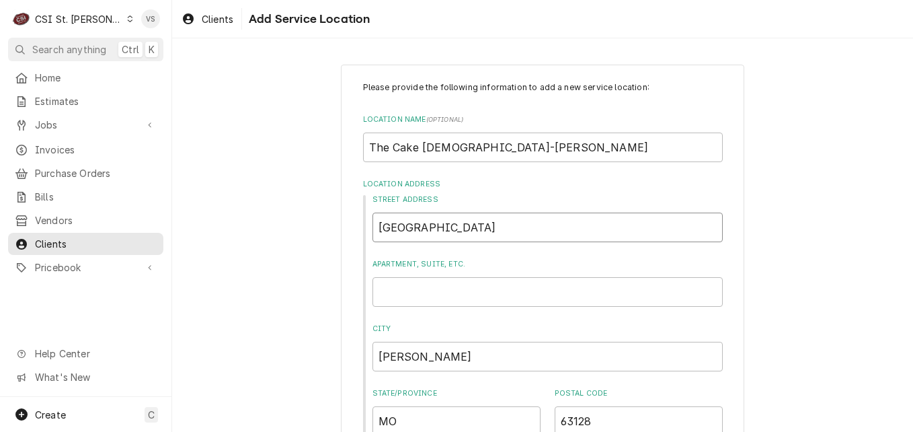
scroll to position [447, 0]
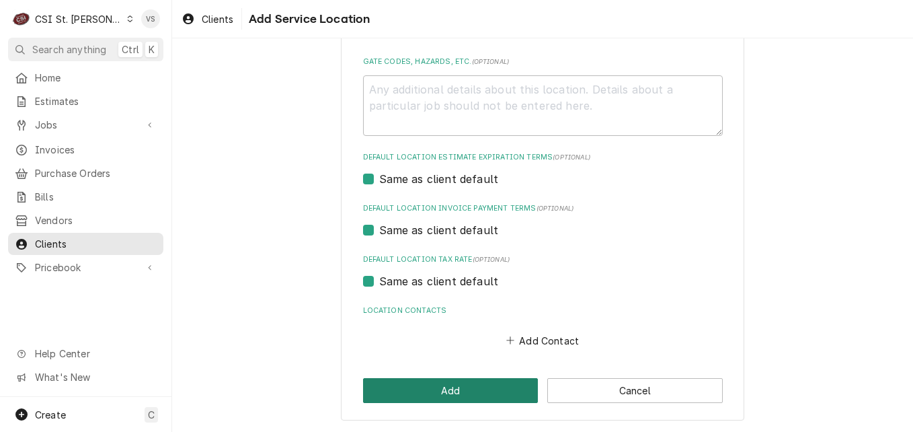
click at [449, 387] on button "Add" at bounding box center [451, 390] width 176 height 25
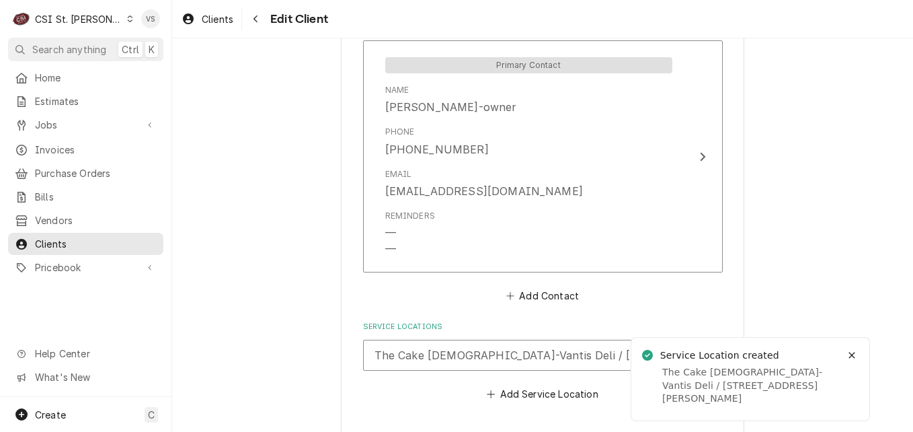
scroll to position [1035, 0]
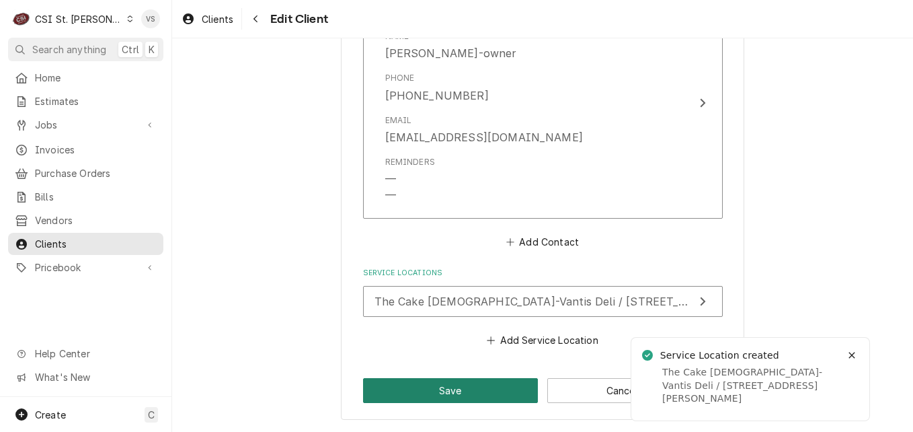
click at [438, 386] on button "Save" at bounding box center [451, 390] width 176 height 25
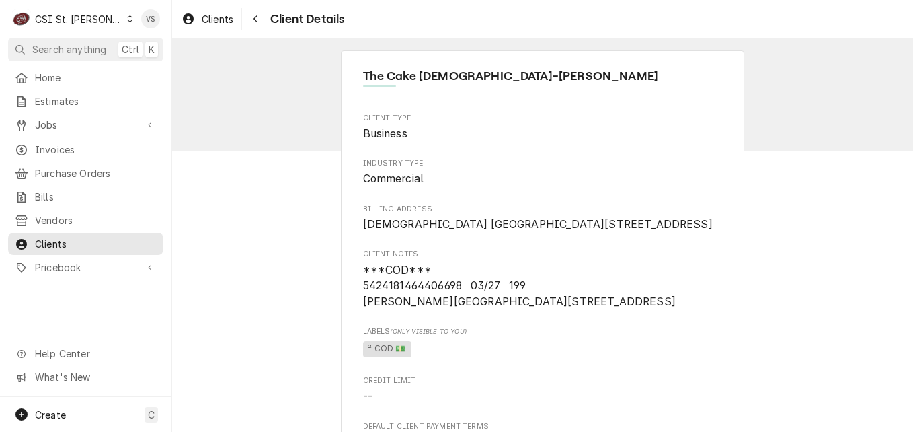
click at [127, 20] on icon "Dynamic Content Wrapper" at bounding box center [130, 18] width 6 height 7
click at [102, 20] on html "C CSI St. Louis VS Search anything Ctrl K Home Estimates Jobs Jobs Job Series I…" at bounding box center [456, 216] width 913 height 432
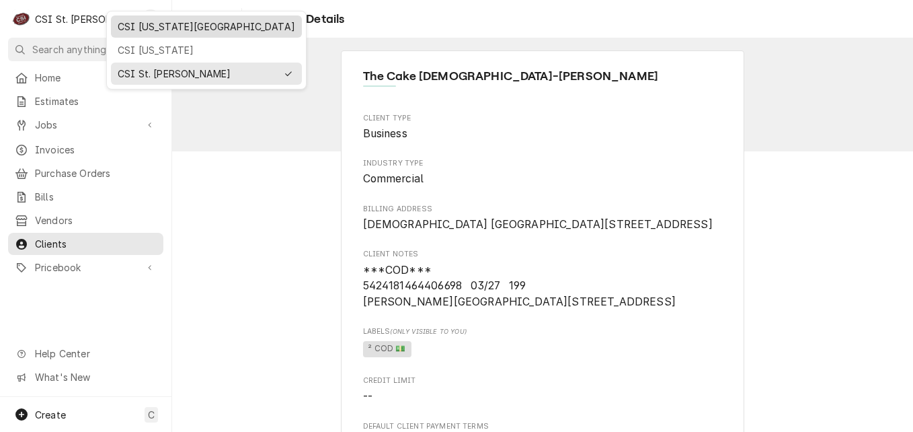
click at [150, 28] on div "CSI [US_STATE][GEOGRAPHIC_DATA]" at bounding box center [207, 27] width 178 height 14
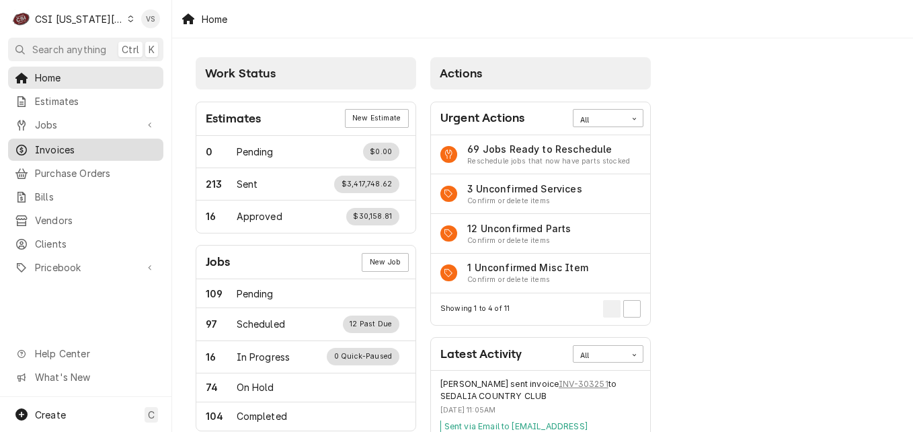
click at [67, 148] on span "Invoices" at bounding box center [96, 150] width 122 height 14
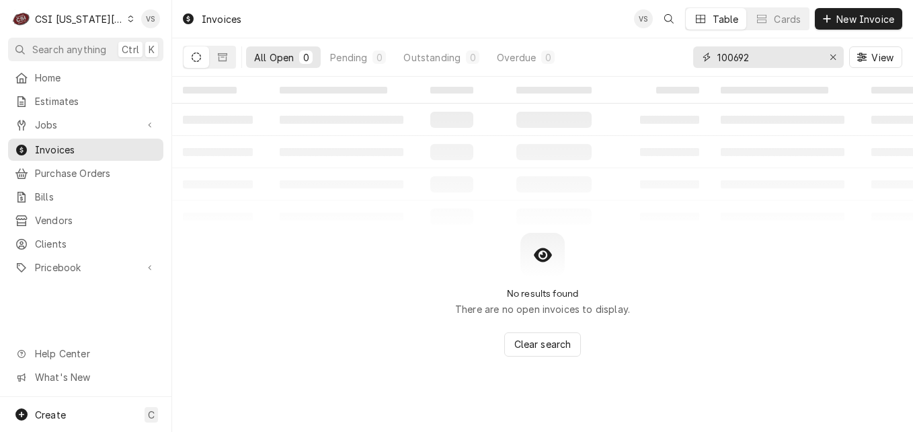
drag, startPoint x: 755, startPoint y: 54, endPoint x: 704, endPoint y: 54, distance: 50.4
click at [704, 54] on div "100692" at bounding box center [768, 57] width 151 height 22
type input "0"
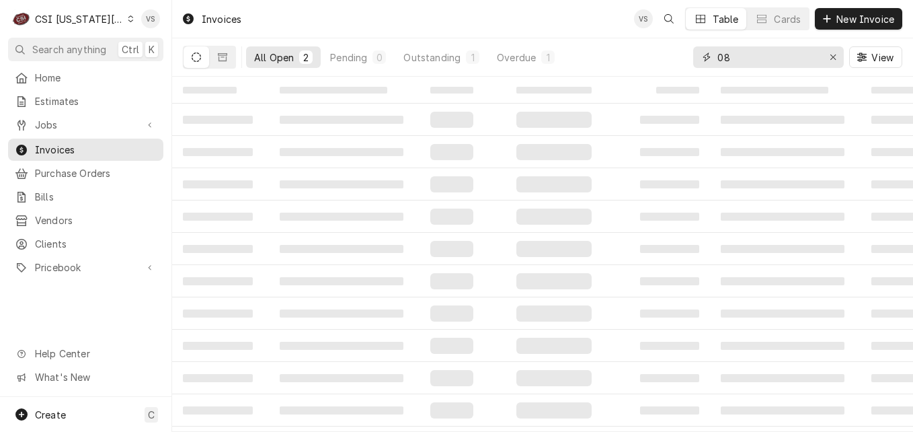
type input "0"
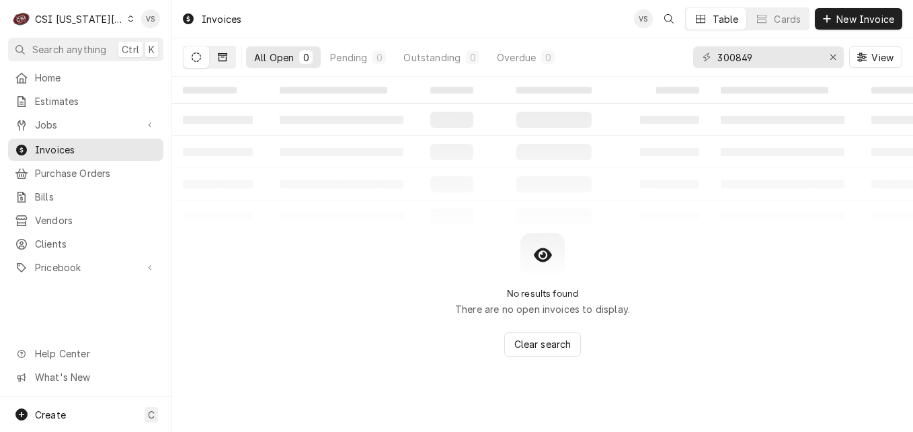
click at [226, 61] on icon "Dynamic Content Wrapper" at bounding box center [222, 57] width 9 height 8
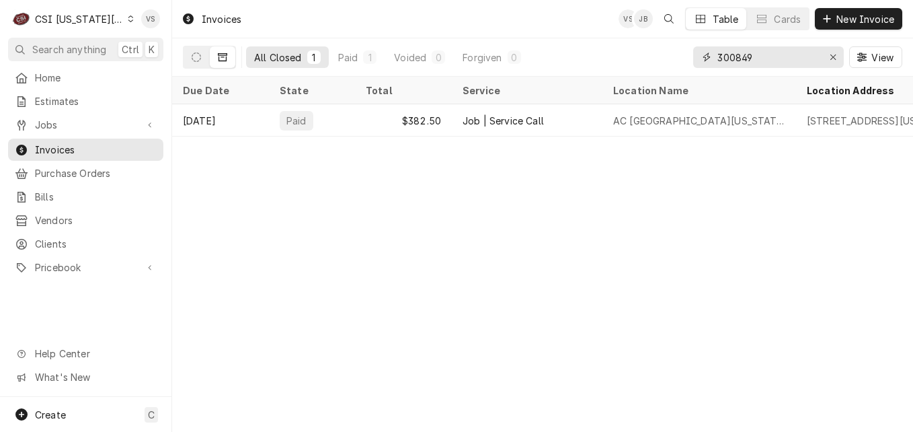
drag, startPoint x: 738, startPoint y: 57, endPoint x: 788, endPoint y: 56, distance: 50.4
click at [788, 56] on input "300849" at bounding box center [768, 57] width 101 height 22
drag, startPoint x: 757, startPoint y: 56, endPoint x: 691, endPoint y: 63, distance: 66.3
click at [691, 63] on div "All Closed 1 Paid 1 Voided 0 Forgiven 0 300489 View" at bounding box center [543, 57] width 720 height 38
drag, startPoint x: 762, startPoint y: 57, endPoint x: 695, endPoint y: 59, distance: 66.6
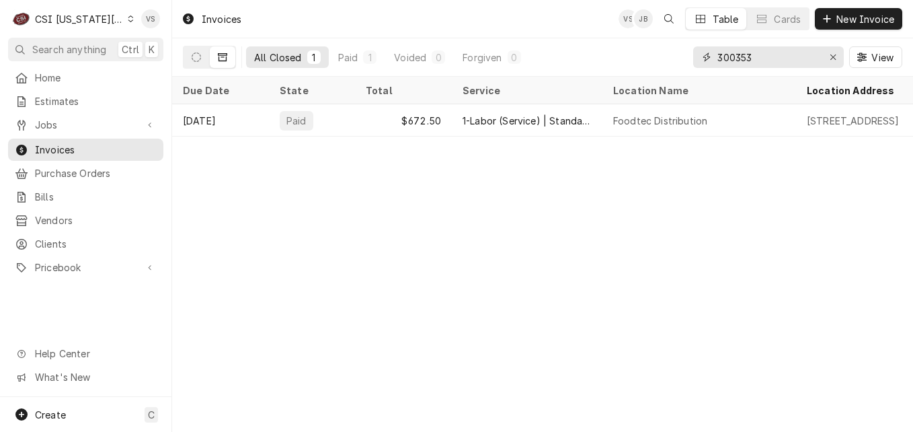
click at [695, 59] on div "300353" at bounding box center [768, 57] width 151 height 22
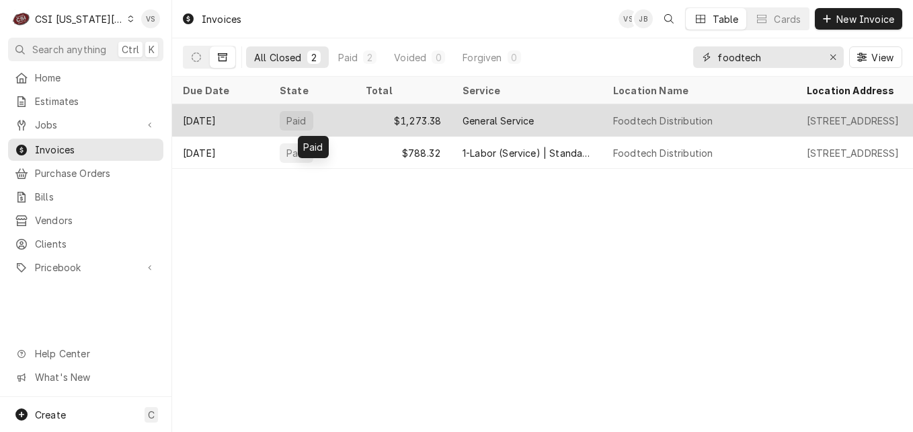
type input "foodtech"
click at [349, 118] on div "Paid" at bounding box center [312, 120] width 86 height 32
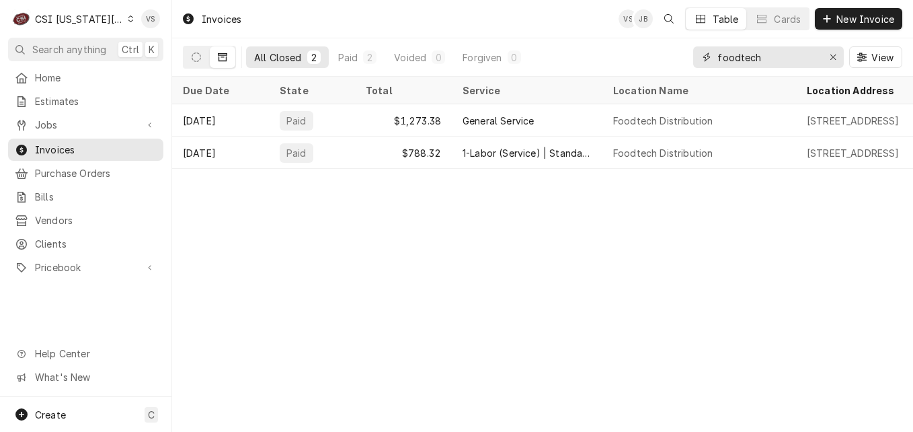
drag, startPoint x: 771, startPoint y: 59, endPoint x: 761, endPoint y: 50, distance: 13.9
click at [638, 58] on div "All Closed 2 Paid 2 Voided 0 Forgiven 0 foodtech View" at bounding box center [543, 57] width 720 height 38
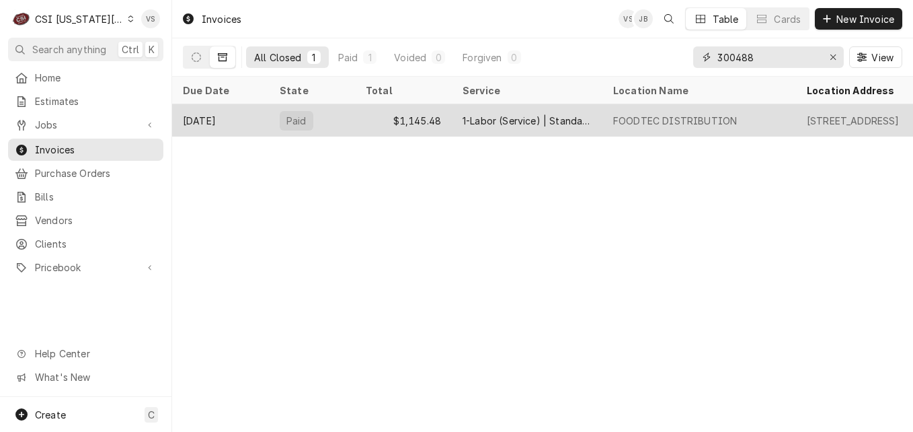
type input "300488"
click at [368, 115] on div "$1,145.48" at bounding box center [403, 120] width 97 height 32
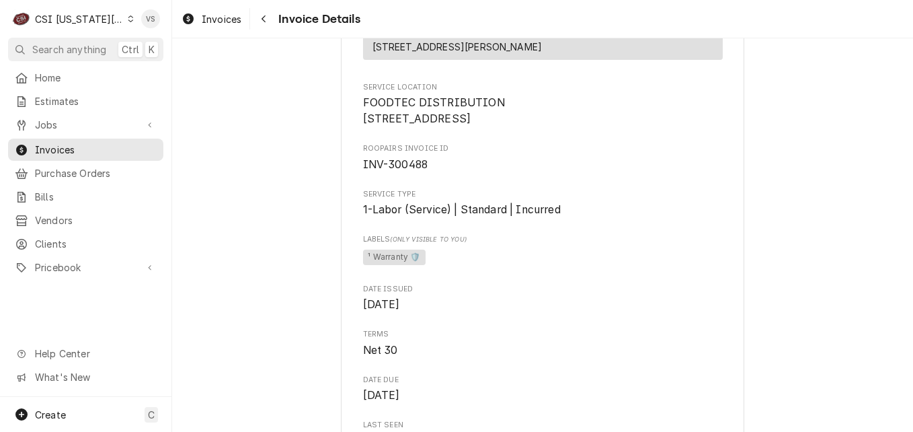
scroll to position [336, 0]
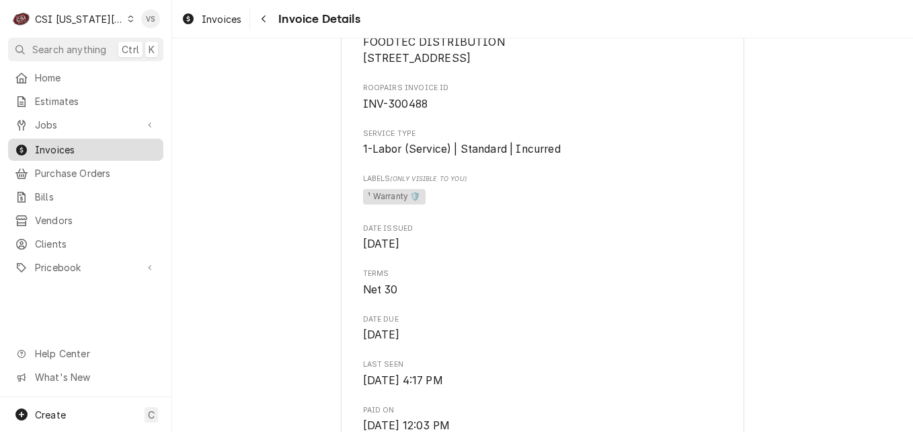
click at [80, 145] on span "Invoices" at bounding box center [96, 150] width 122 height 14
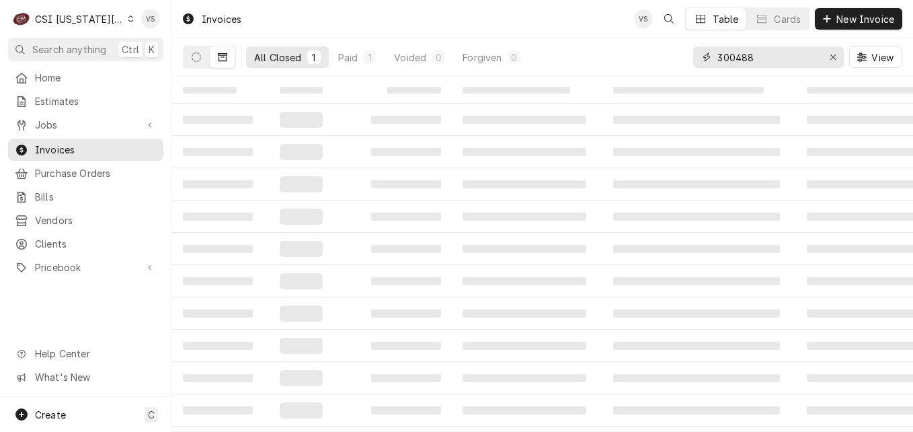
drag, startPoint x: 718, startPoint y: 56, endPoint x: 728, endPoint y: 70, distance: 16.4
click at [708, 56] on div "300488" at bounding box center [768, 57] width 151 height 22
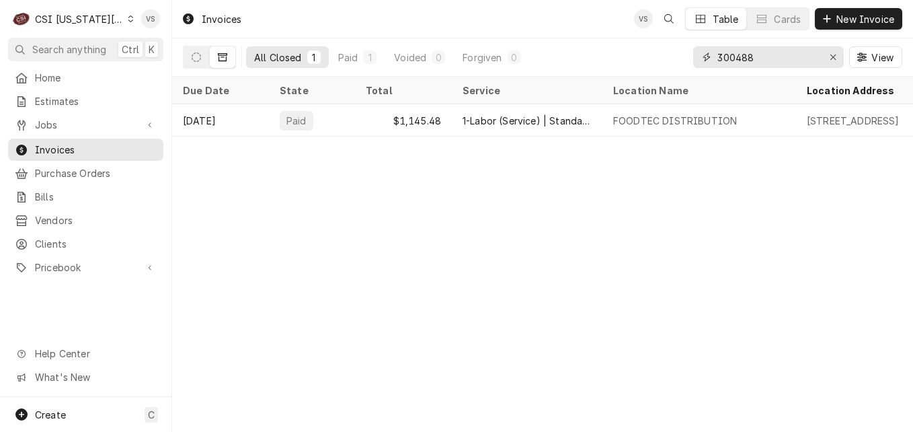
paste input "9710 NORTH OAK TRAFFICWAY"
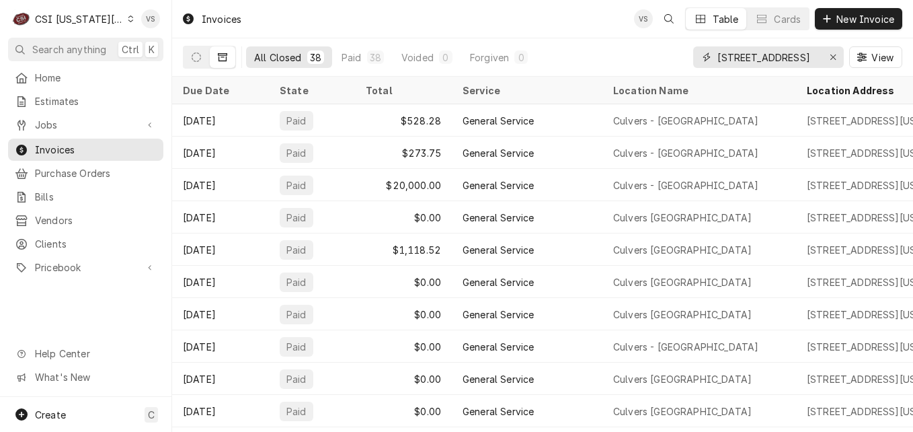
click at [718, 55] on input "9710 NORTH OAK TRAFFICWAY" at bounding box center [768, 57] width 101 height 22
drag, startPoint x: 717, startPoint y: 55, endPoint x: 878, endPoint y: 51, distance: 160.8
click at [878, 51] on div "9710 NORTH OAK TRAFFICWAY View" at bounding box center [797, 57] width 209 height 38
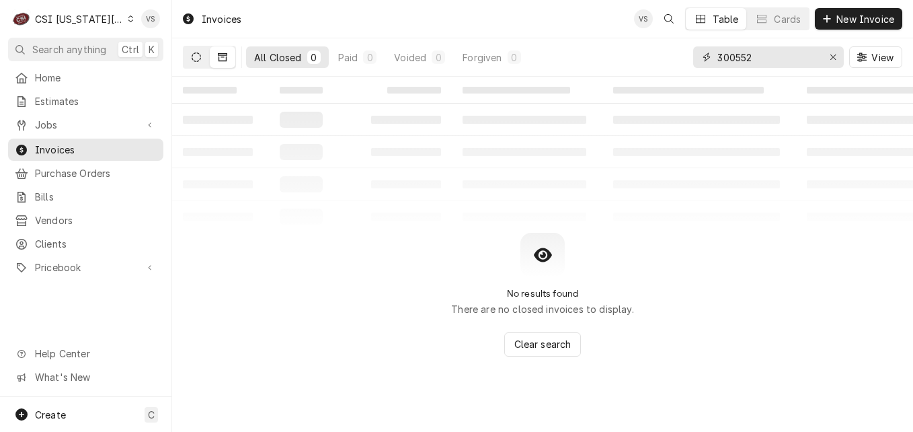
type input "300552"
click at [202, 59] on button "Dynamic Content Wrapper" at bounding box center [197, 57] width 26 height 22
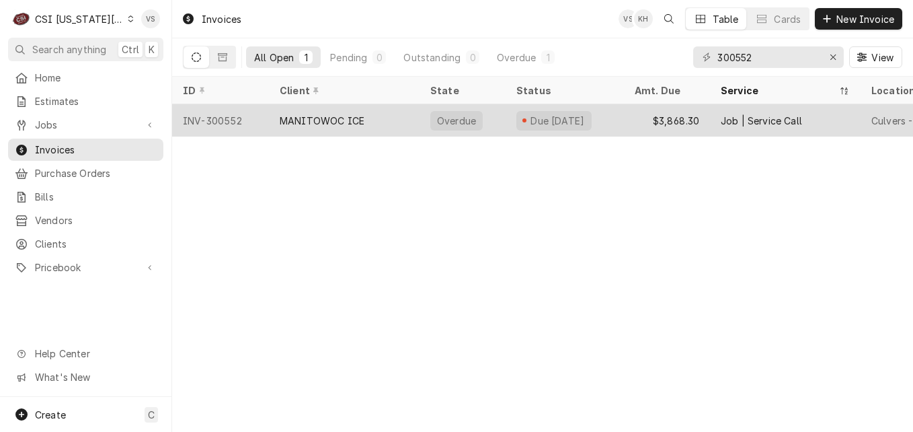
click at [245, 114] on div "INV-300552" at bounding box center [220, 120] width 97 height 32
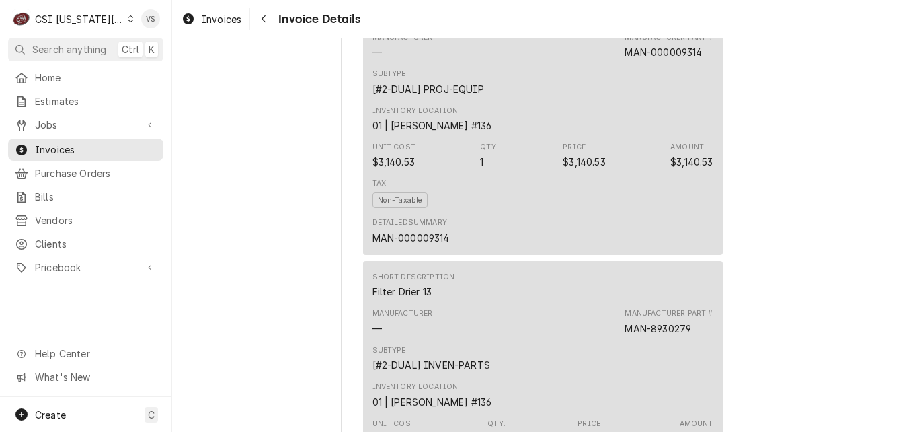
scroll to position [1480, 0]
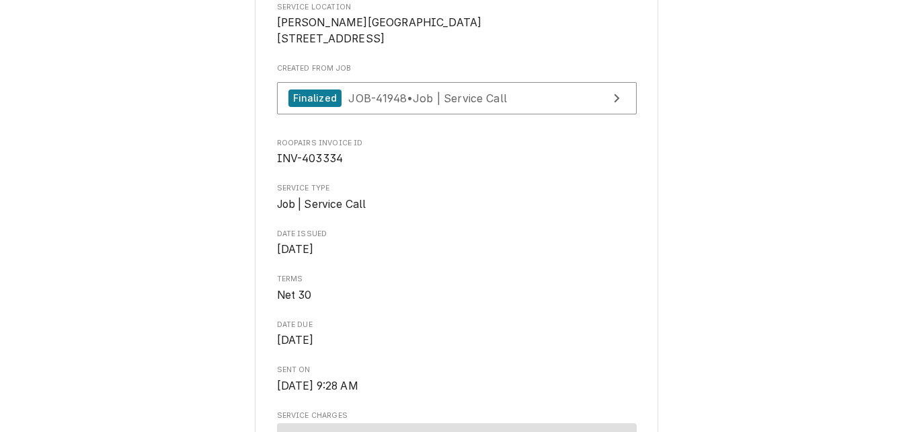
scroll to position [336, 0]
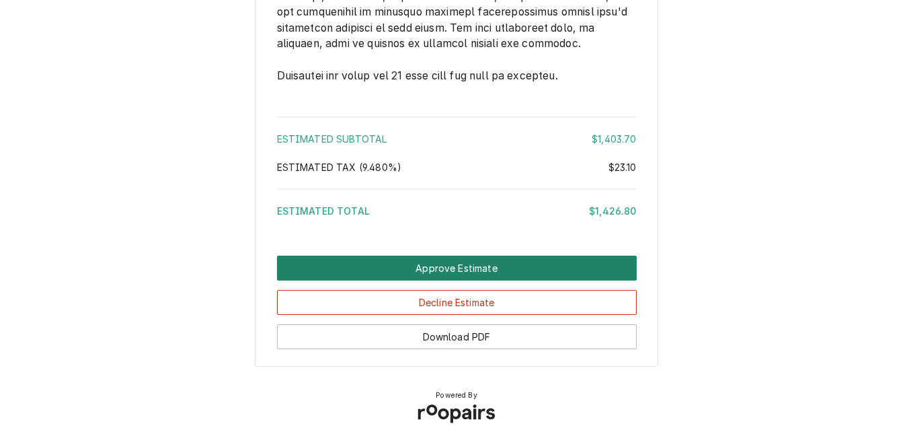
scroll to position [3145, 0]
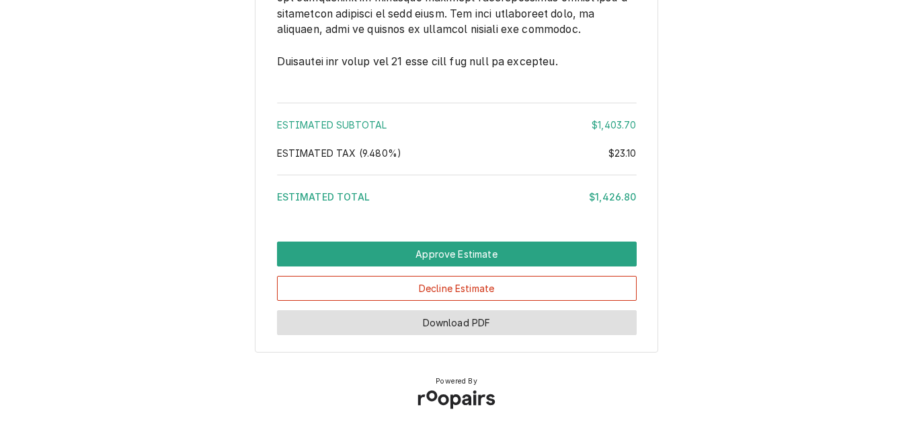
click at [469, 321] on button "Download PDF" at bounding box center [457, 322] width 360 height 25
